Goal: Task Accomplishment & Management: Complete application form

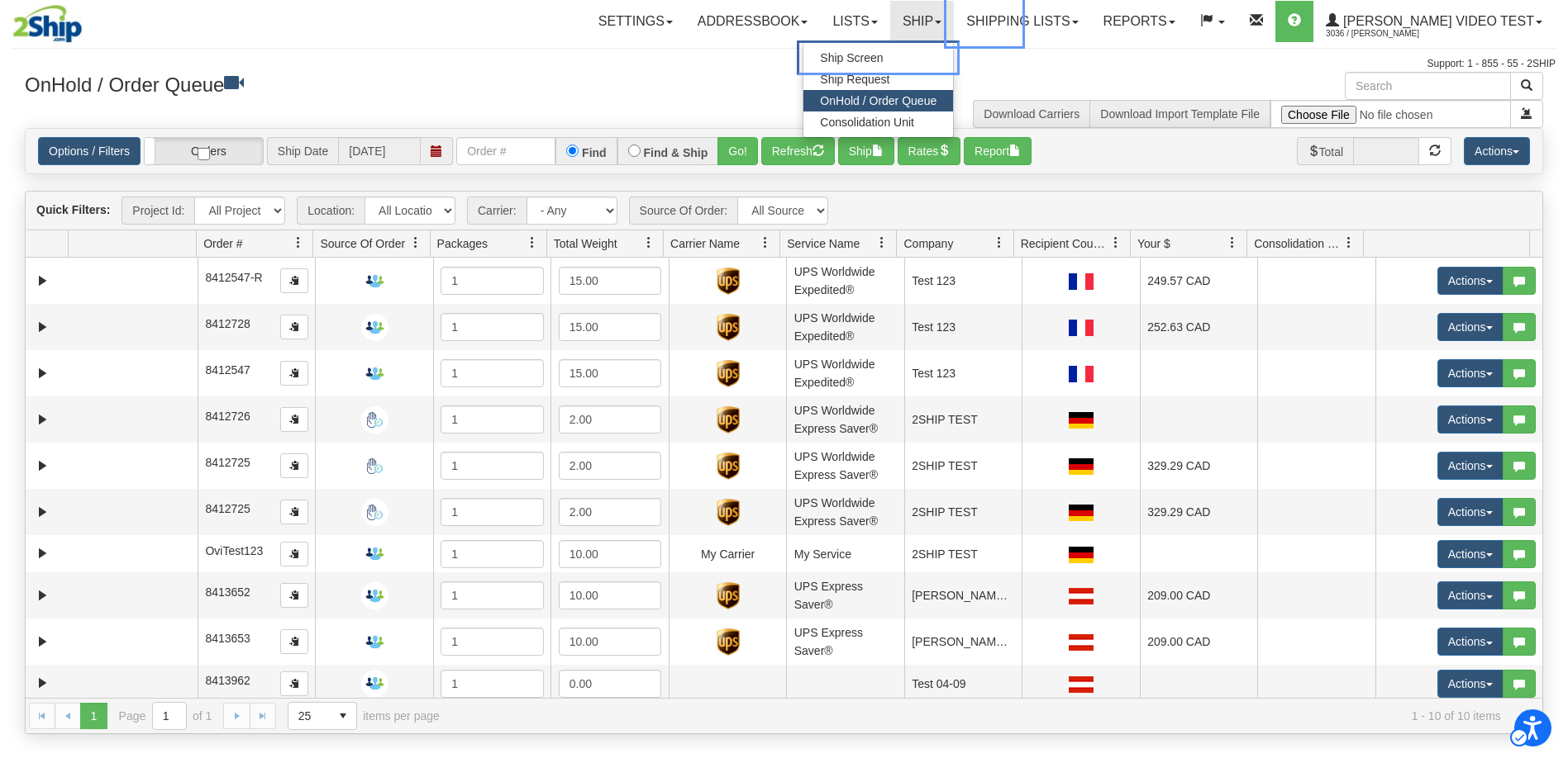
click at [936, 55] on span "Ship Screen" at bounding box center [878, 58] width 116 height 16
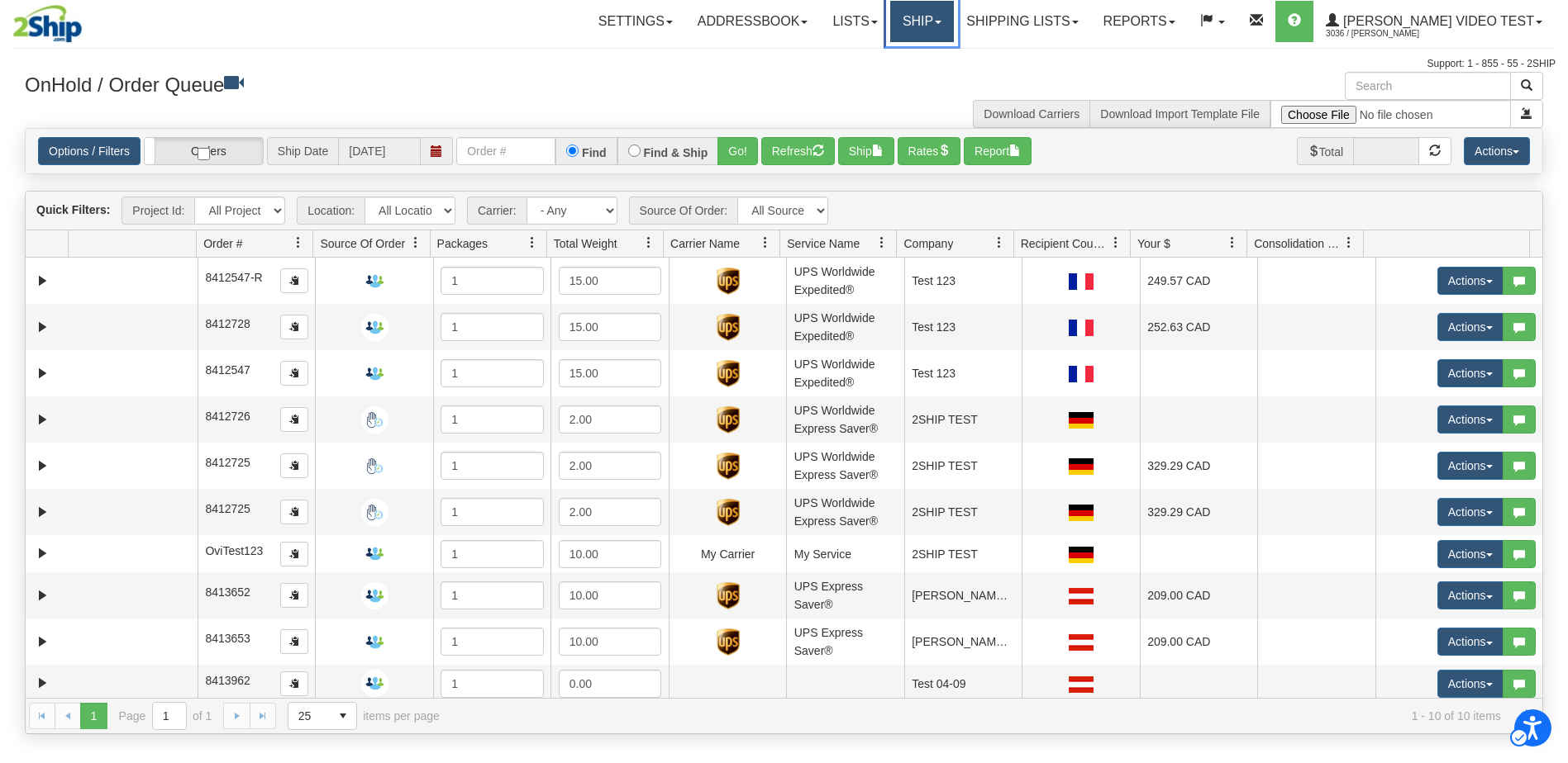
click at [954, 28] on link "Ship" at bounding box center [923, 21] width 64 height 41
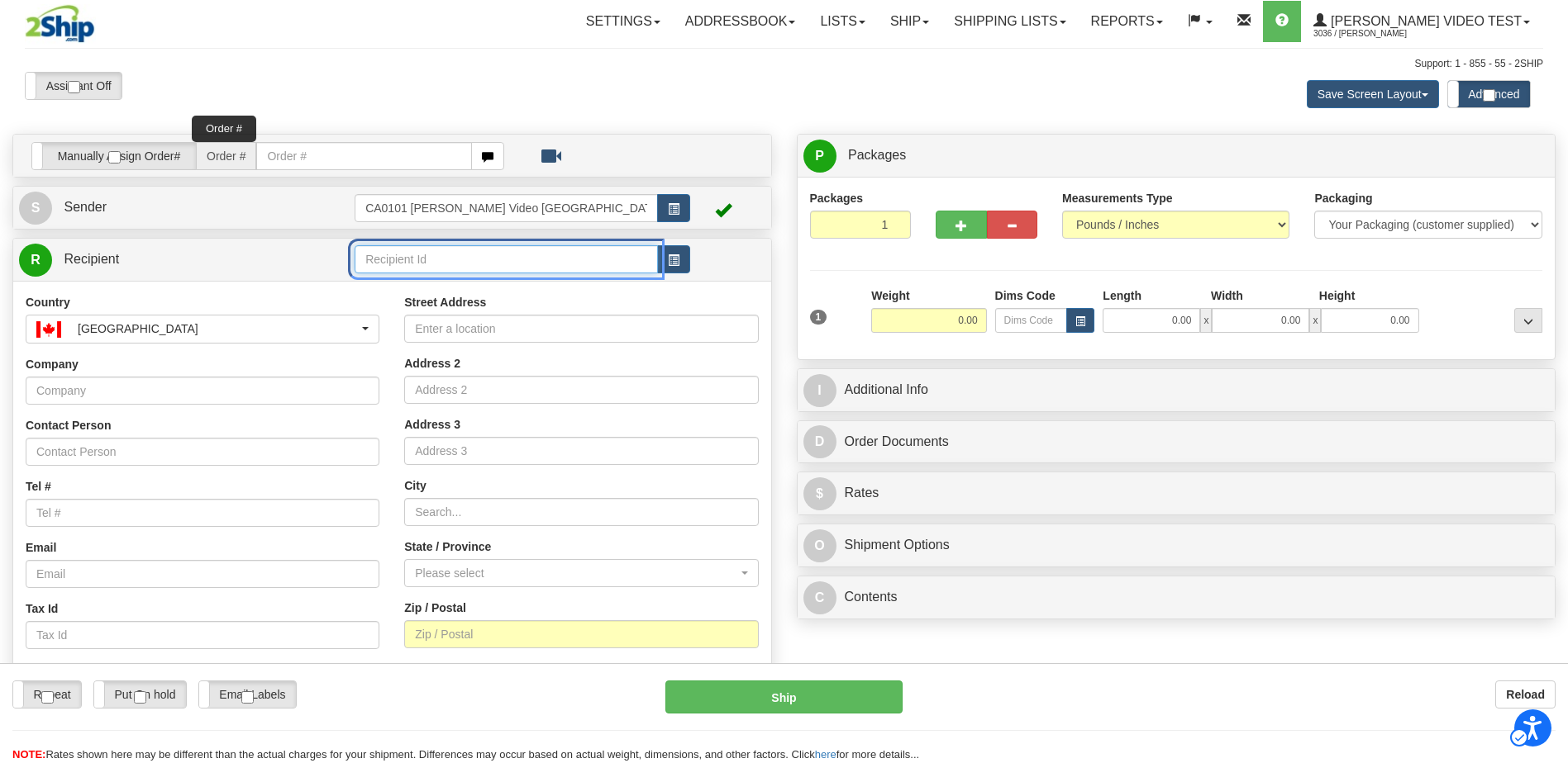
click at [522, 263] on input "Recipient Id" at bounding box center [507, 260] width 304 height 28
drag, startPoint x: 386, startPoint y: 259, endPoint x: 335, endPoint y: 246, distance: 52.6
click at [335, 246] on tr "R Recipient De" at bounding box center [392, 260] width 746 height 34
type input "DE"
click at [679, 258] on button "Toggle" at bounding box center [674, 260] width 33 height 28
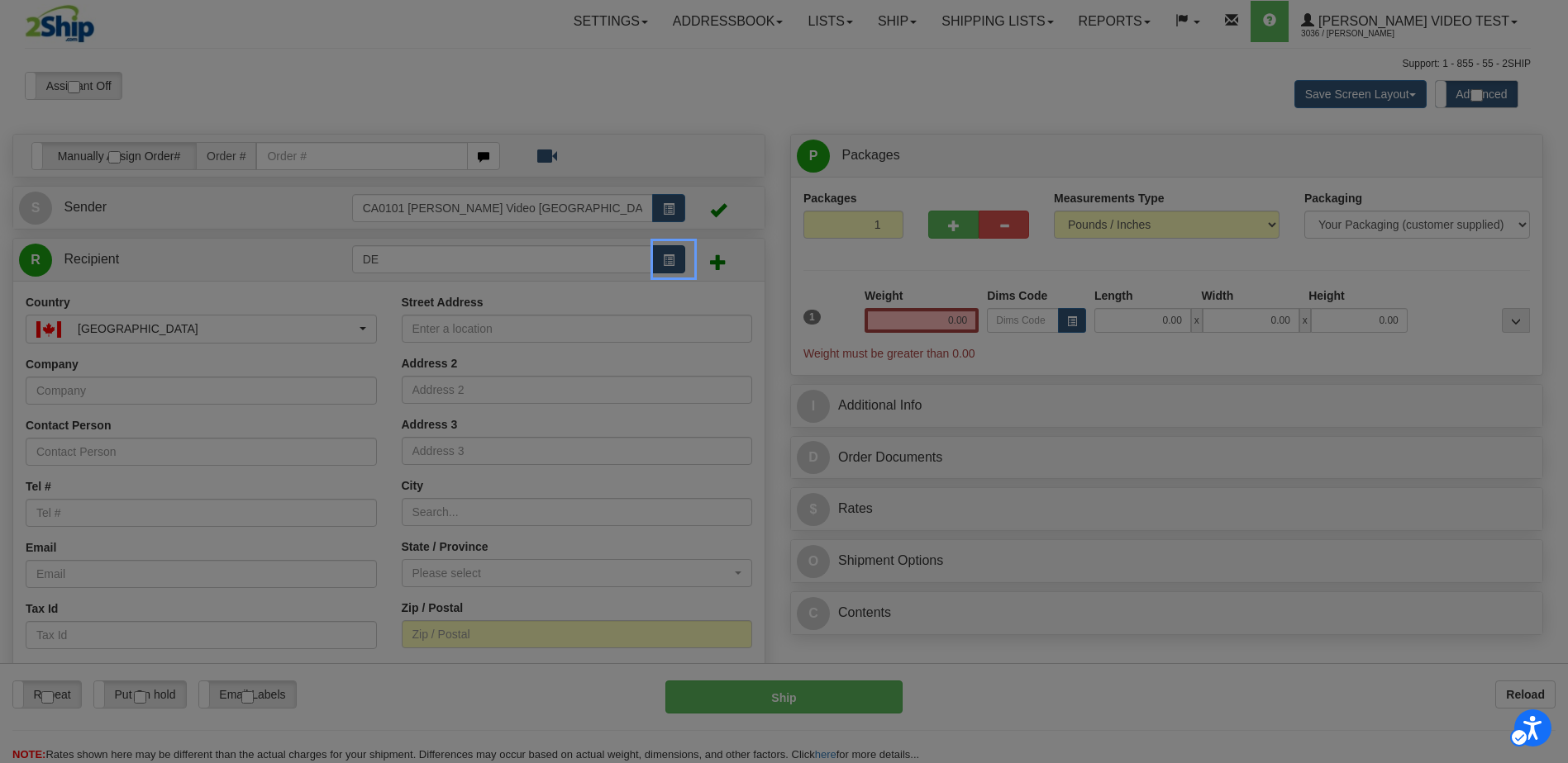
checkbox input "true"
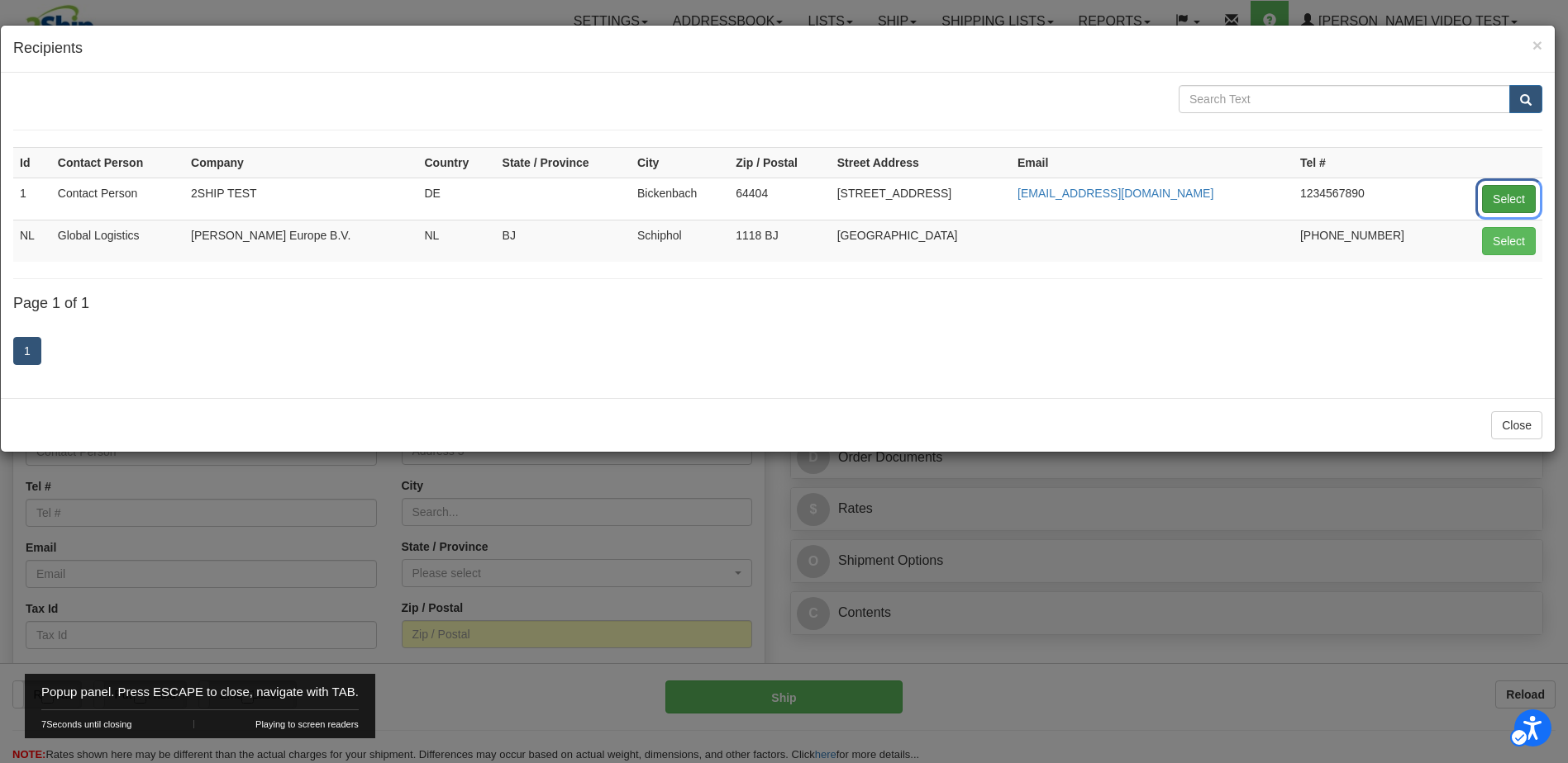
click at [1498, 202] on button "Select" at bounding box center [1509, 199] width 54 height 28
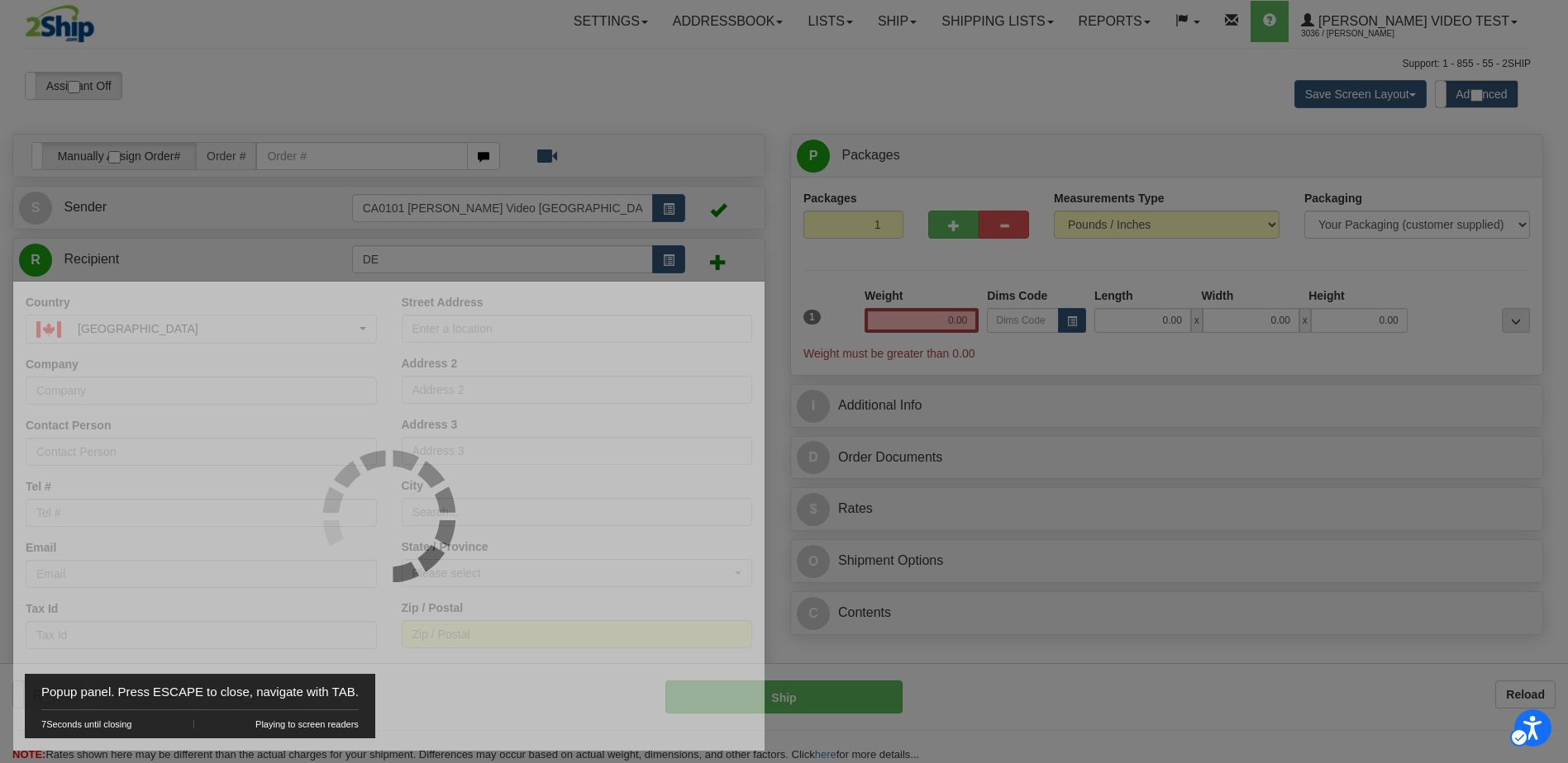
type input "1"
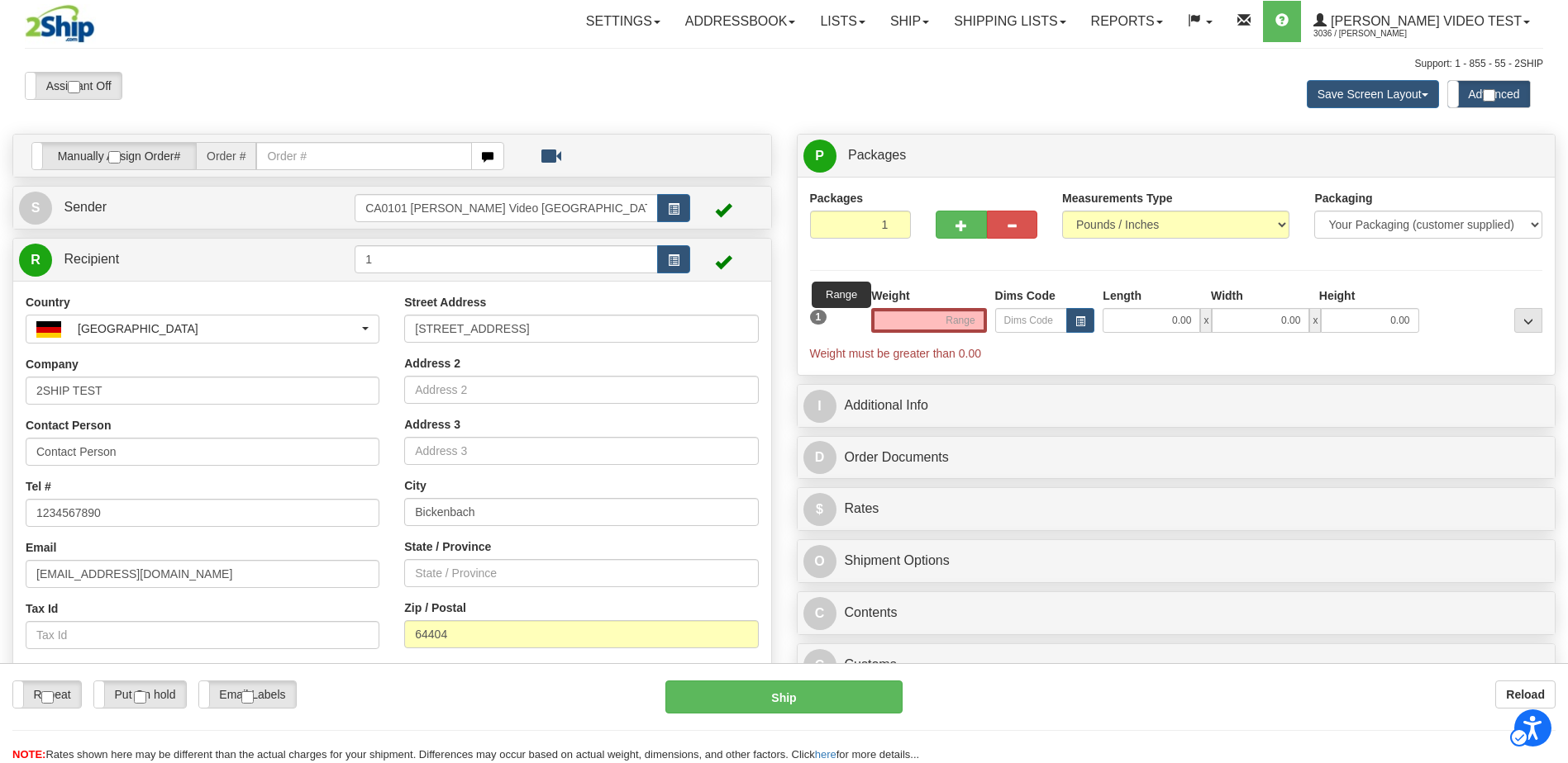
click at [227, 228] on div "S Sender CA0101 Ross Video Ontario" at bounding box center [391, 207] width 758 height 42
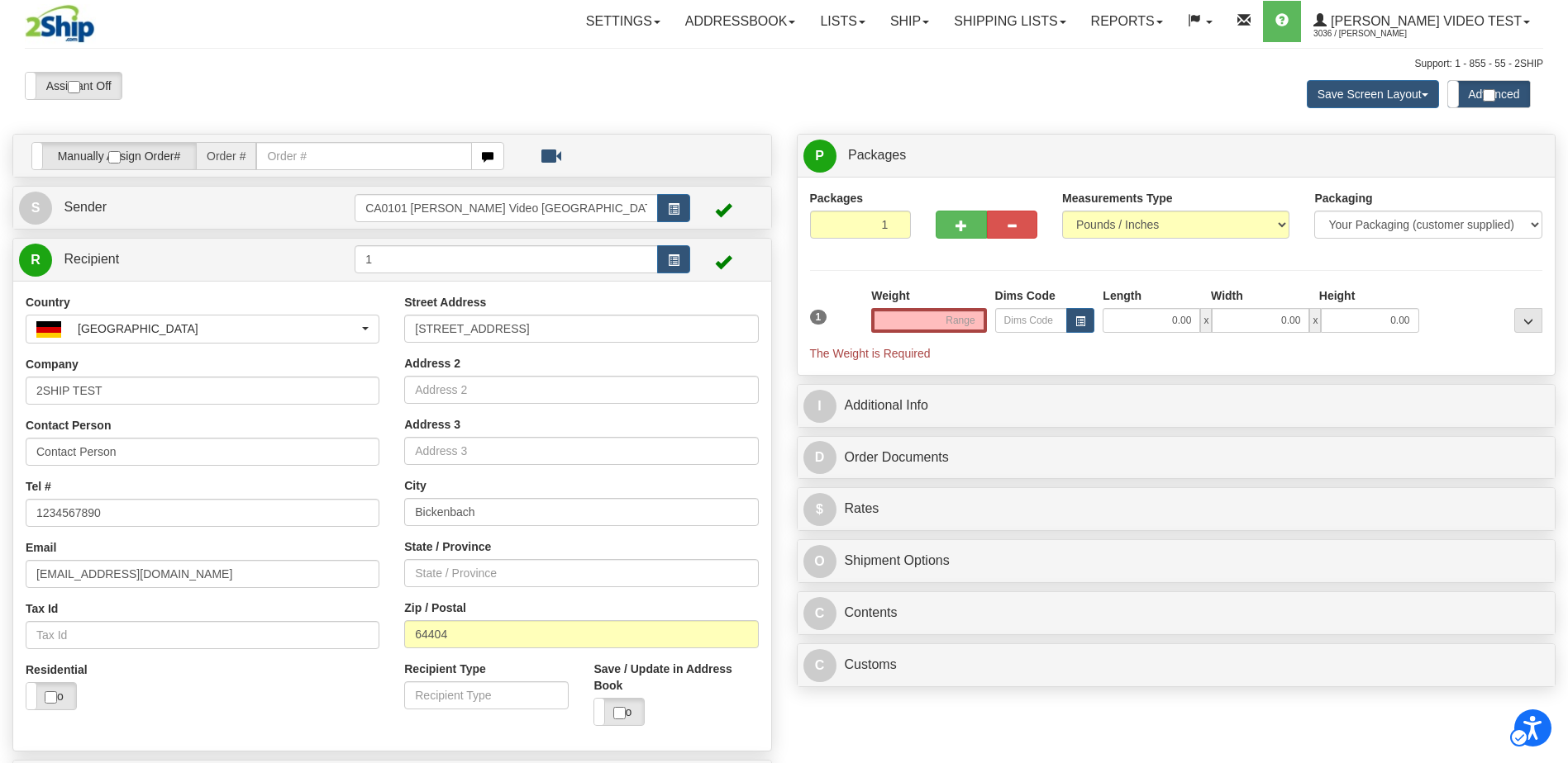
type input "0.00"
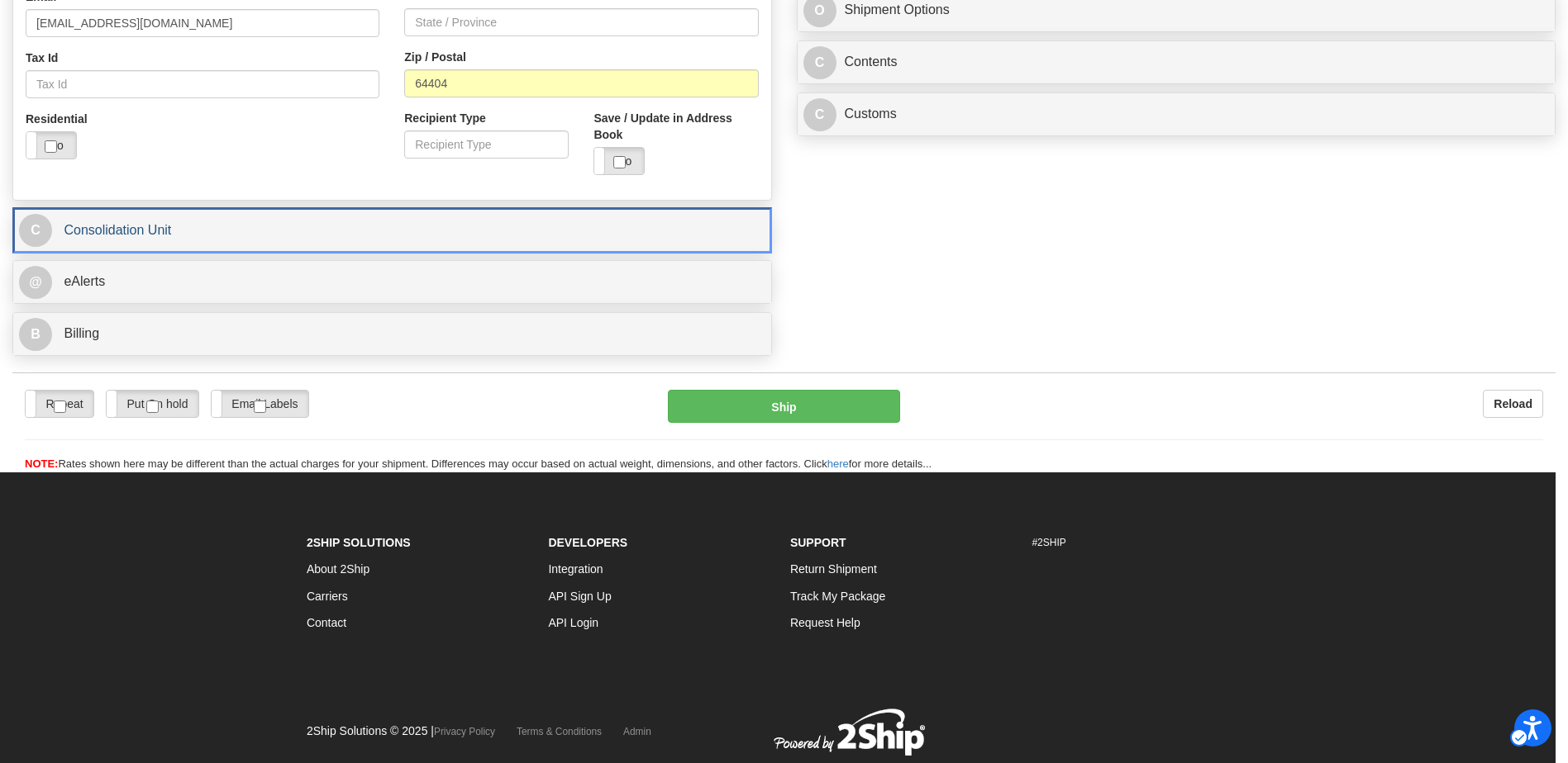
click at [194, 235] on link "C Consolidation Unit" at bounding box center [392, 230] width 746 height 34
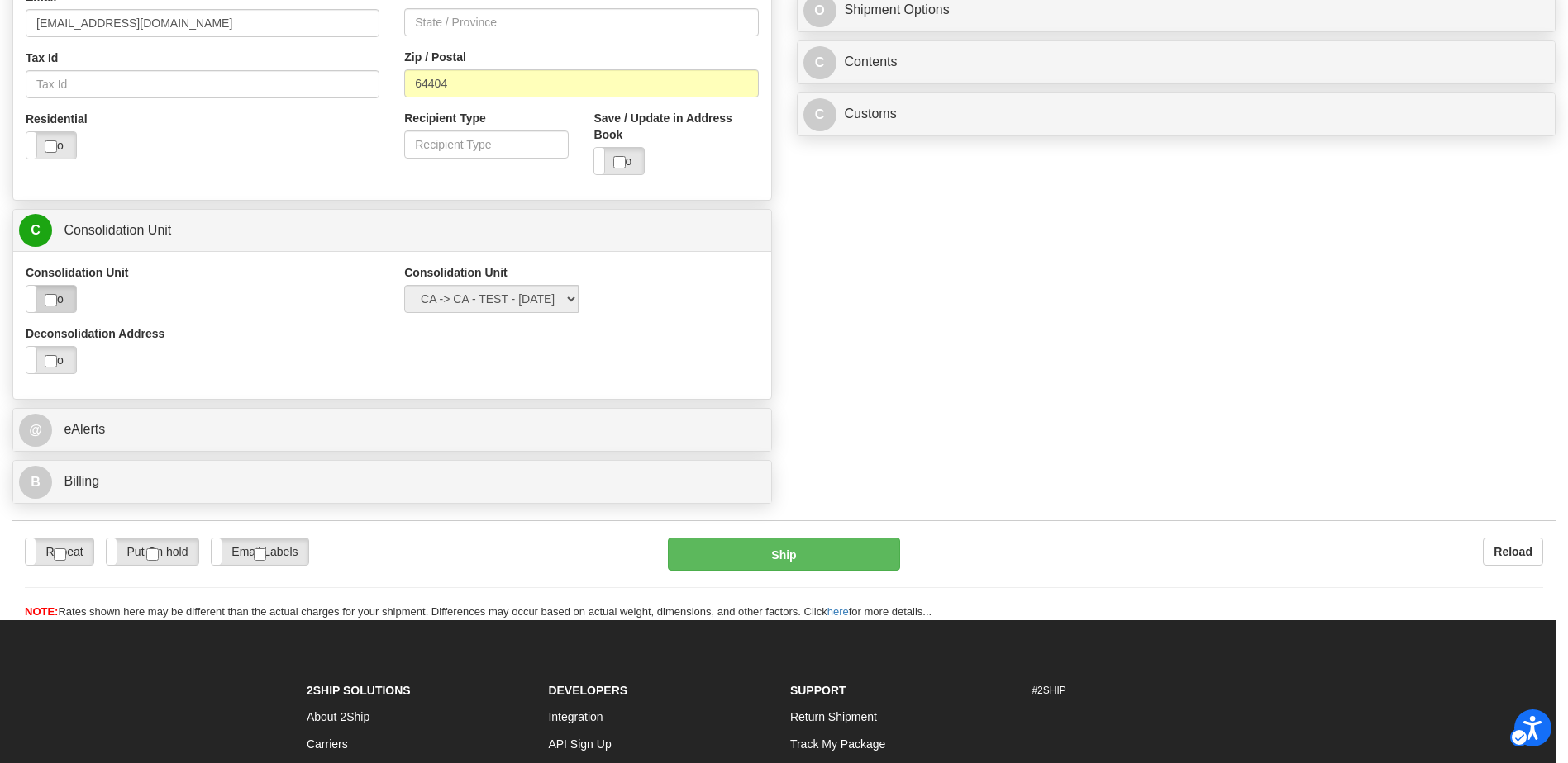
drag, startPoint x: 63, startPoint y: 302, endPoint x: 134, endPoint y: 273, distance: 76.7
click at [63, 302] on label "No" at bounding box center [51, 299] width 49 height 26
checkbox input "true"
click at [577, 302] on select "CA -> CA - TEST - 08/12/2025" at bounding box center [491, 299] width 175 height 28
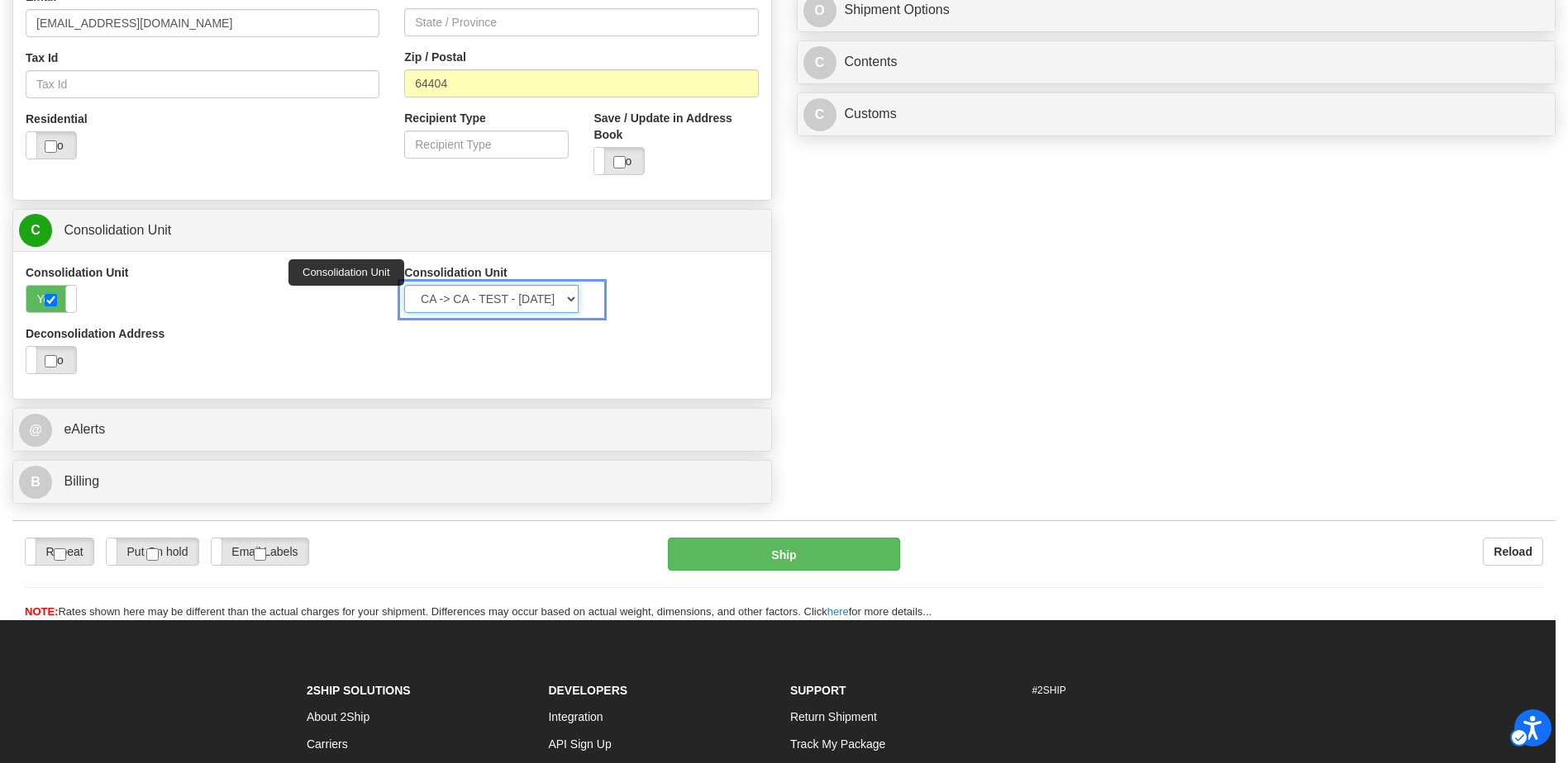
click at [577, 302] on select "CA -> CA - TEST - 08/12/2025" at bounding box center [491, 299] width 175 height 28
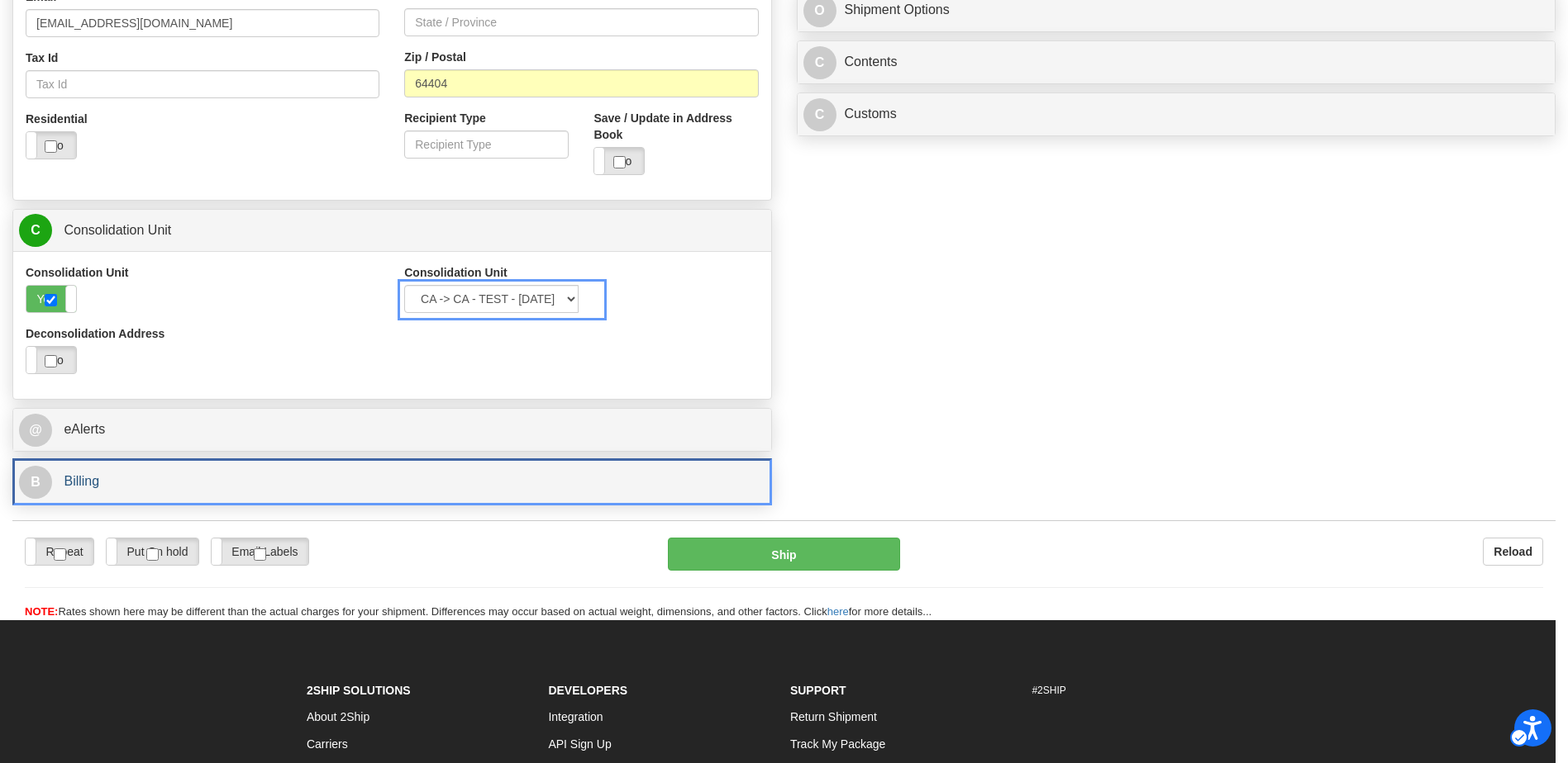
click at [139, 470] on link "B Billing" at bounding box center [392, 482] width 746 height 34
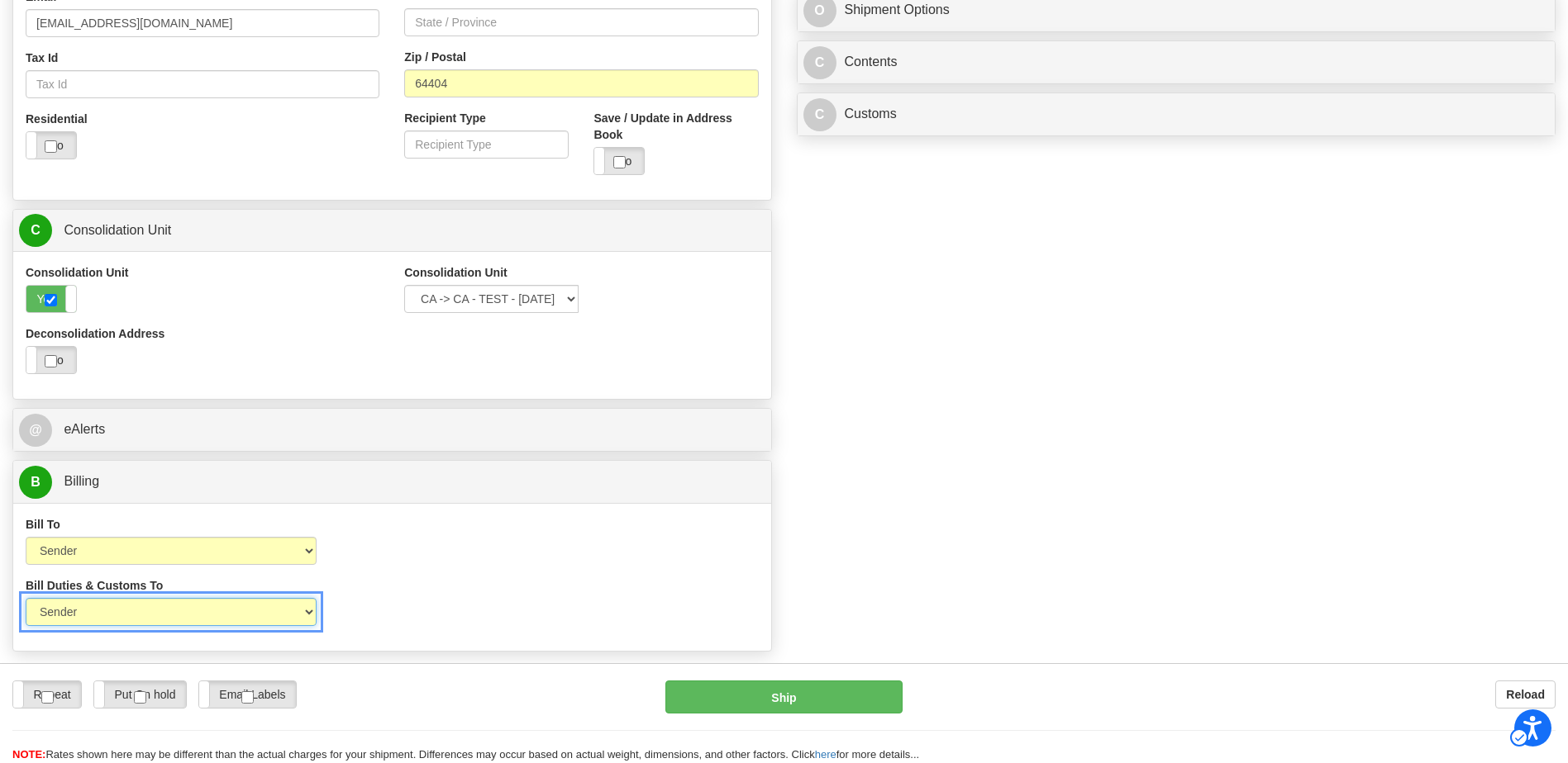
click at [305, 616] on select "Sender Recipient Third Party" at bounding box center [171, 612] width 291 height 28
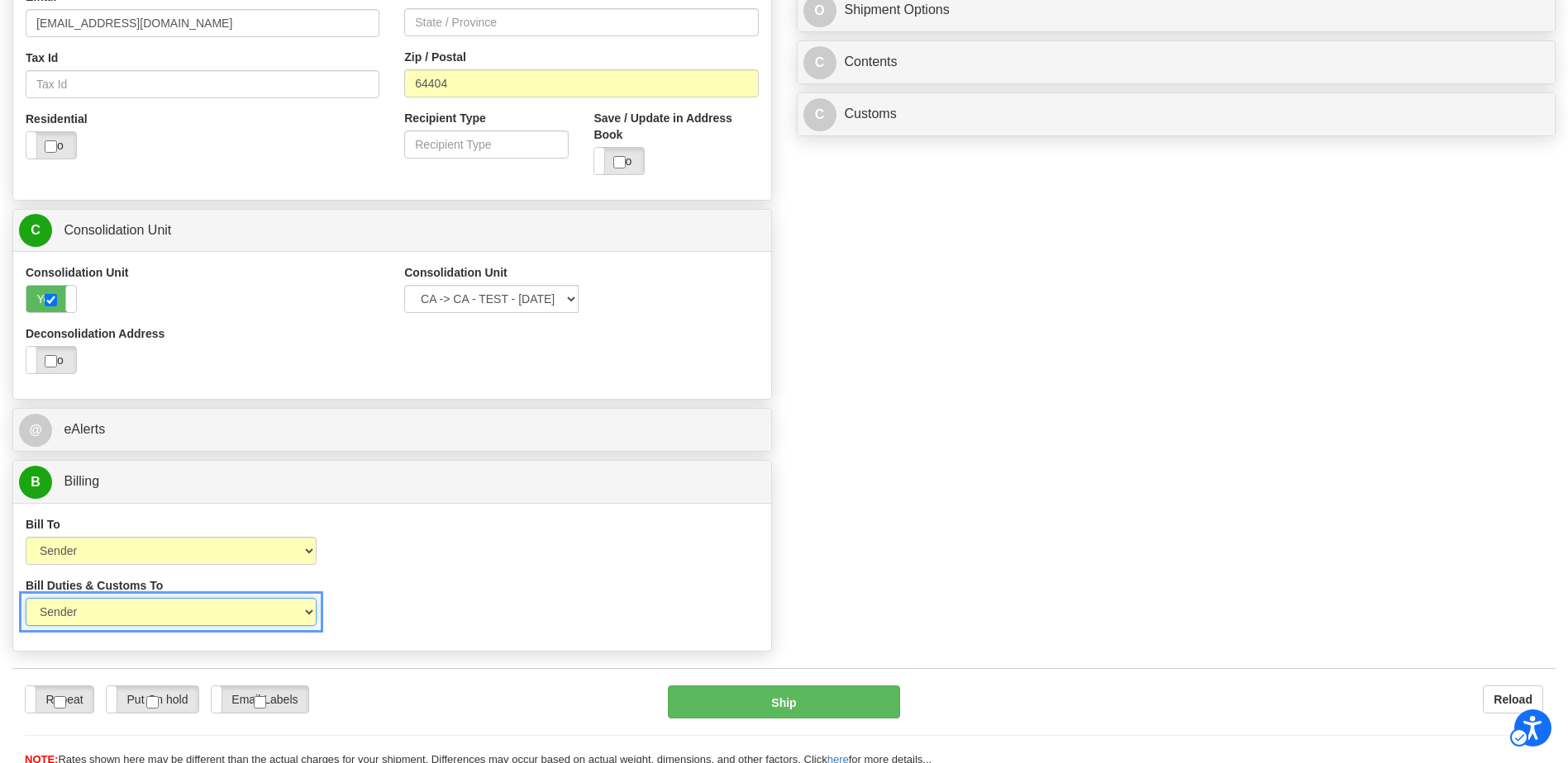
scroll to position [875, 0]
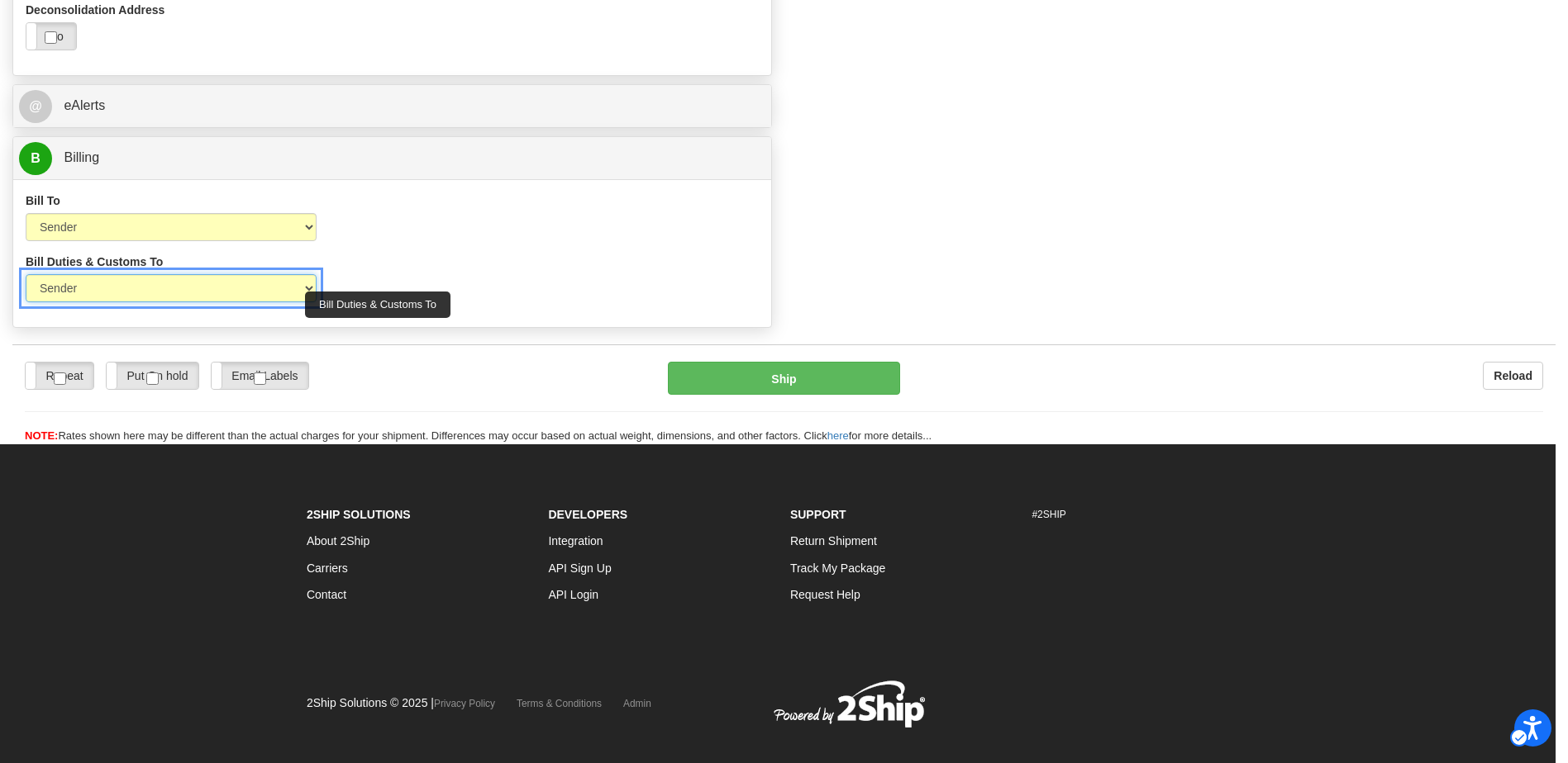
drag, startPoint x: 307, startPoint y: 291, endPoint x: 294, endPoint y: 303, distance: 17.7
click at [307, 291] on select "Sender Recipient Third Party" at bounding box center [171, 288] width 291 height 28
select select "3"
click at [26, 274] on select "Sender Recipient Third Party" at bounding box center [171, 288] width 291 height 28
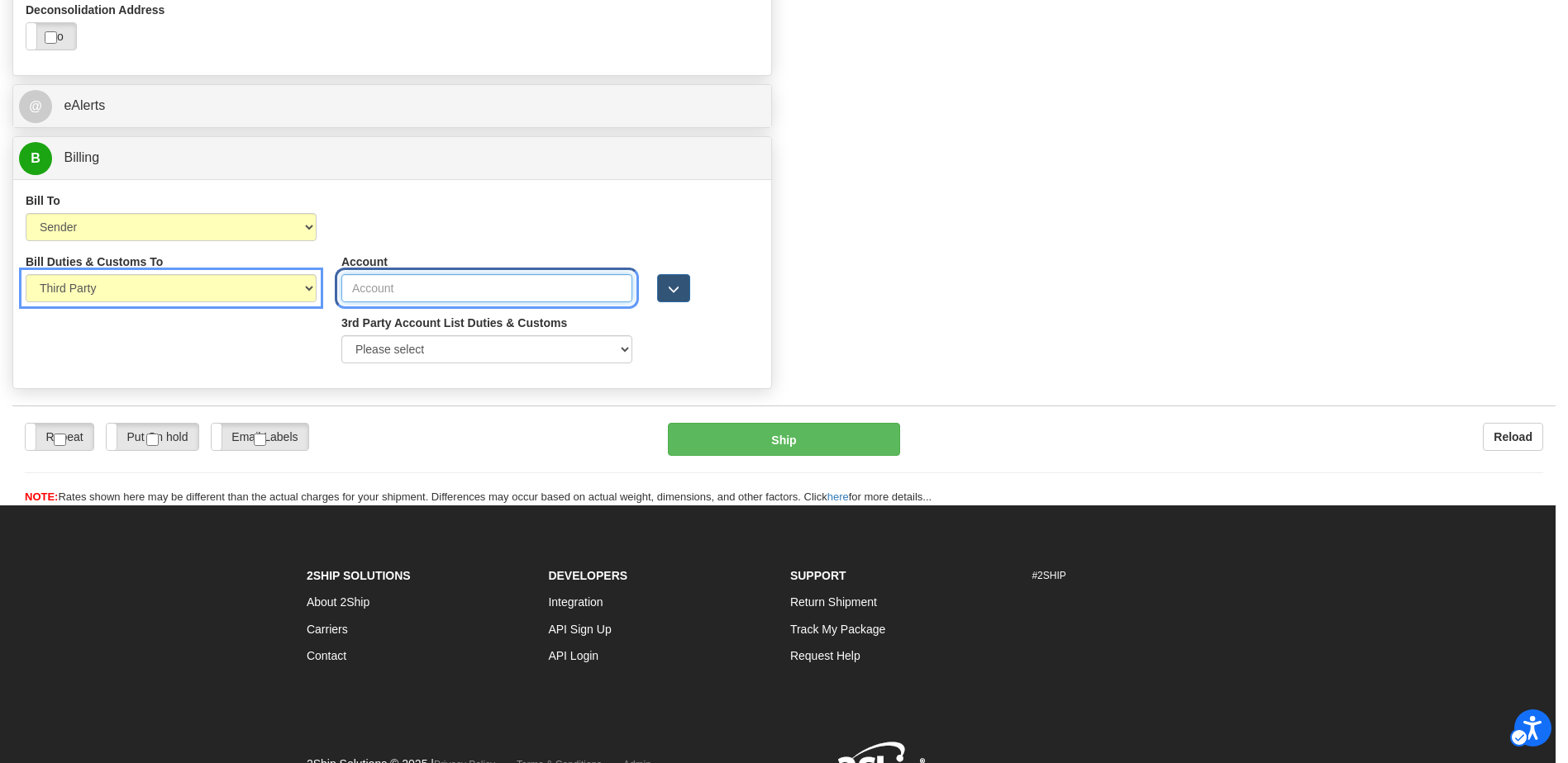
click at [573, 288] on input "Account" at bounding box center [486, 288] width 291 height 28
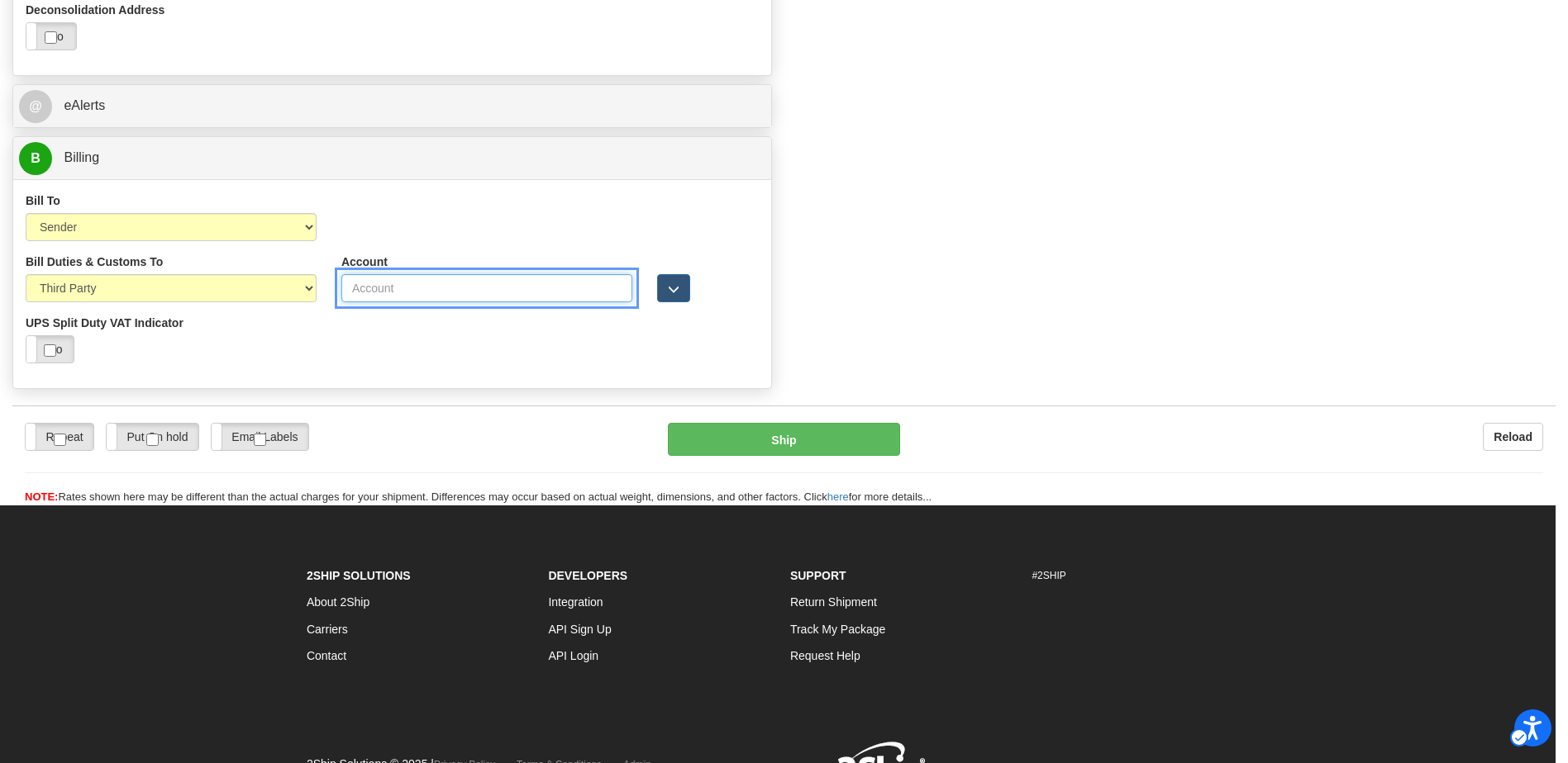
type input "97W08E"
click at [679, 288] on button "Toggle" at bounding box center [674, 288] width 33 height 28
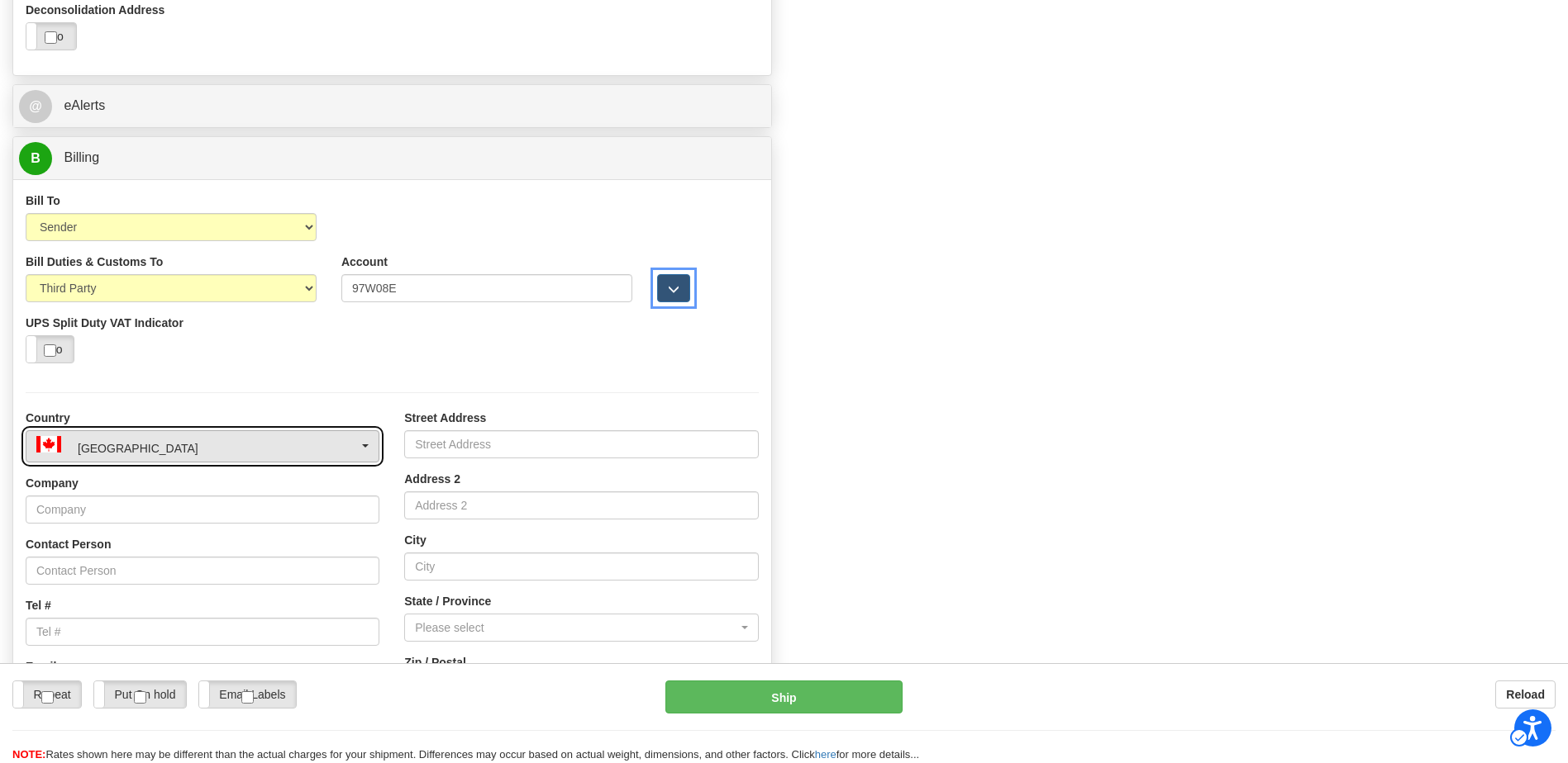
click at [222, 450] on div "[GEOGRAPHIC_DATA]" at bounding box center [197, 446] width 323 height 21
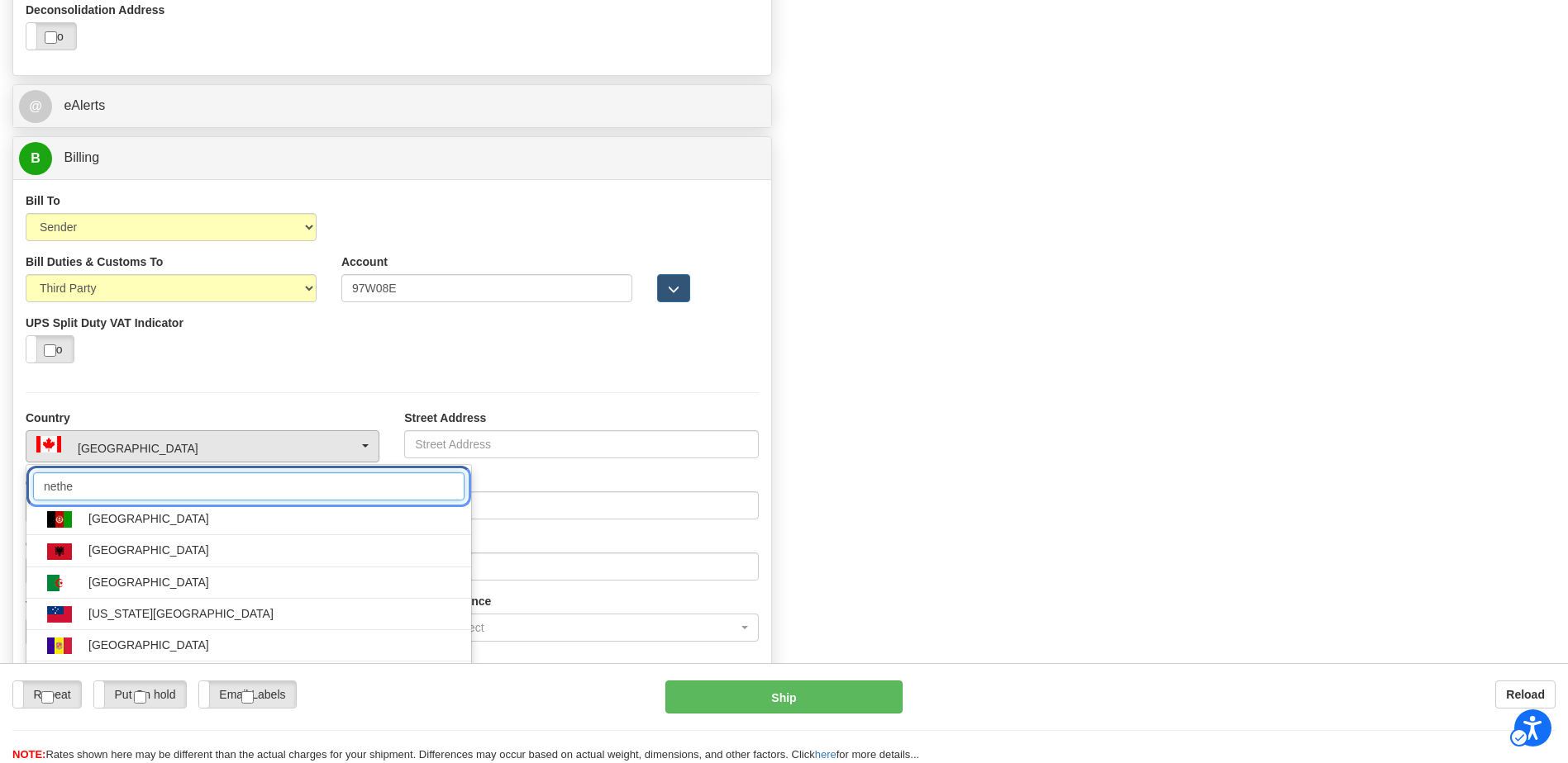
type input "nethe"
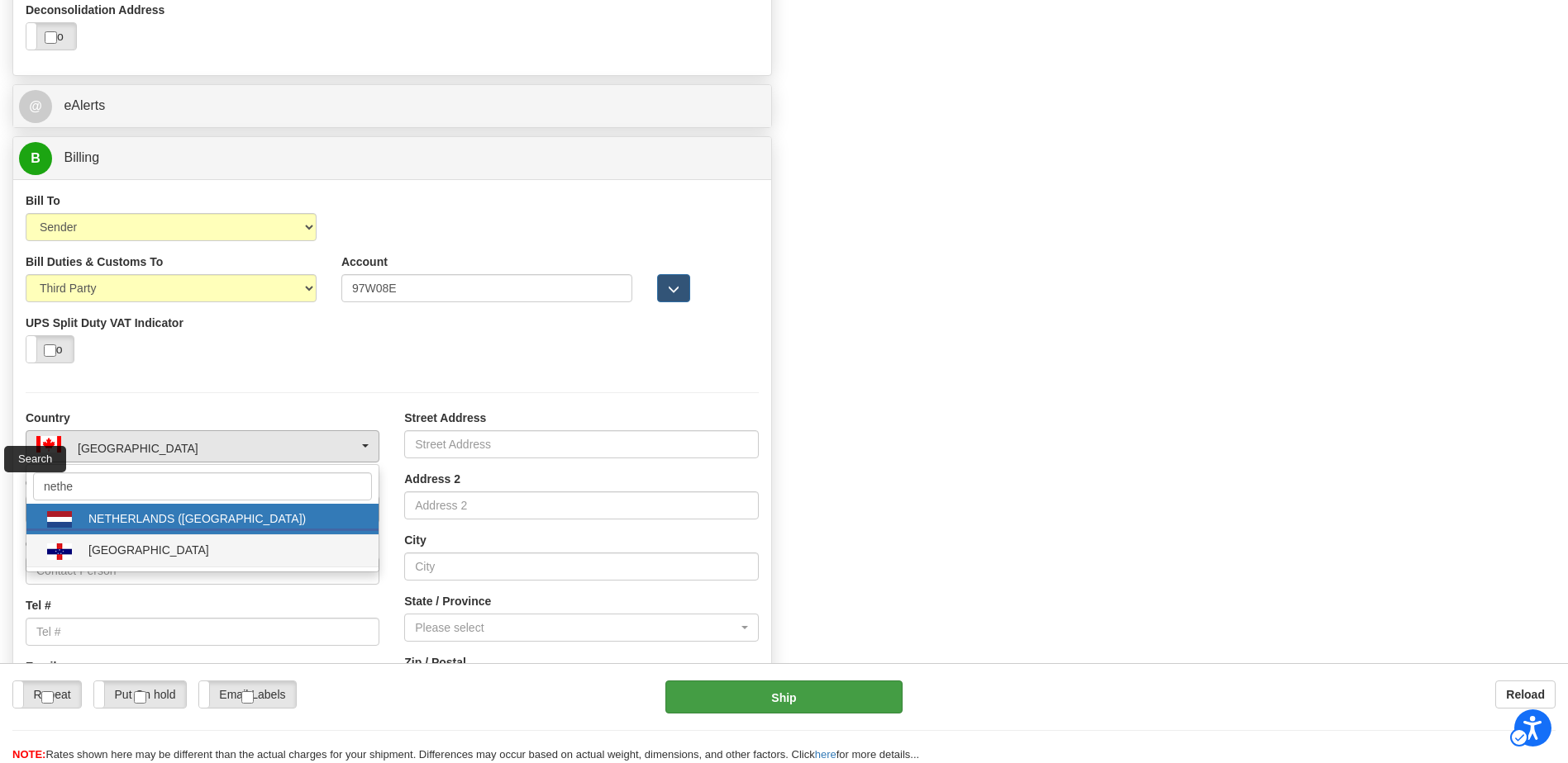
click at [208, 546] on div "[GEOGRAPHIC_DATA]" at bounding box center [149, 550] width 121 height 16
click at [209, 525] on div "Country AFGHANISTAN ALBANIA ALGERIA AMERICAN SAMOA ANDORRA ANGOLA ANGUILLA ANTI…" at bounding box center [202, 564] width 379 height 310
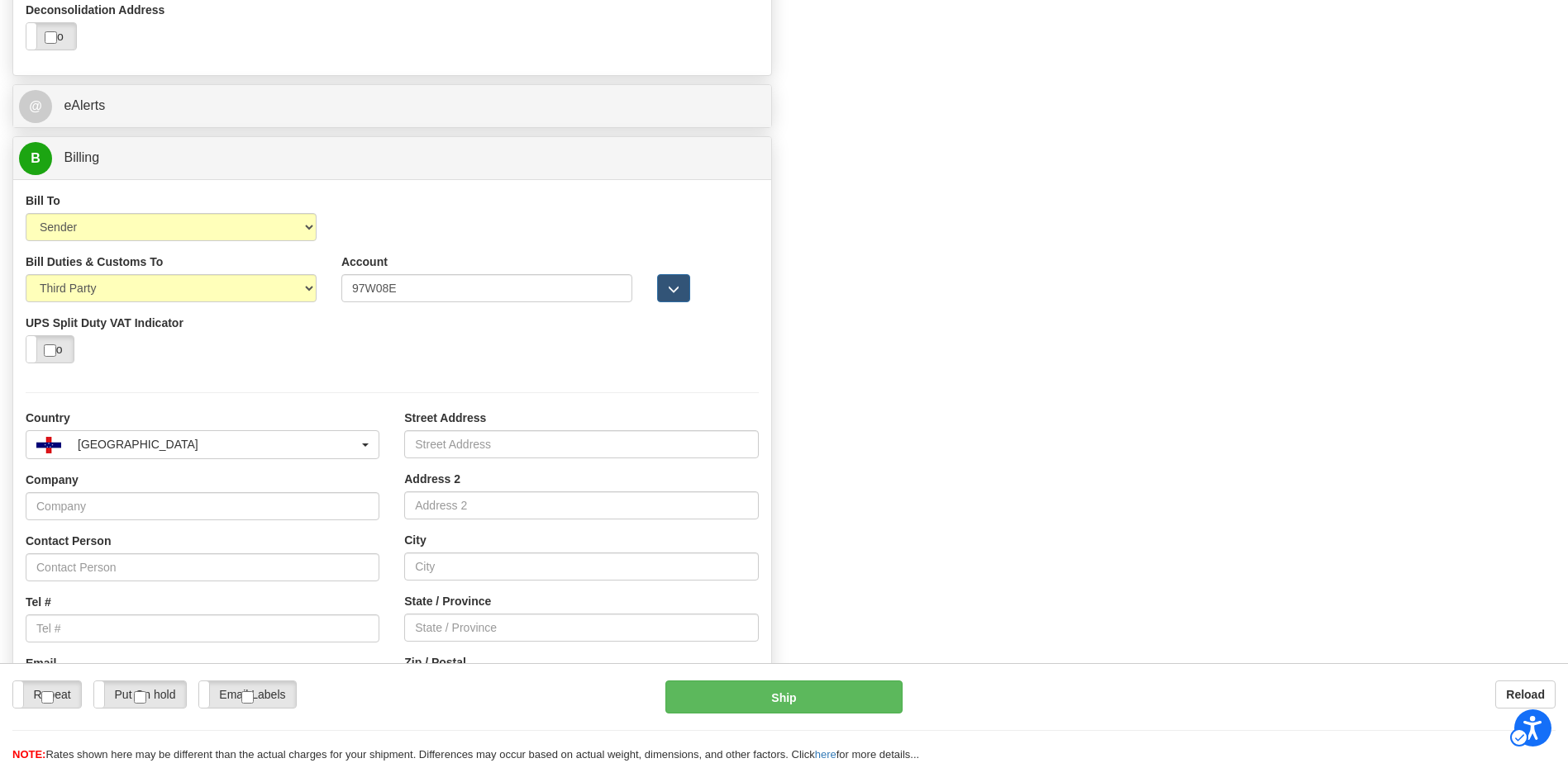
click at [453, 418] on label "Street Address" at bounding box center [445, 418] width 82 height 16
click at [453, 430] on input "Street Address" at bounding box center [581, 444] width 354 height 28
click at [453, 417] on label "Street Address" at bounding box center [445, 418] width 82 height 16
click at [453, 430] on input "Street Address" at bounding box center [581, 444] width 354 height 28
click at [452, 416] on label "Street Address" at bounding box center [445, 418] width 82 height 16
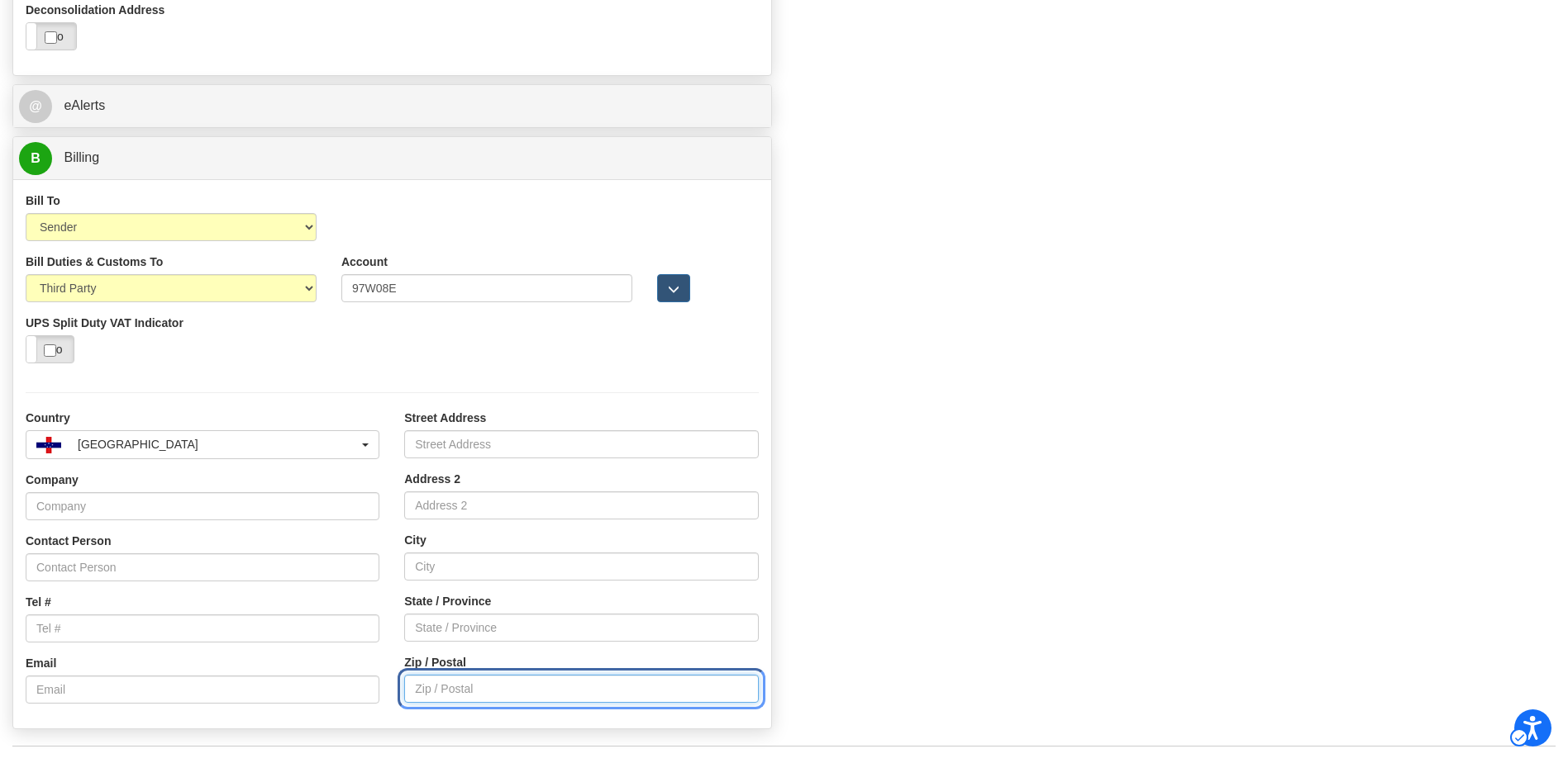
click at [453, 675] on input "Zip / Postal" at bounding box center [581, 689] width 354 height 28
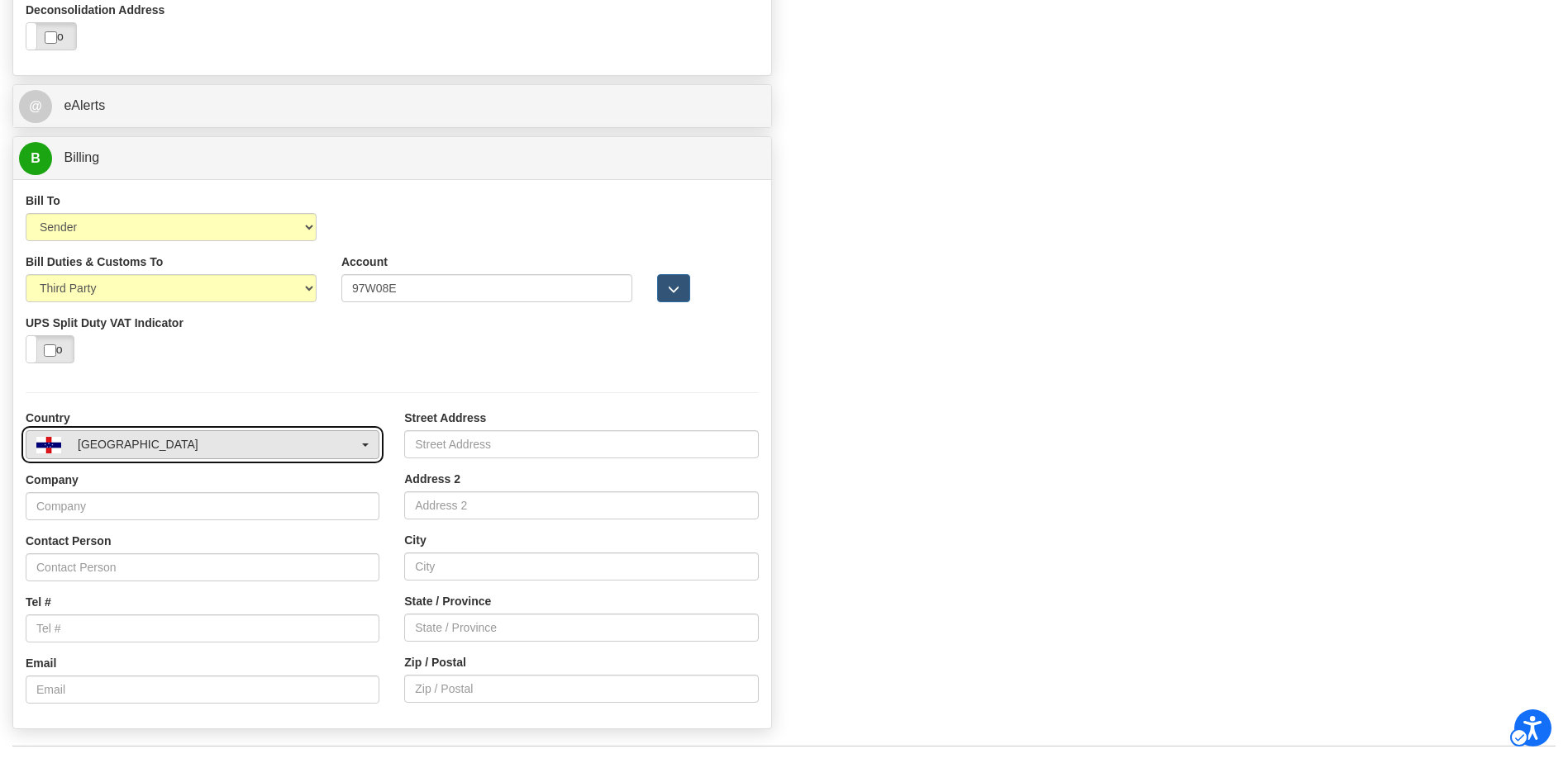
scroll to position [1150, 0]
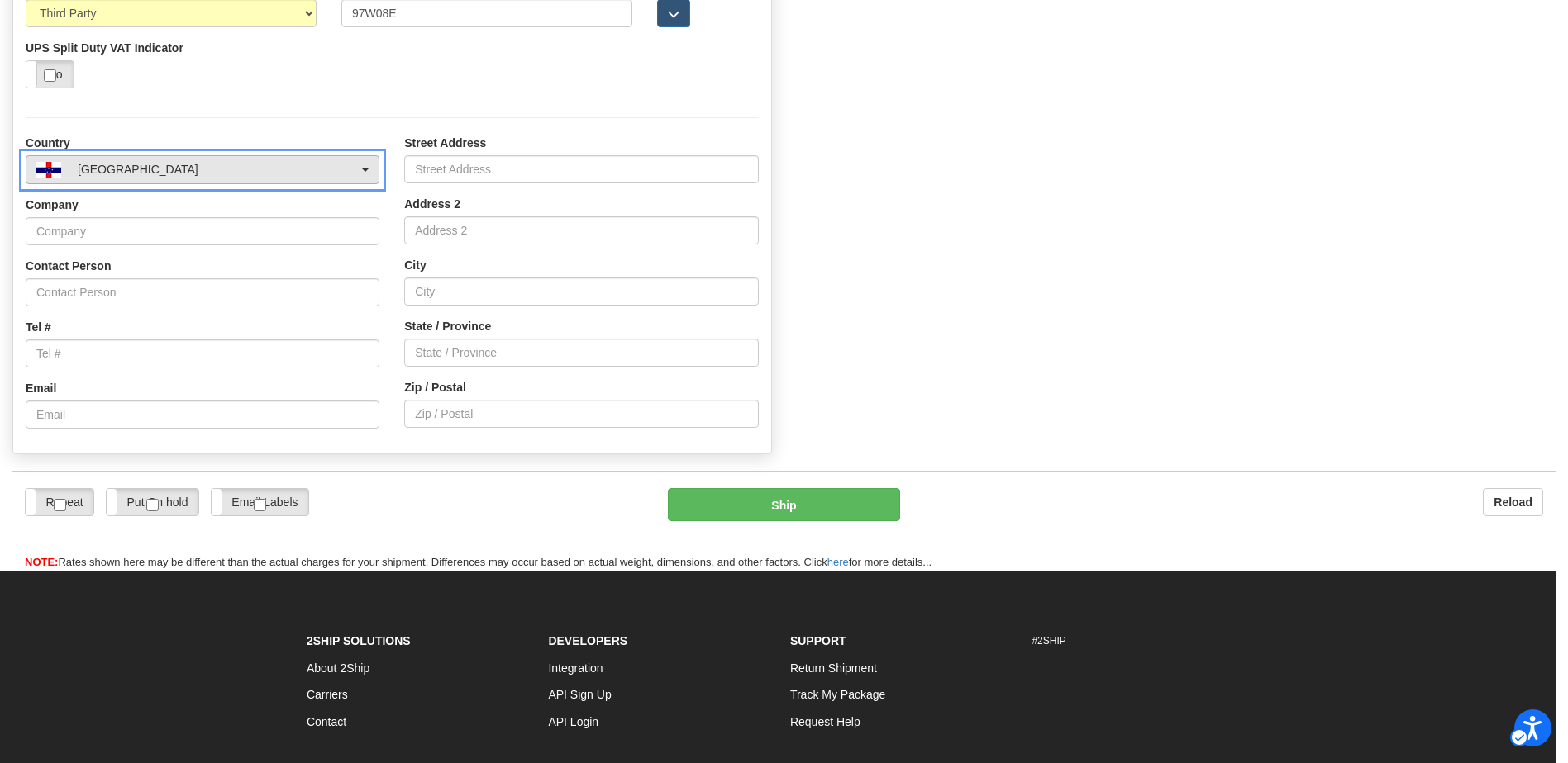
click at [367, 172] on span "button" at bounding box center [365, 170] width 6 height 4
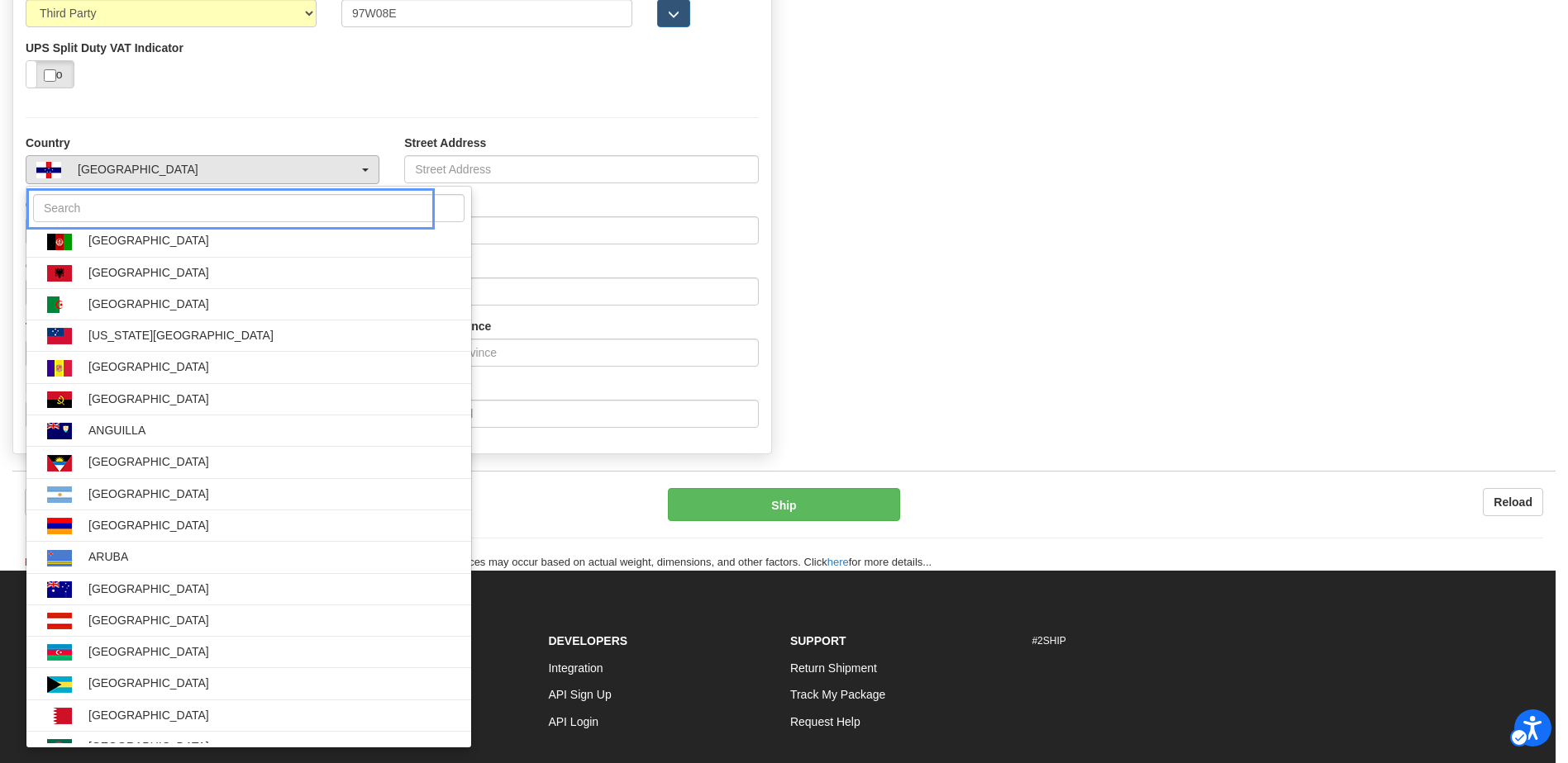
select select "NL"
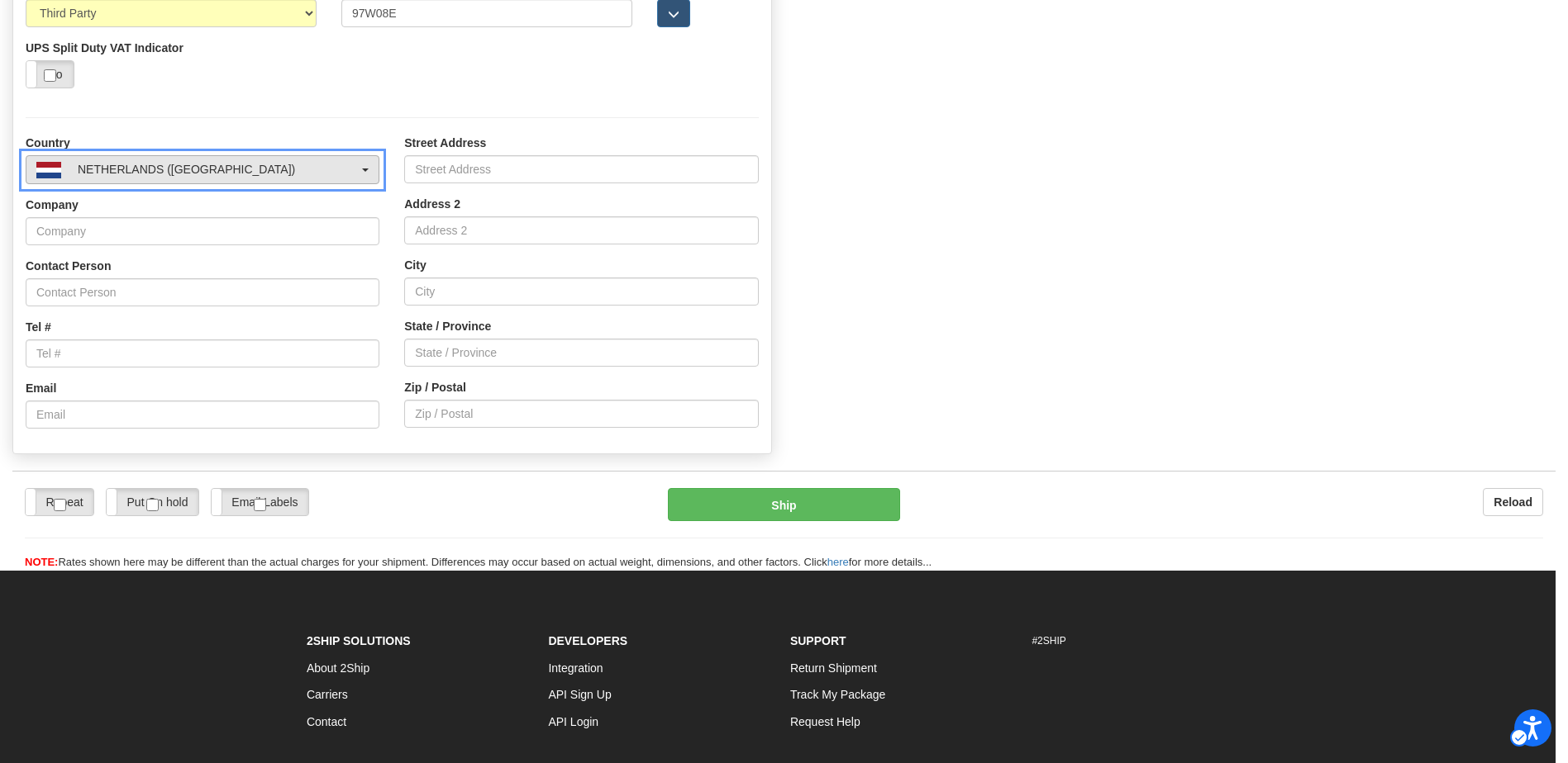
scroll to position [0, 0]
click at [355, 185] on button "NETHERLANDS ([GEOGRAPHIC_DATA])" at bounding box center [202, 170] width 354 height 29
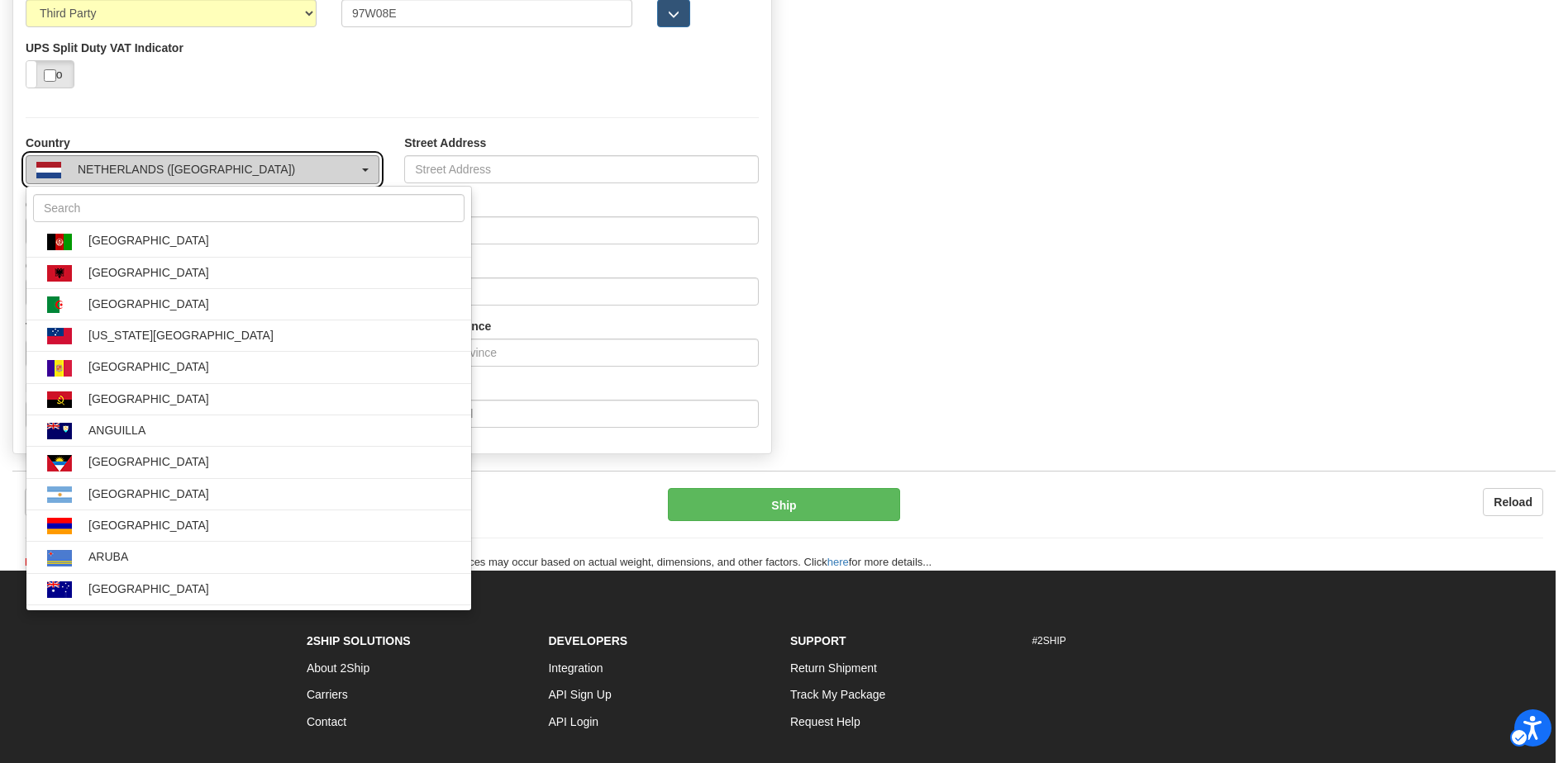
click at [315, 178] on div "NETHERLANDS ([GEOGRAPHIC_DATA])" at bounding box center [197, 169] width 323 height 17
click at [693, 134] on div at bounding box center [391, 117] width 758 height 34
click at [684, 134] on div at bounding box center [391, 117] width 758 height 34
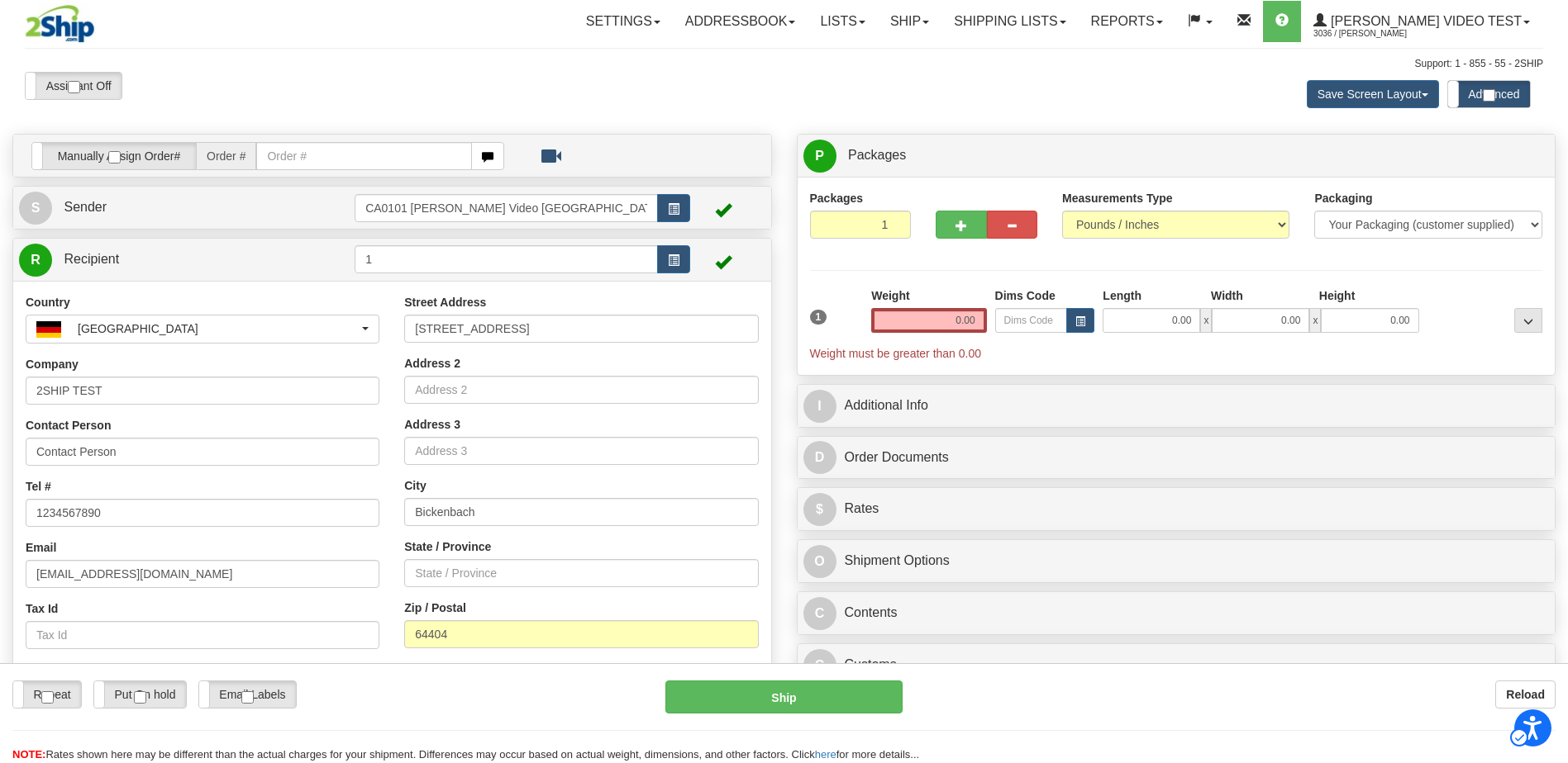
scroll to position [551, 0]
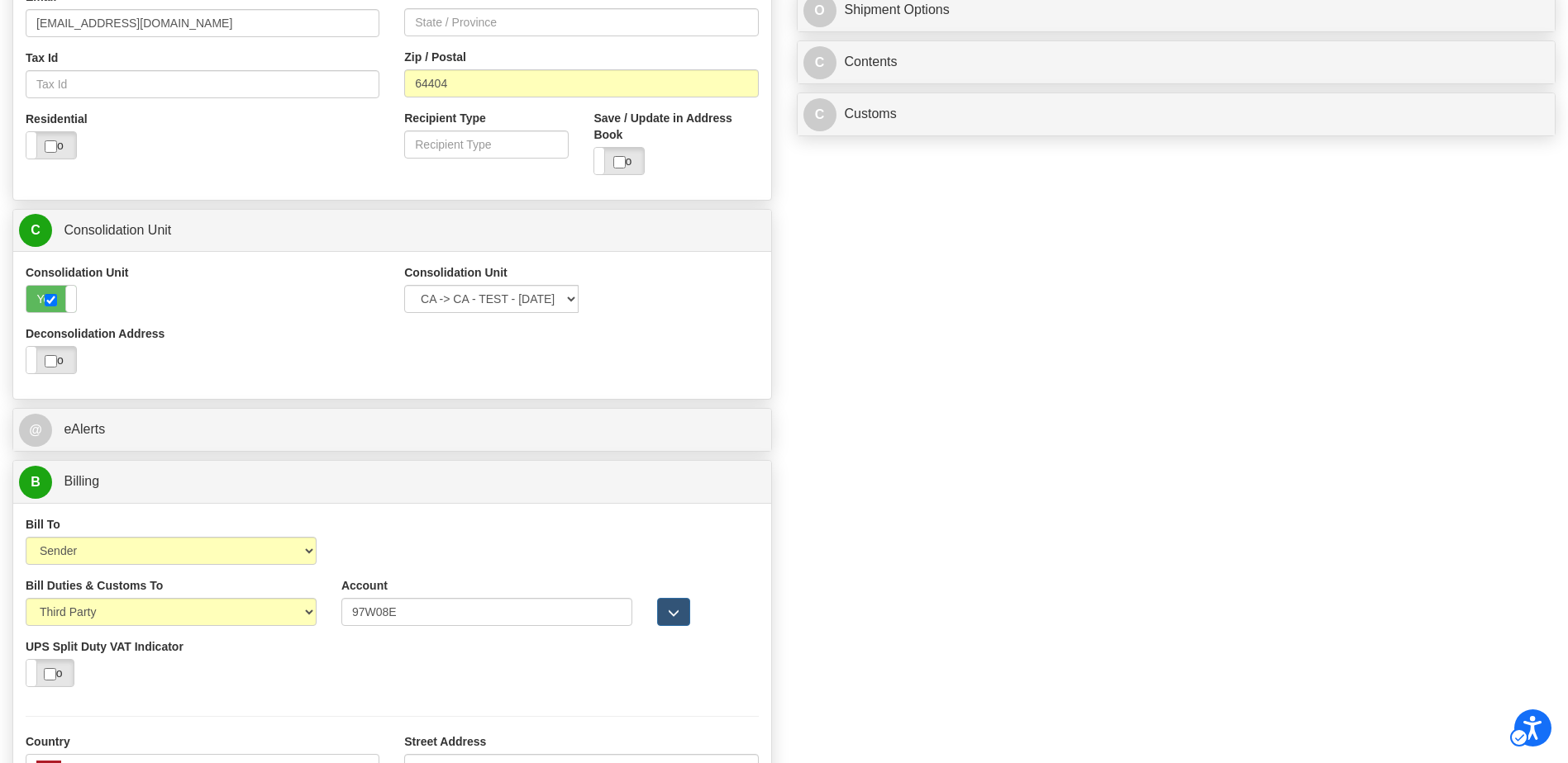
scroll to position [1101, 0]
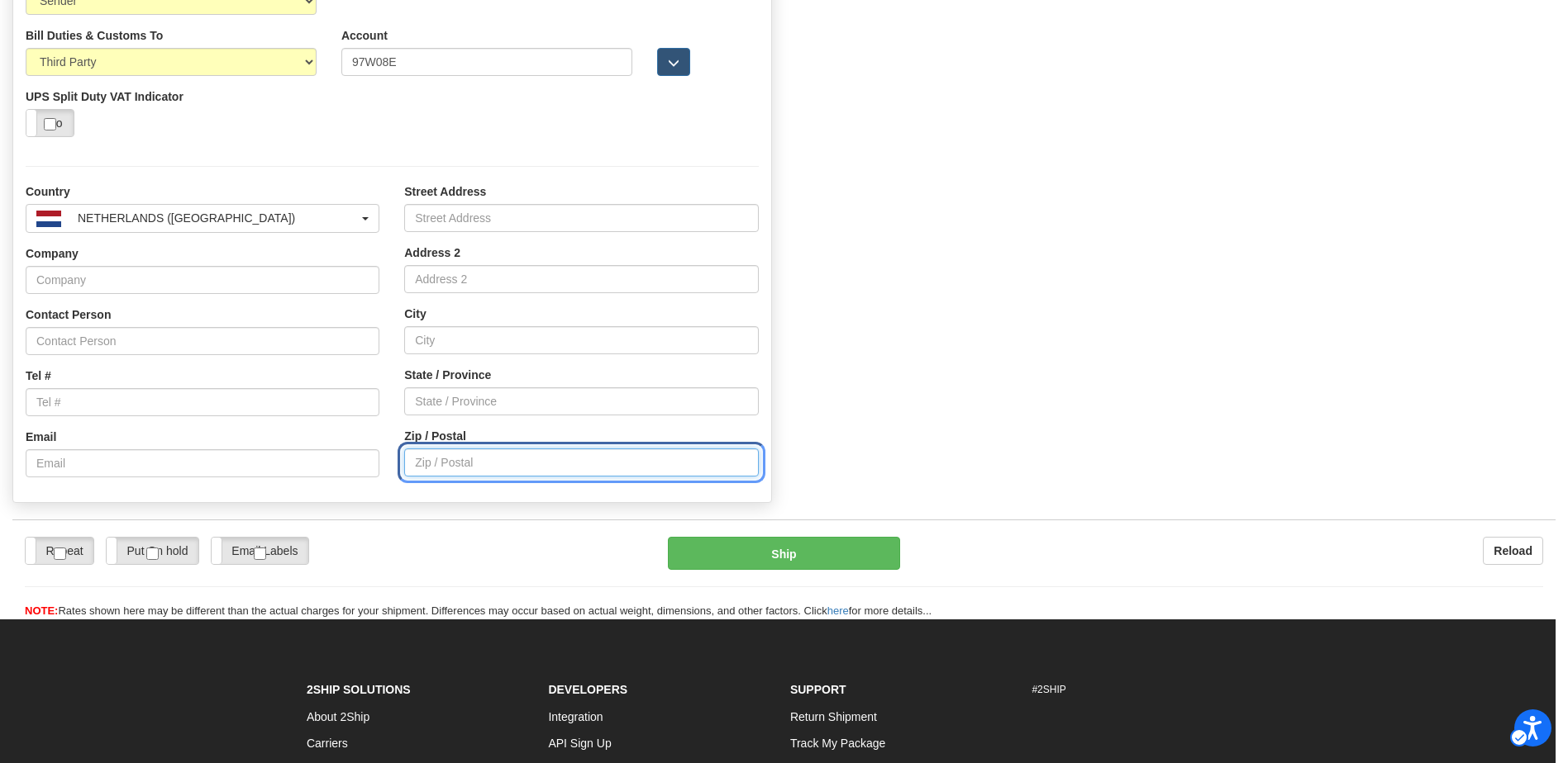
paste input "5651GJ"
click at [423, 467] on input "5651GJ" at bounding box center [581, 462] width 354 height 28
click at [736, 461] on input "5651GJ" at bounding box center [581, 462] width 354 height 28
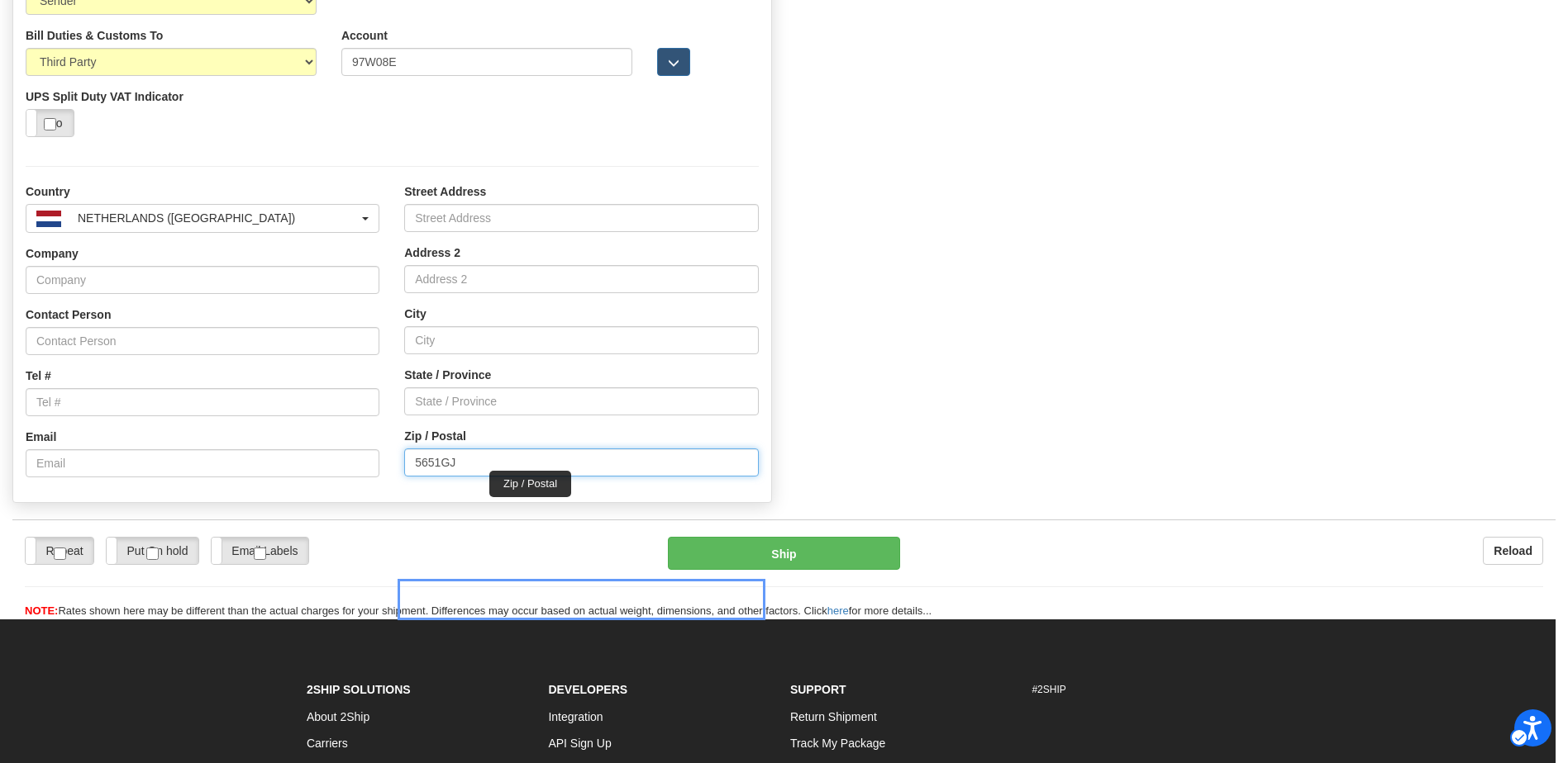
type input "5651GJ"
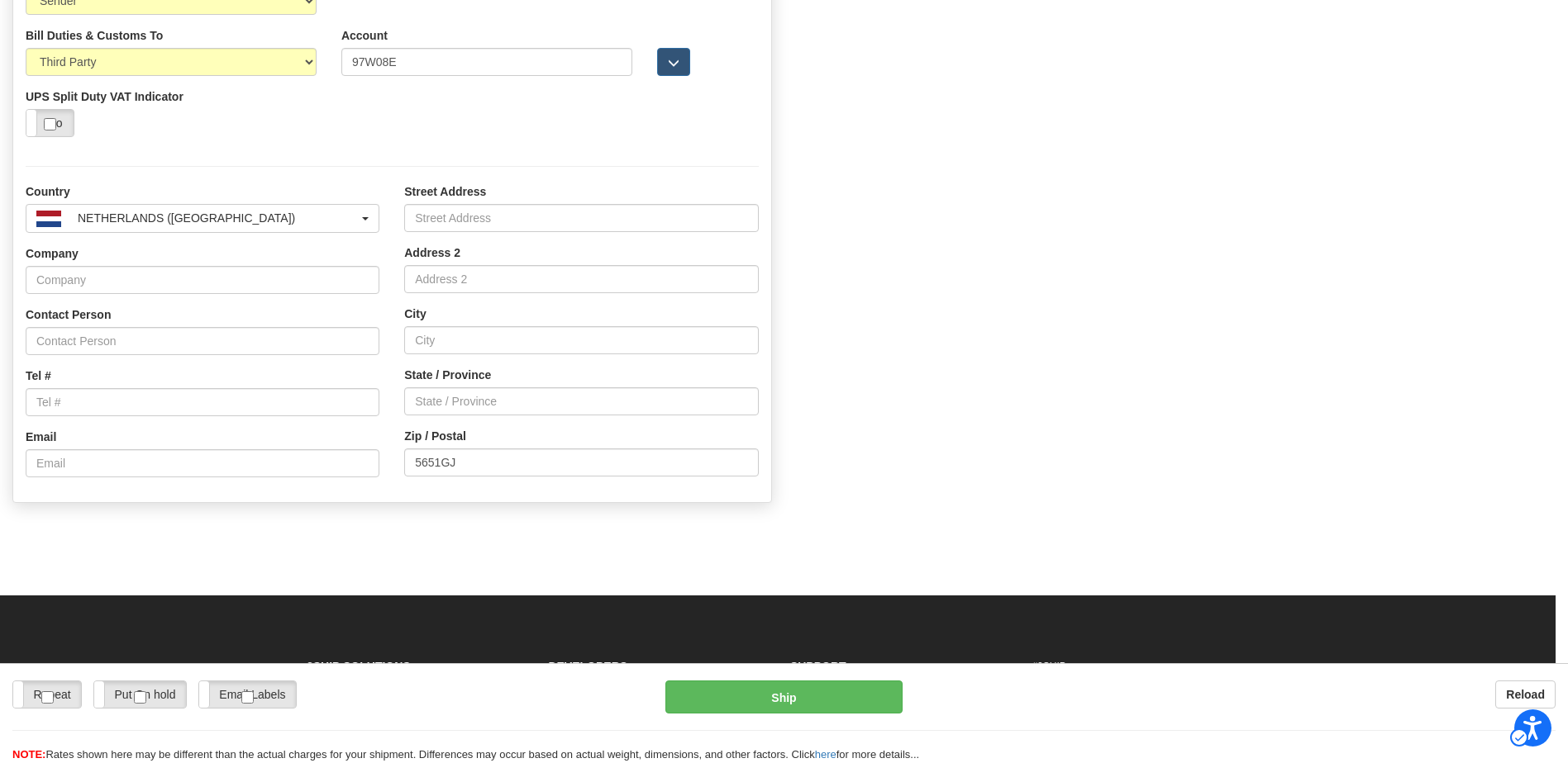
scroll to position [0, 0]
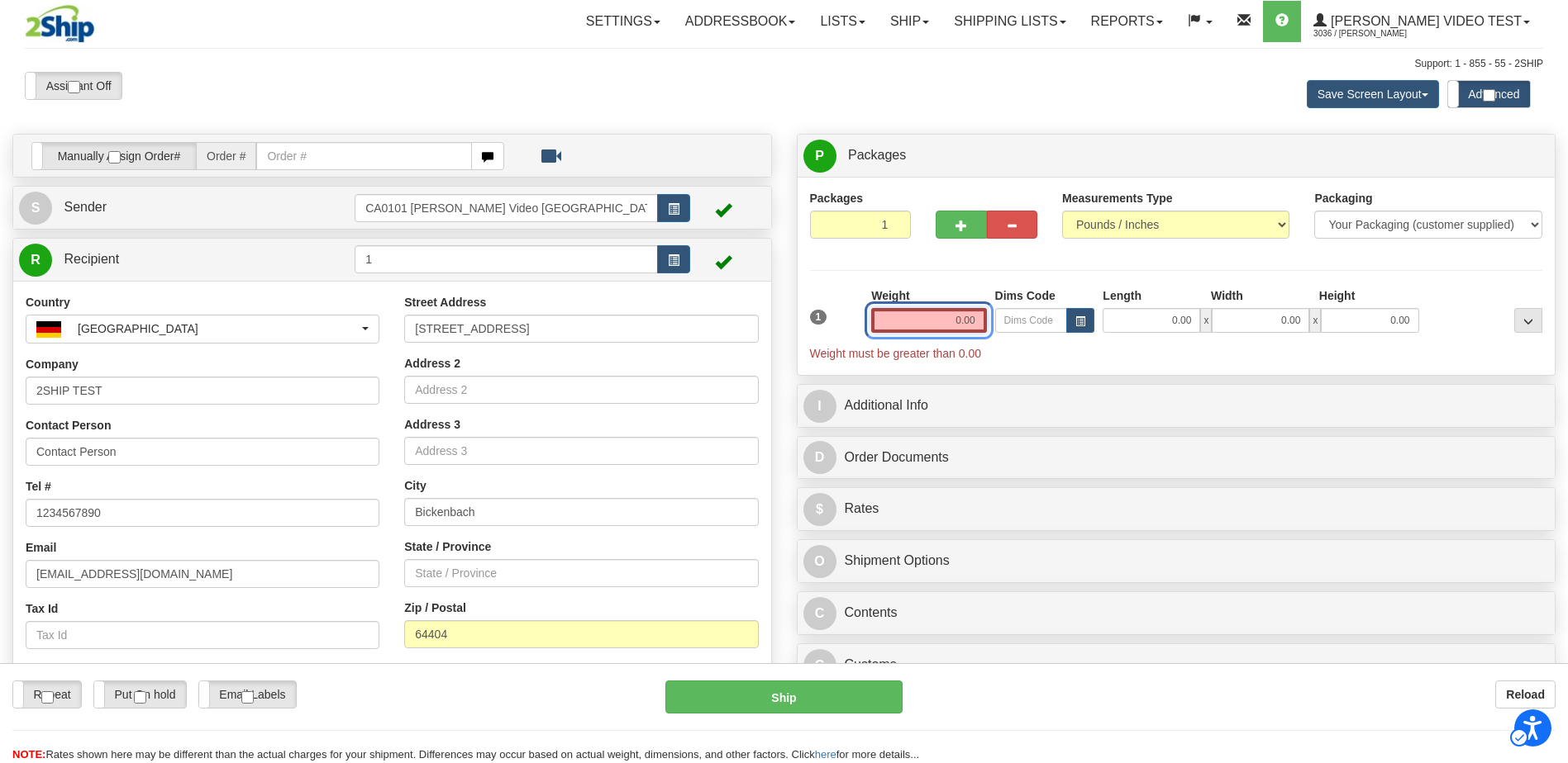
click at [997, 323] on div "1 Weight 0.00 Dims Code 0.00" at bounding box center [1177, 324] width 741 height 74
click at [923, 322] on input "0.00" at bounding box center [929, 320] width 115 height 25
drag, startPoint x: 944, startPoint y: 318, endPoint x: 1036, endPoint y: 319, distance: 92.0
click at [1036, 319] on div "1 Weight 0.00 Dims Code 0.00" at bounding box center [1177, 324] width 741 height 74
click at [942, 317] on input "1" at bounding box center [929, 320] width 115 height 25
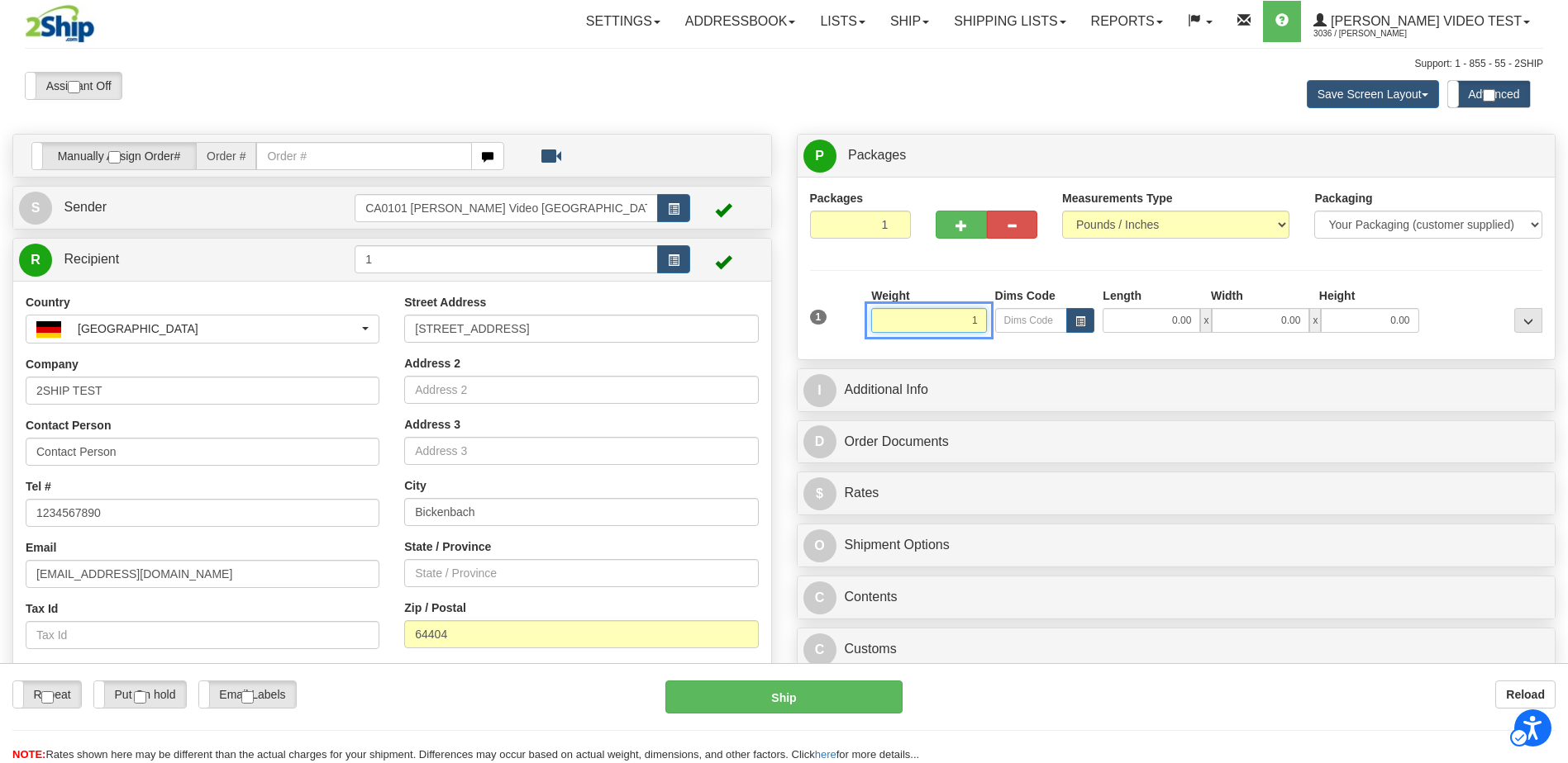
type input "1"
click at [1163, 317] on input "0.00" at bounding box center [1151, 320] width 98 height 25
click at [1173, 319] on input "0.00" at bounding box center [1151, 320] width 98 height 25
type input "11"
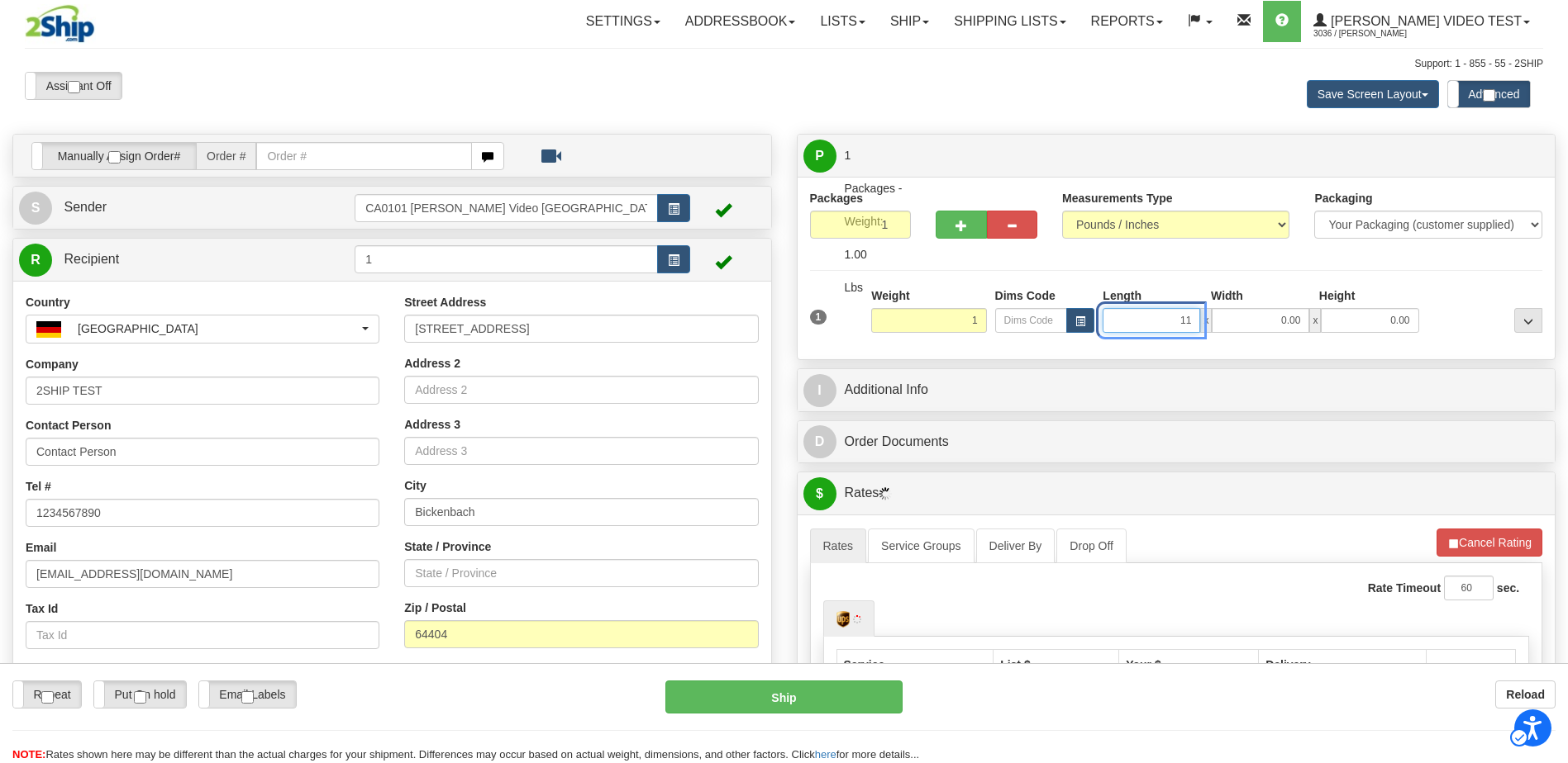
type input "1.00"
type input "11"
click at [1281, 310] on input "0.00" at bounding box center [1260, 320] width 98 height 25
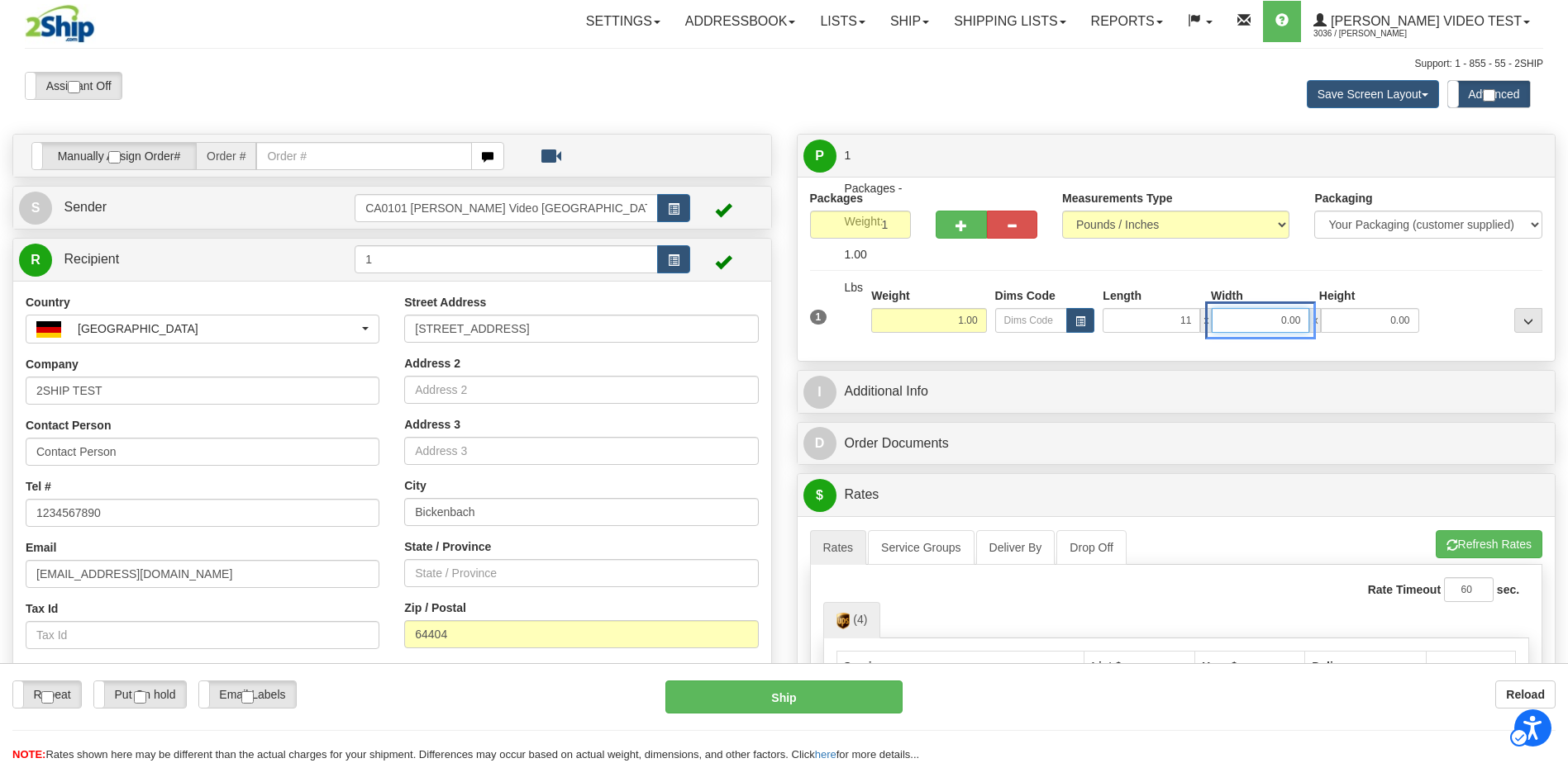
click at [1271, 319] on input "0.00" at bounding box center [1260, 320] width 98 height 25
type input "11"
click at [1414, 320] on input "0.00" at bounding box center [1370, 320] width 98 height 25
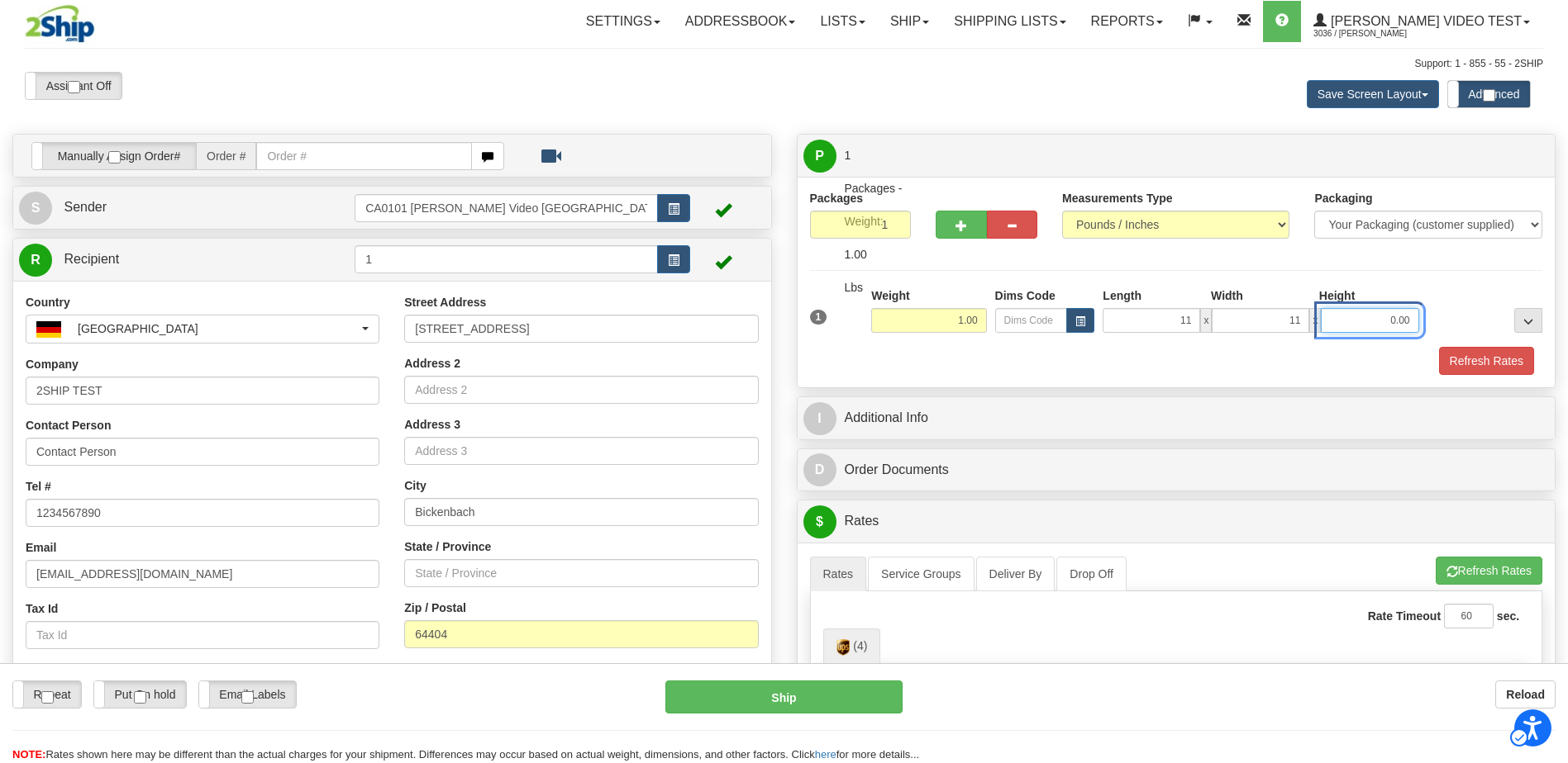
type input "11.00"
click at [1403, 321] on input "Height" at bounding box center [1370, 320] width 98 height 25
type input "11.00"
click at [60, 702] on label "Repeat" at bounding box center [47, 694] width 68 height 26
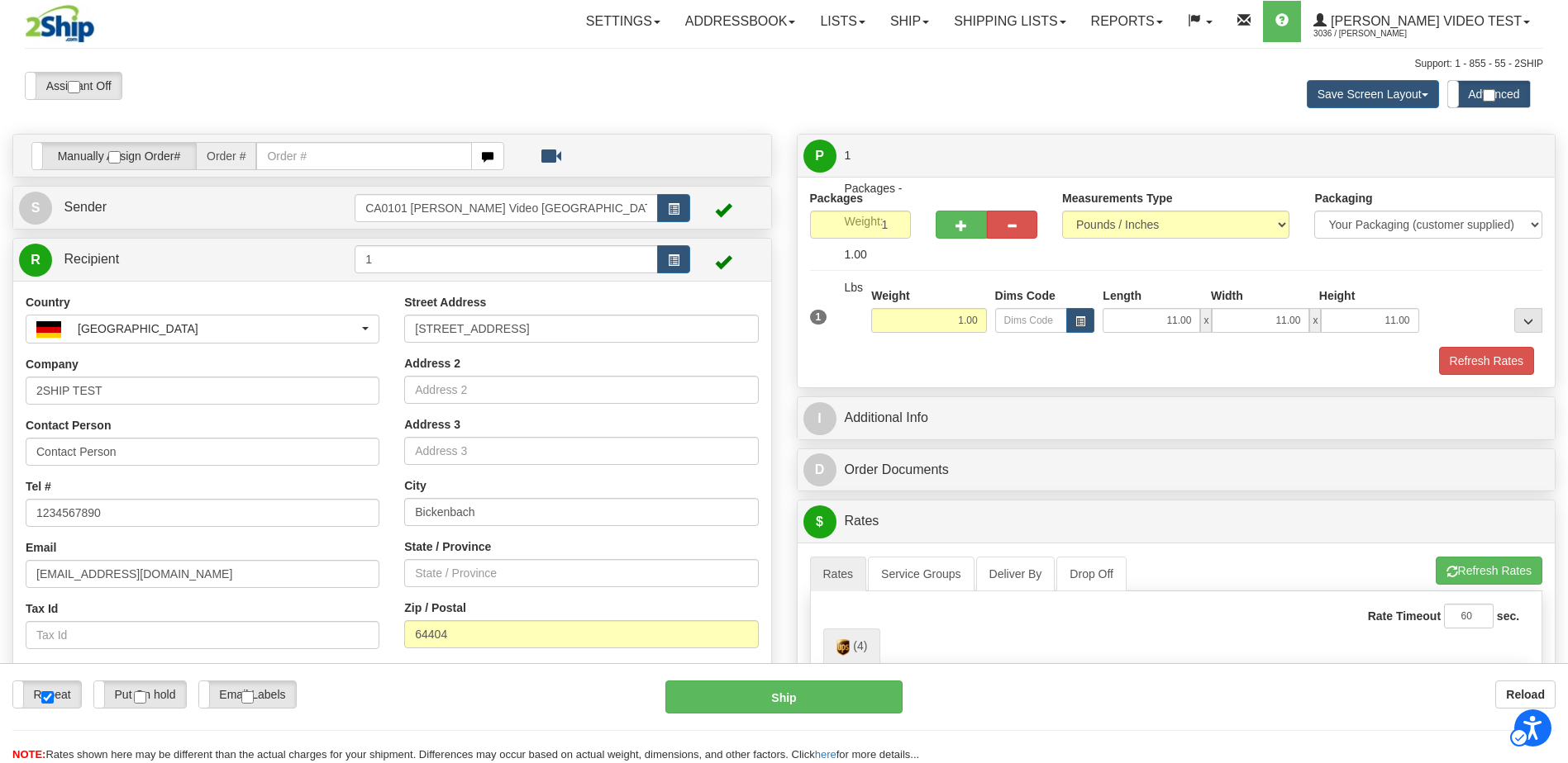
checkbox input "false"
click at [51, 698] on input "RepeatRepeat" at bounding box center [48, 698] width 13 height 13
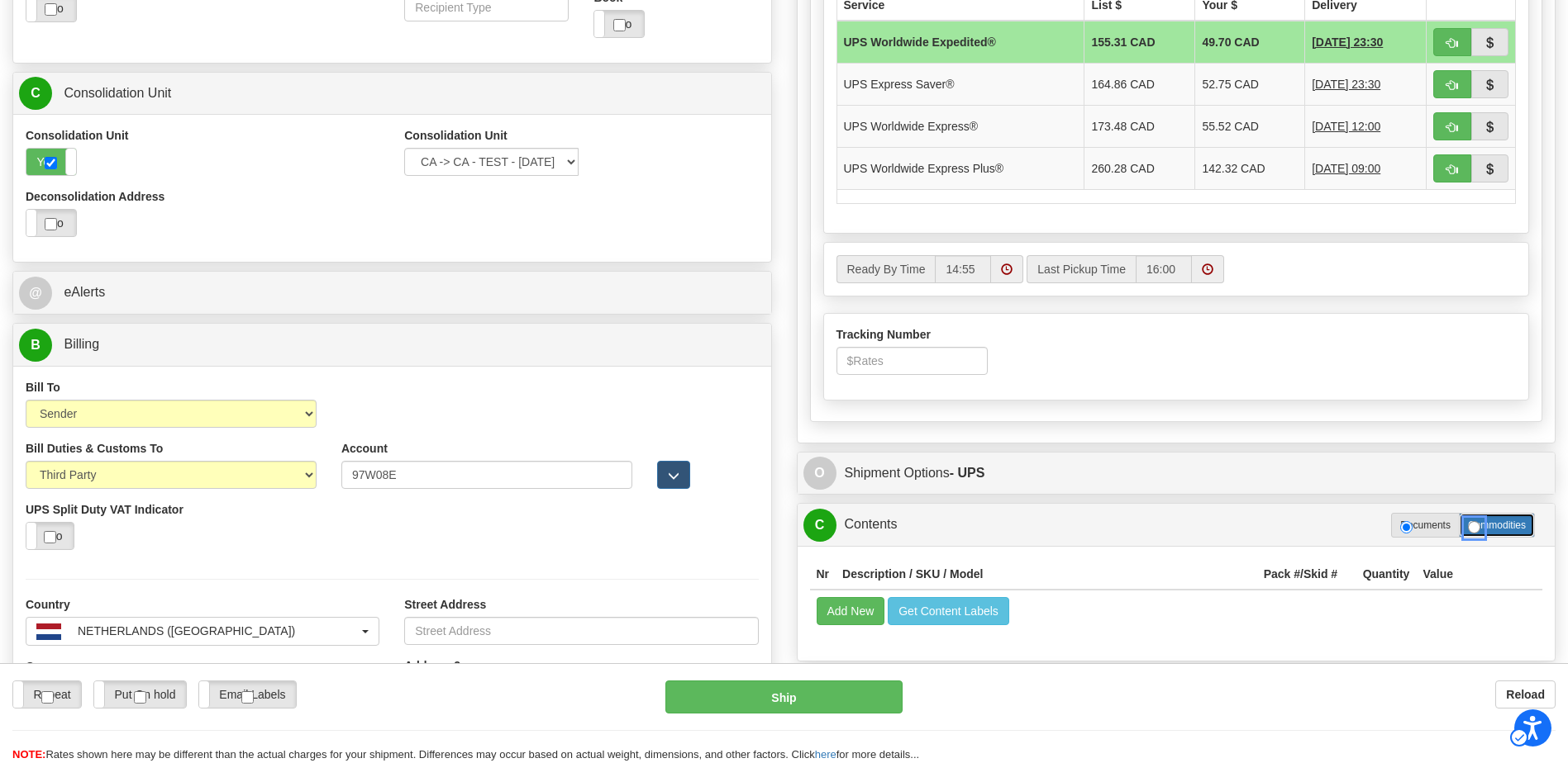
radio input "true"
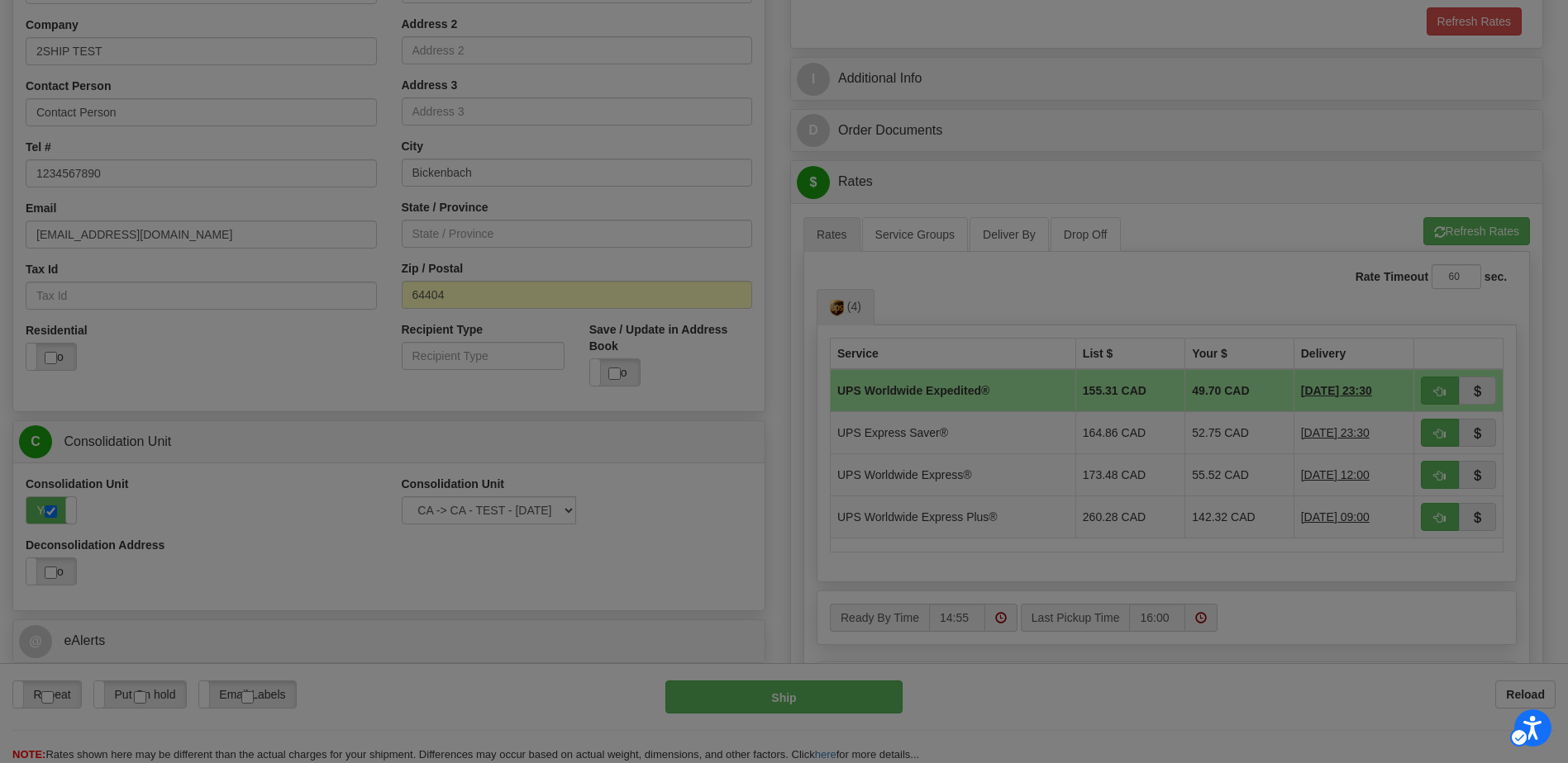
scroll to position [688, 0]
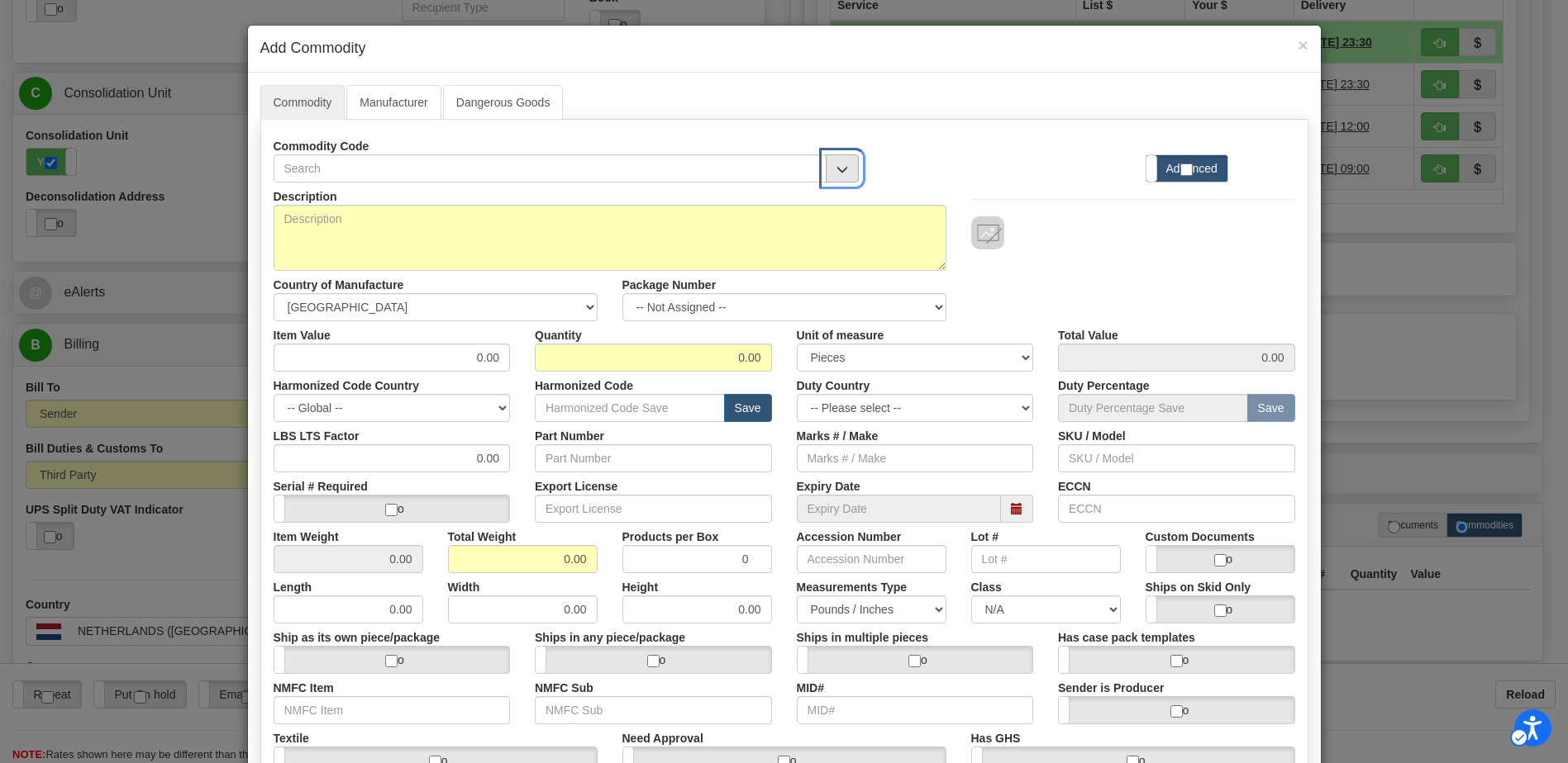
click at [837, 175] on span "Menu" at bounding box center [842, 170] width 12 height 11
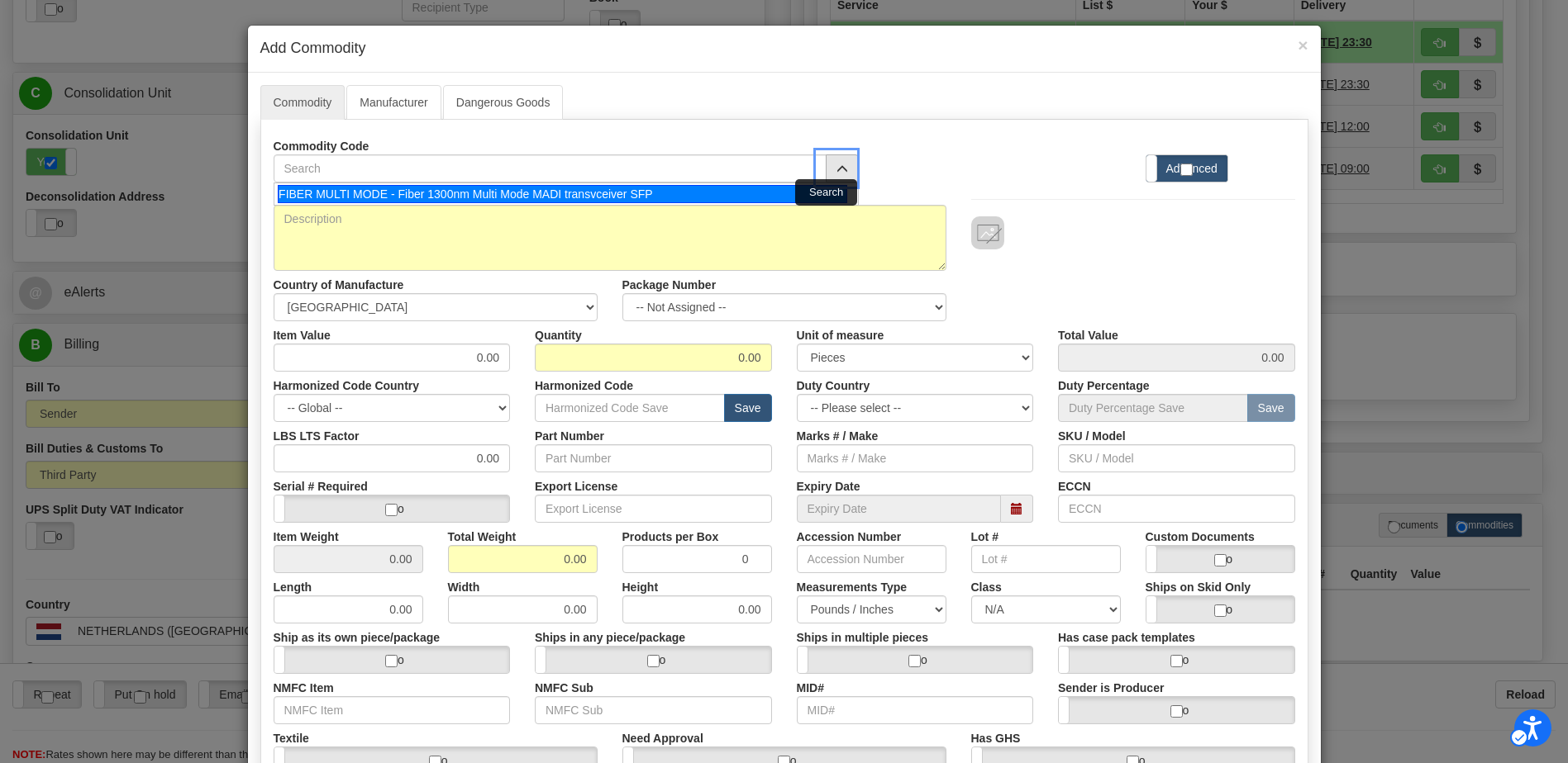
click at [515, 190] on div "FIBER MULTI MODE - Fiber 1300nm Multi Mode MADI transvceiver SFP" at bounding box center [562, 195] width 570 height 18
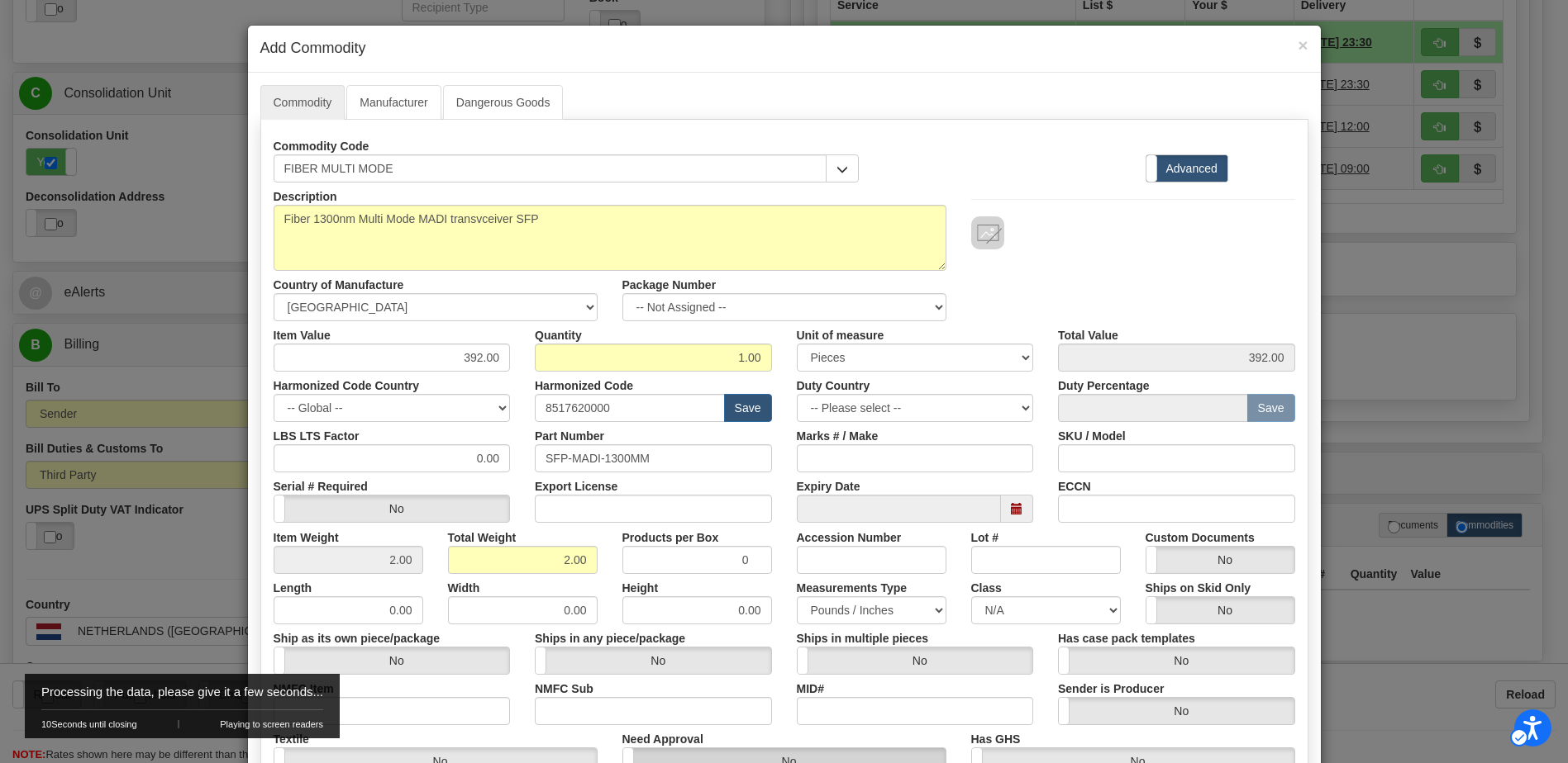
click at [1276, 714] on label "No" at bounding box center [1177, 711] width 236 height 26
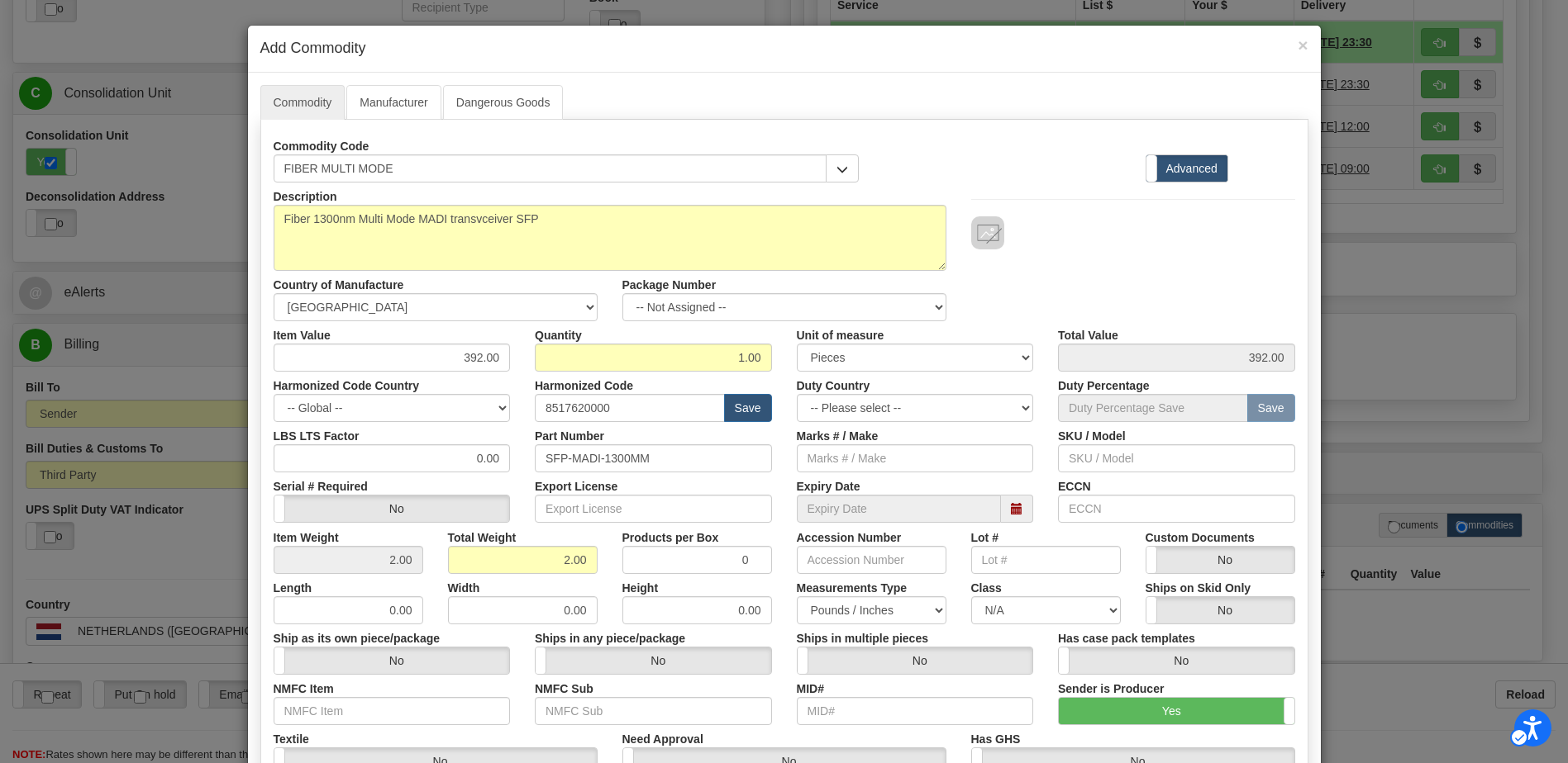
checkbox input "true"
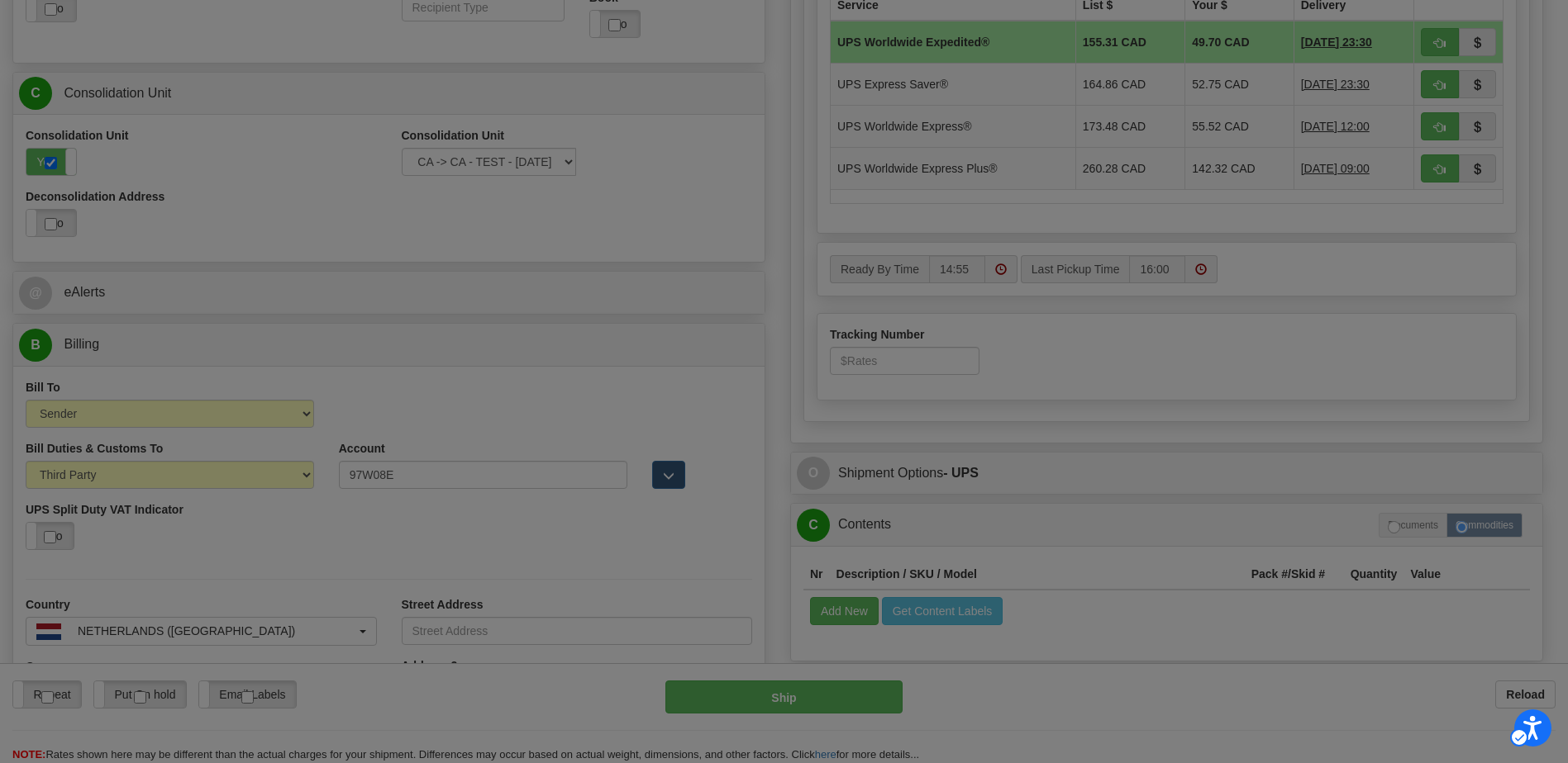
scroll to position [0, 0]
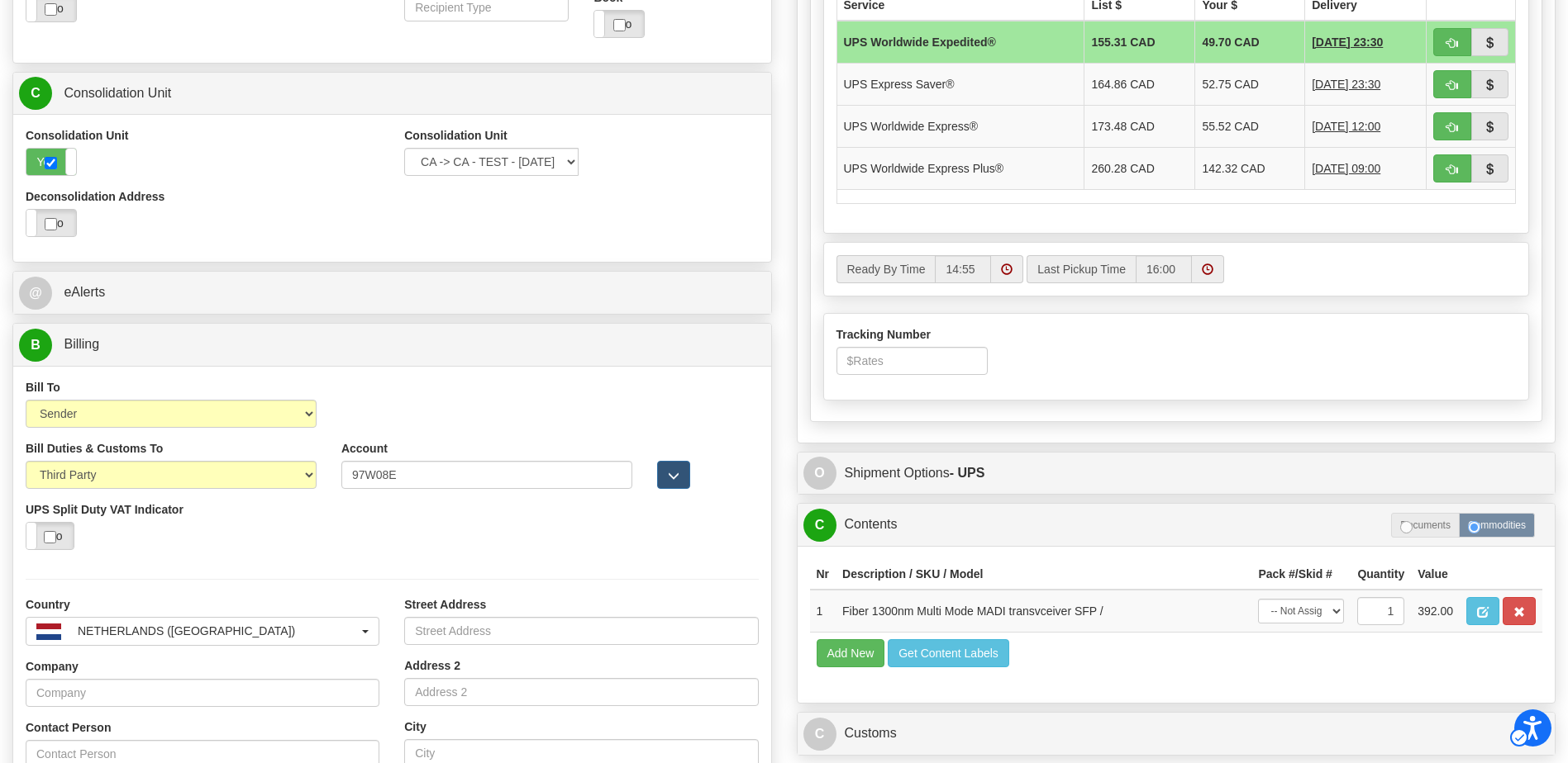
scroll to position [964, 0]
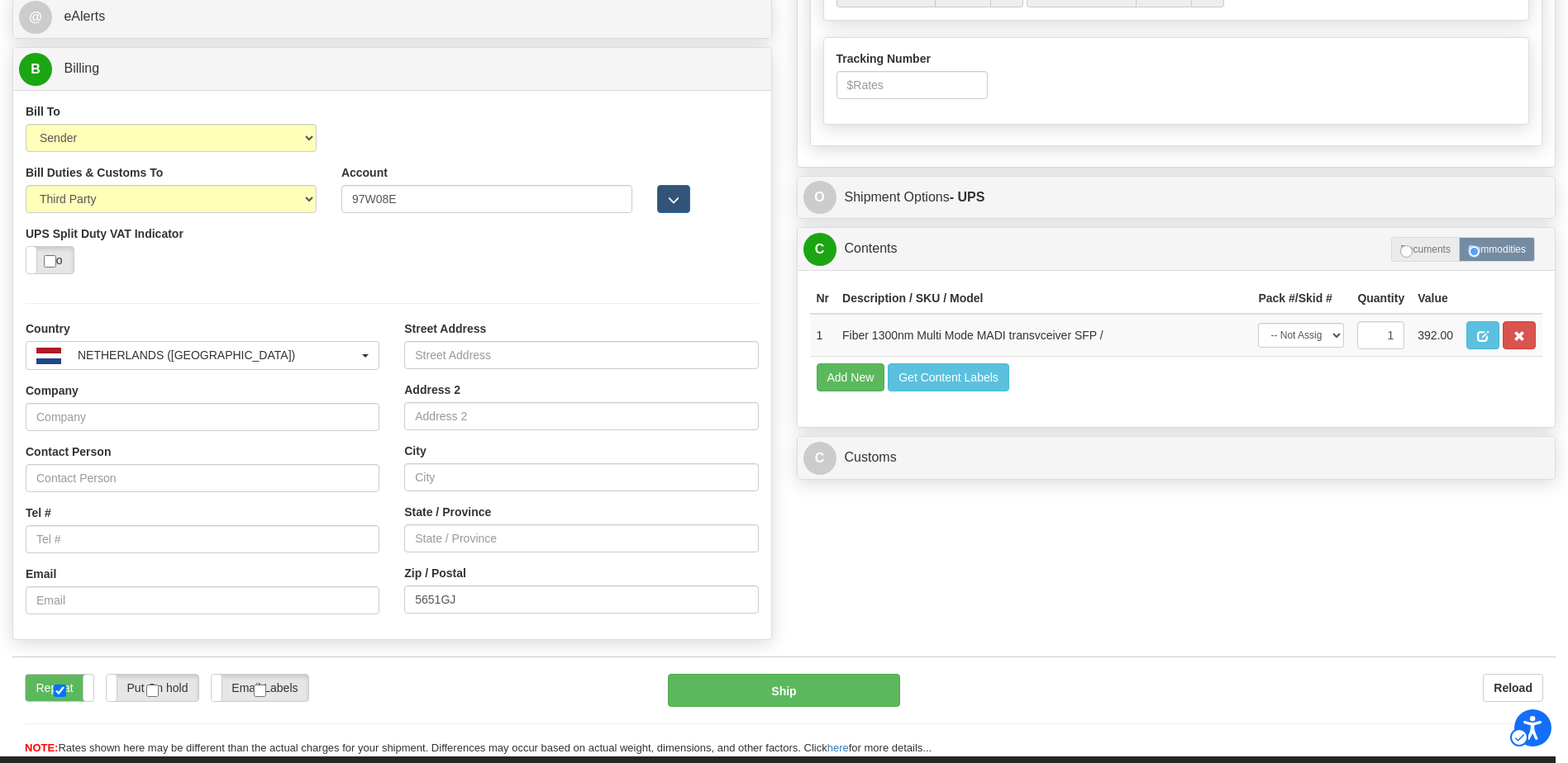
checkbox input "true"
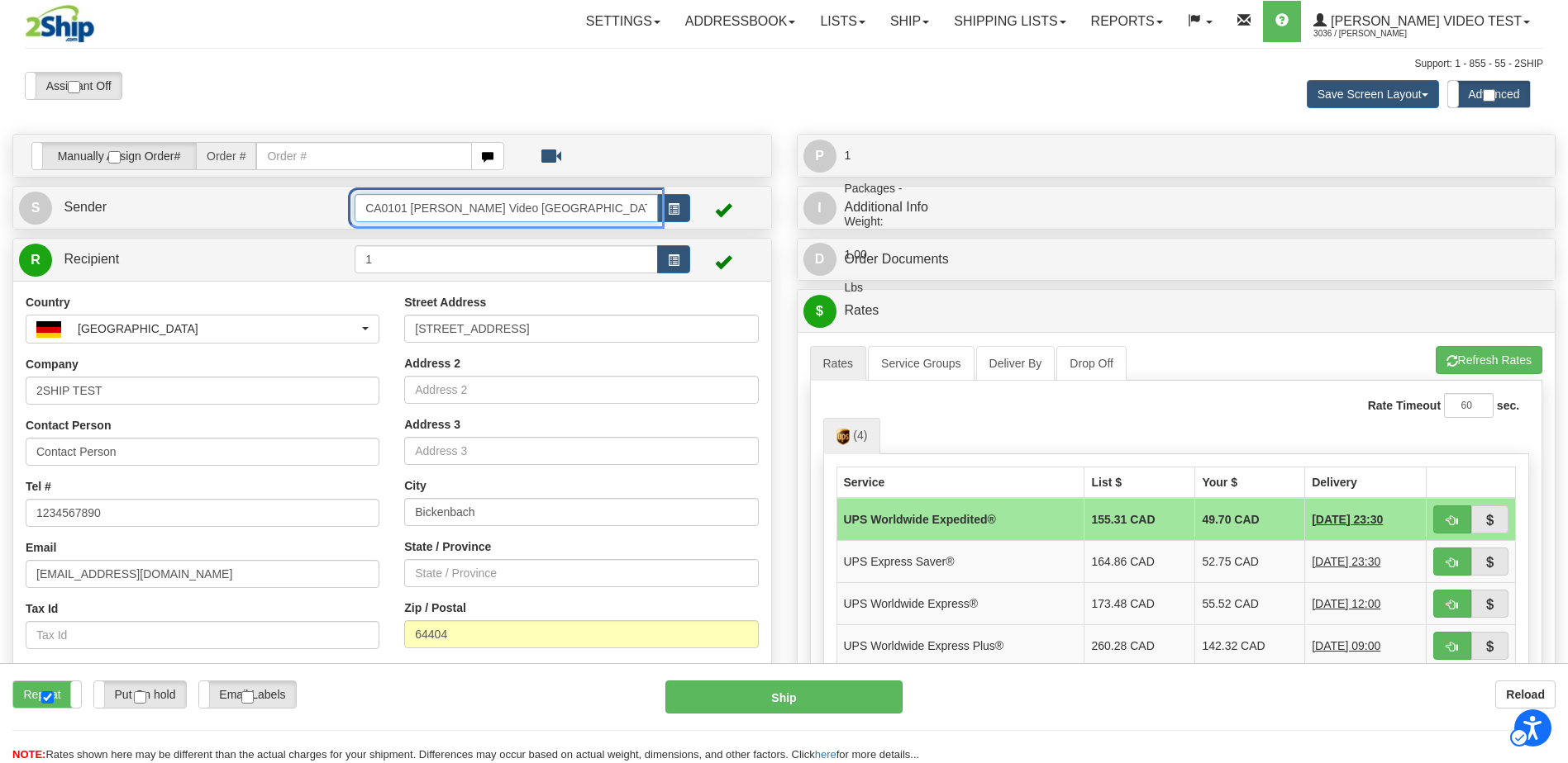
scroll to position [257, 0]
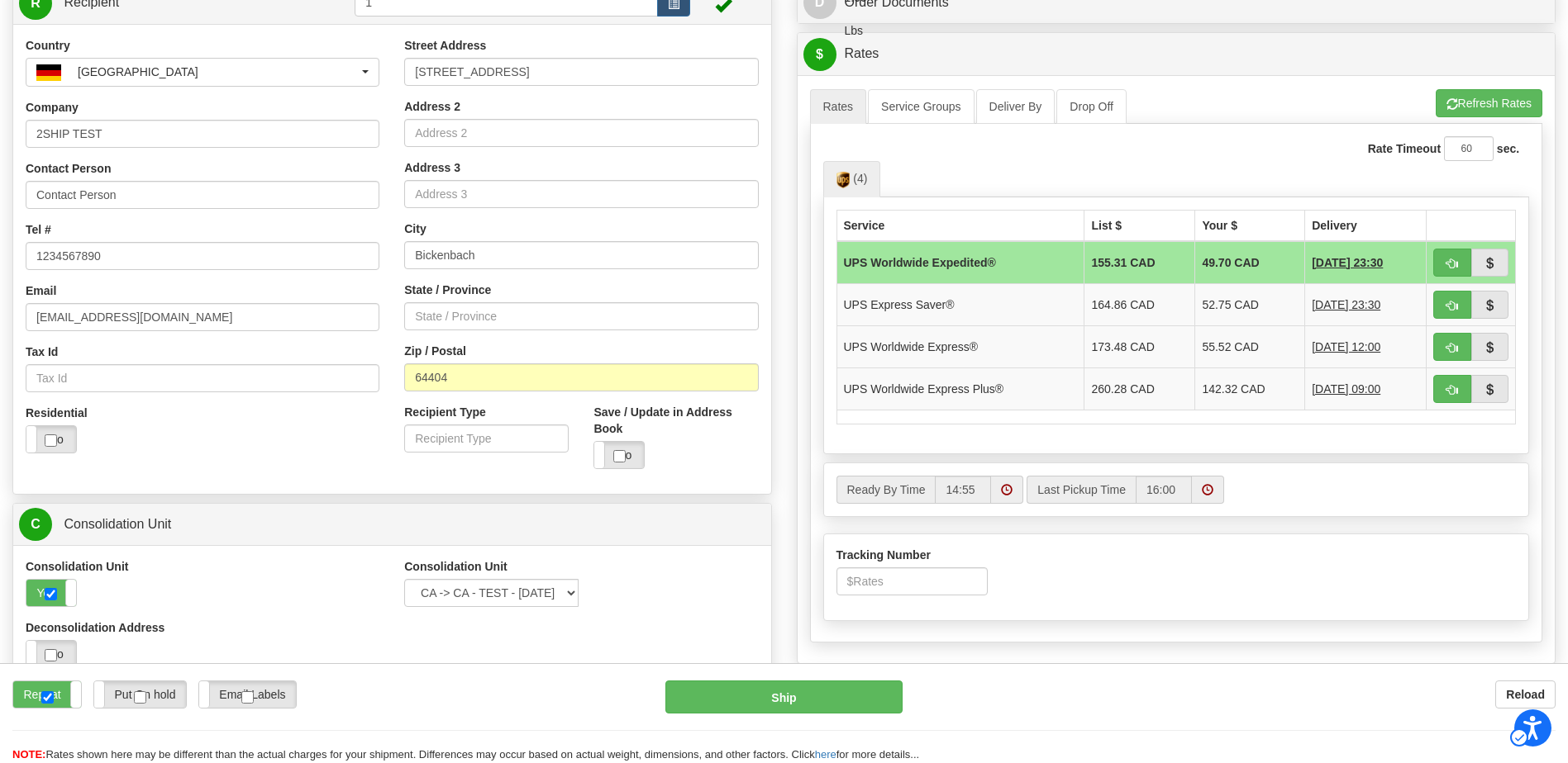
click at [926, 677] on link "O Shipment Options - UPS" at bounding box center [1177, 694] width 746 height 34
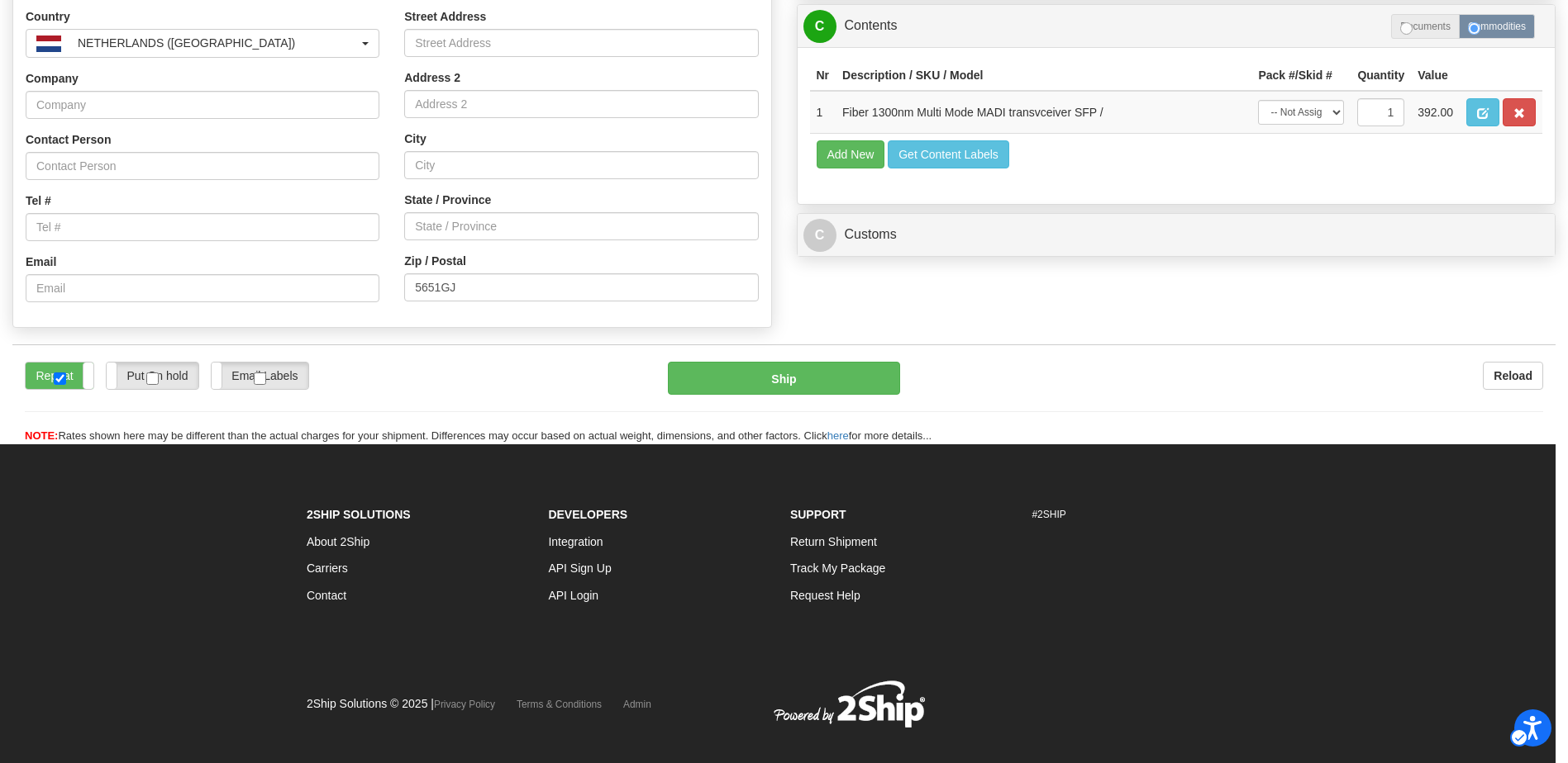
scroll to position [1001, 0]
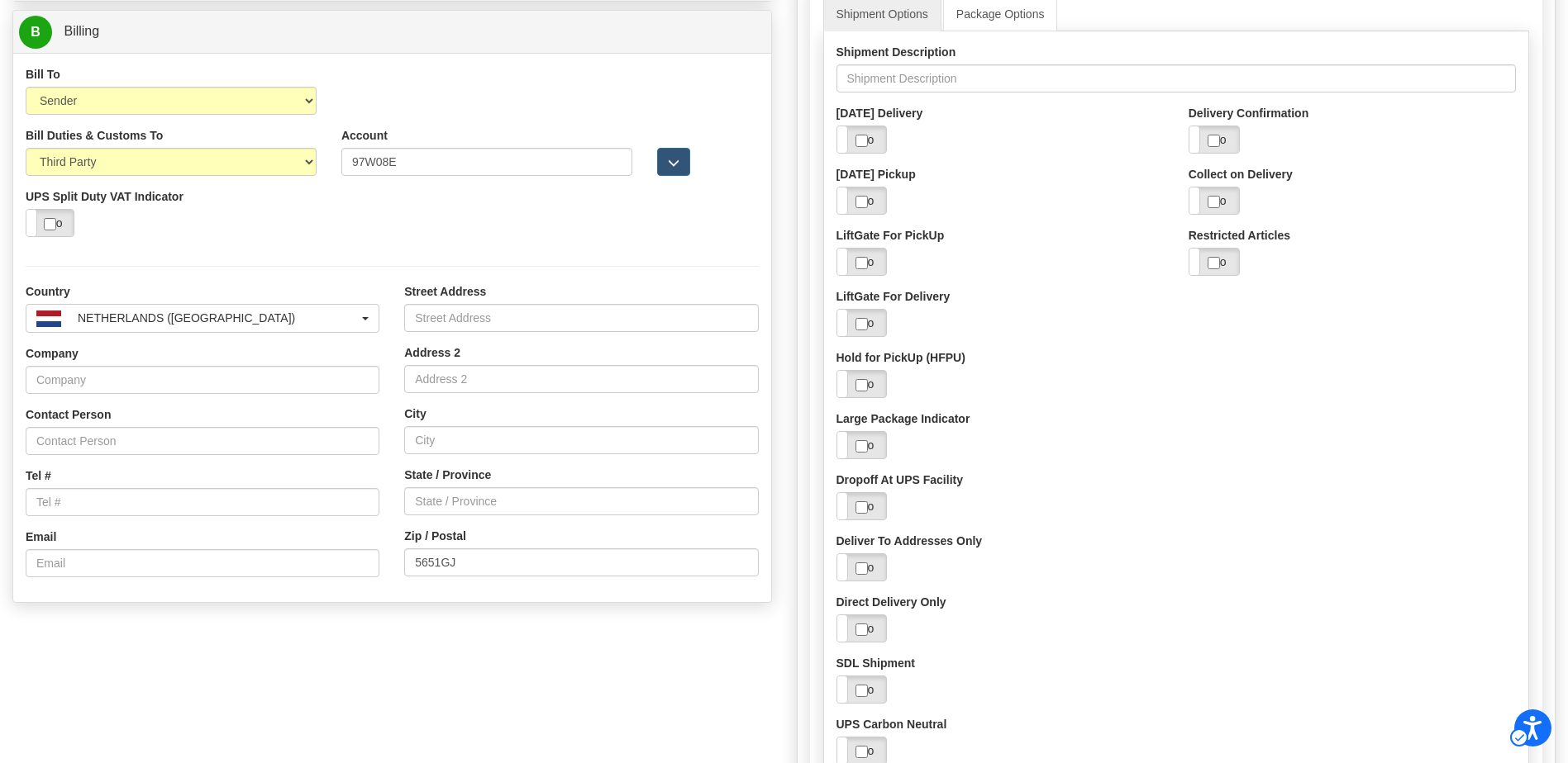
scroll to position [1828, 0]
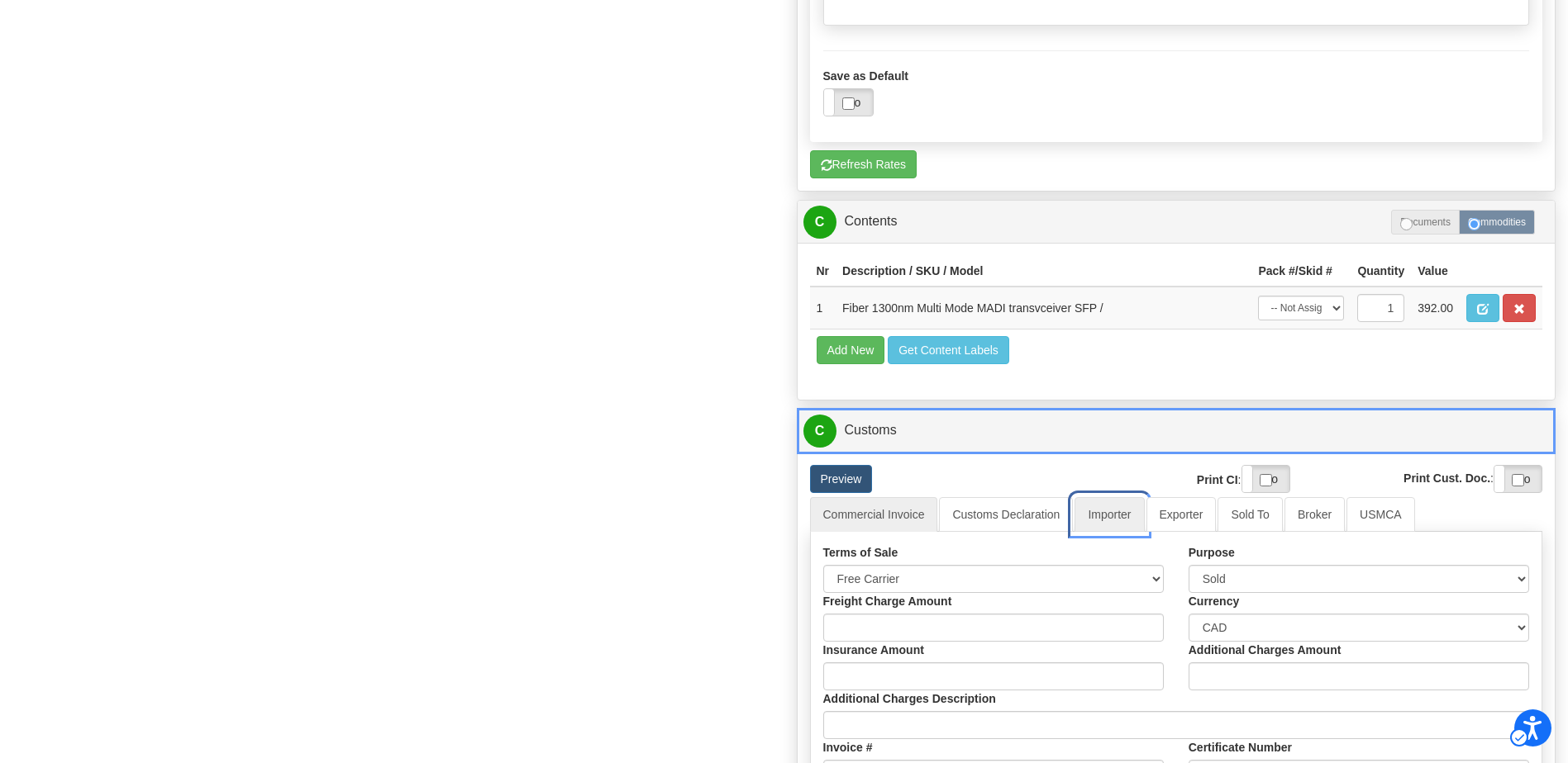
click at [1123, 516] on link "Importer" at bounding box center [1109, 514] width 69 height 35
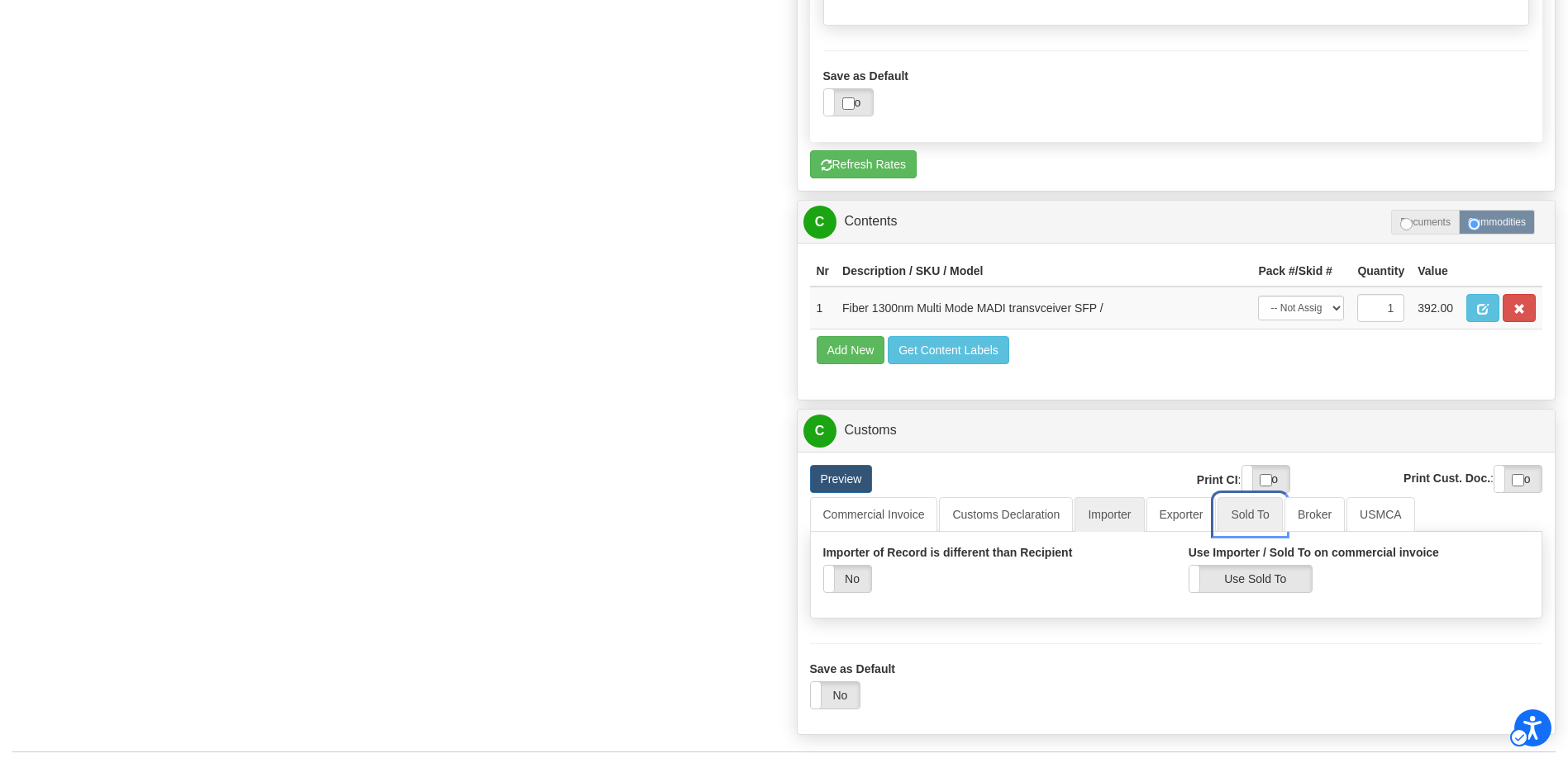
click at [1255, 520] on link "Sold To" at bounding box center [1250, 514] width 65 height 35
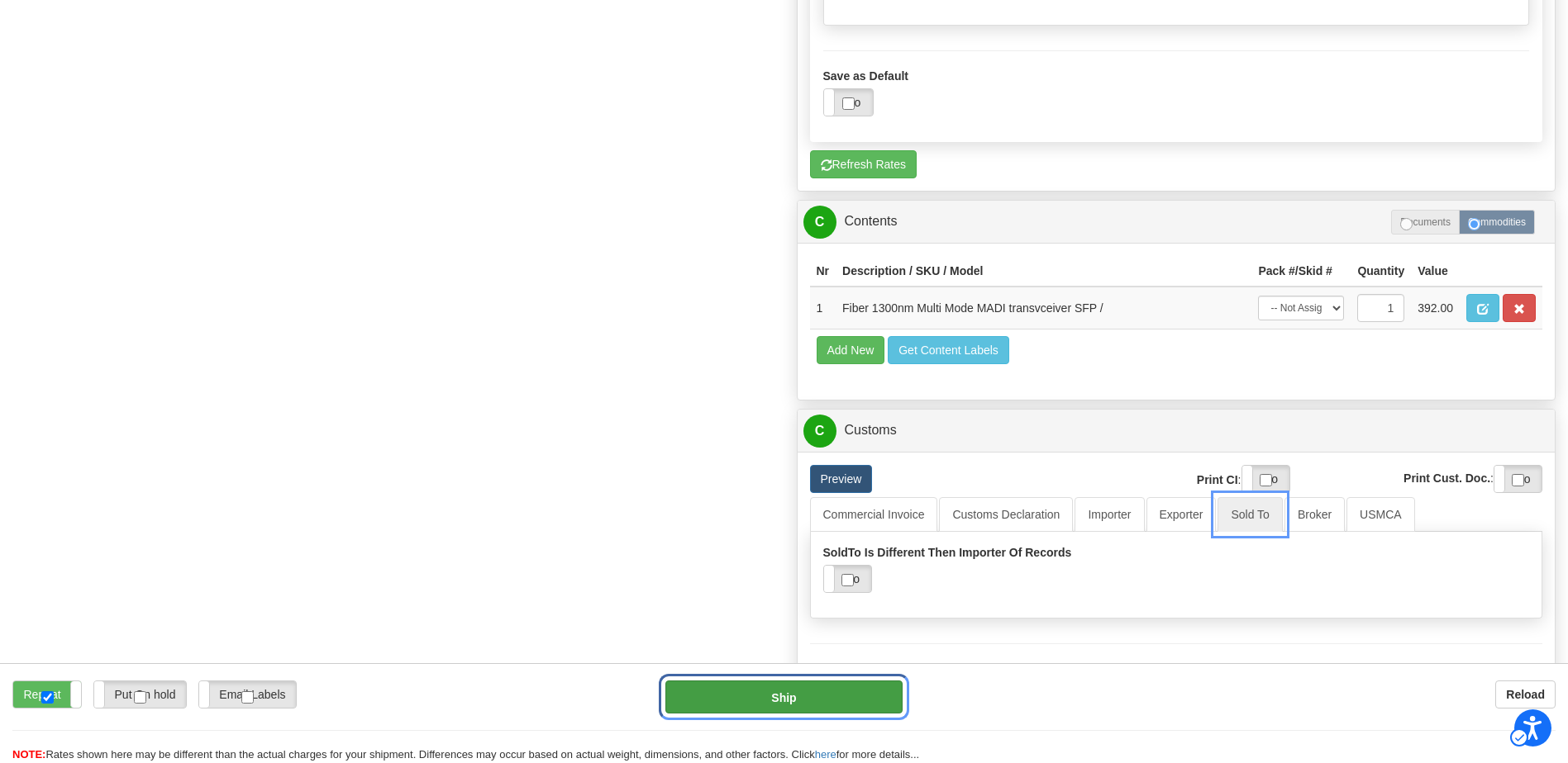
click at [822, 695] on button "Ship" at bounding box center [784, 697] width 237 height 33
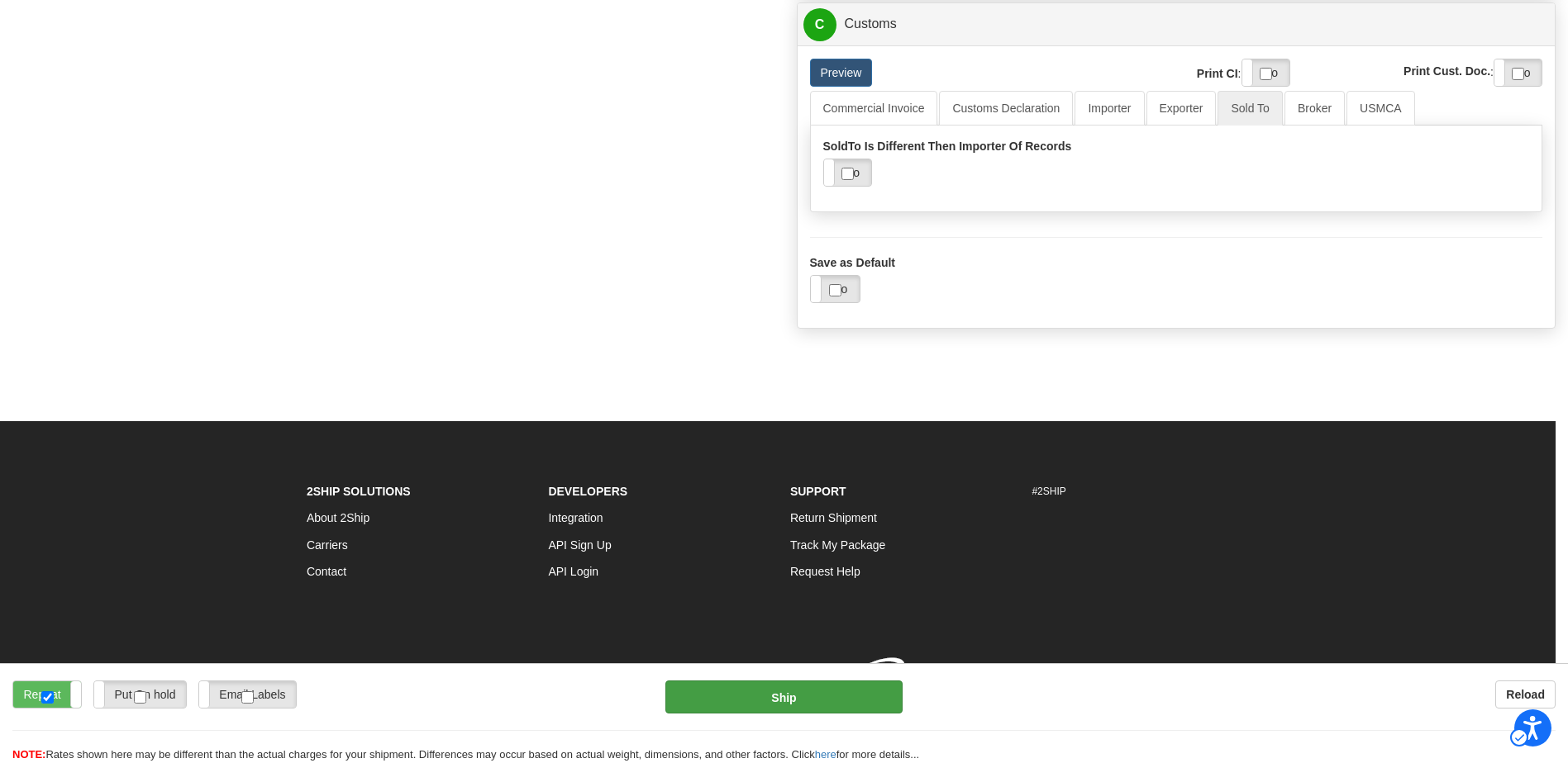
scroll to position [1239, 0]
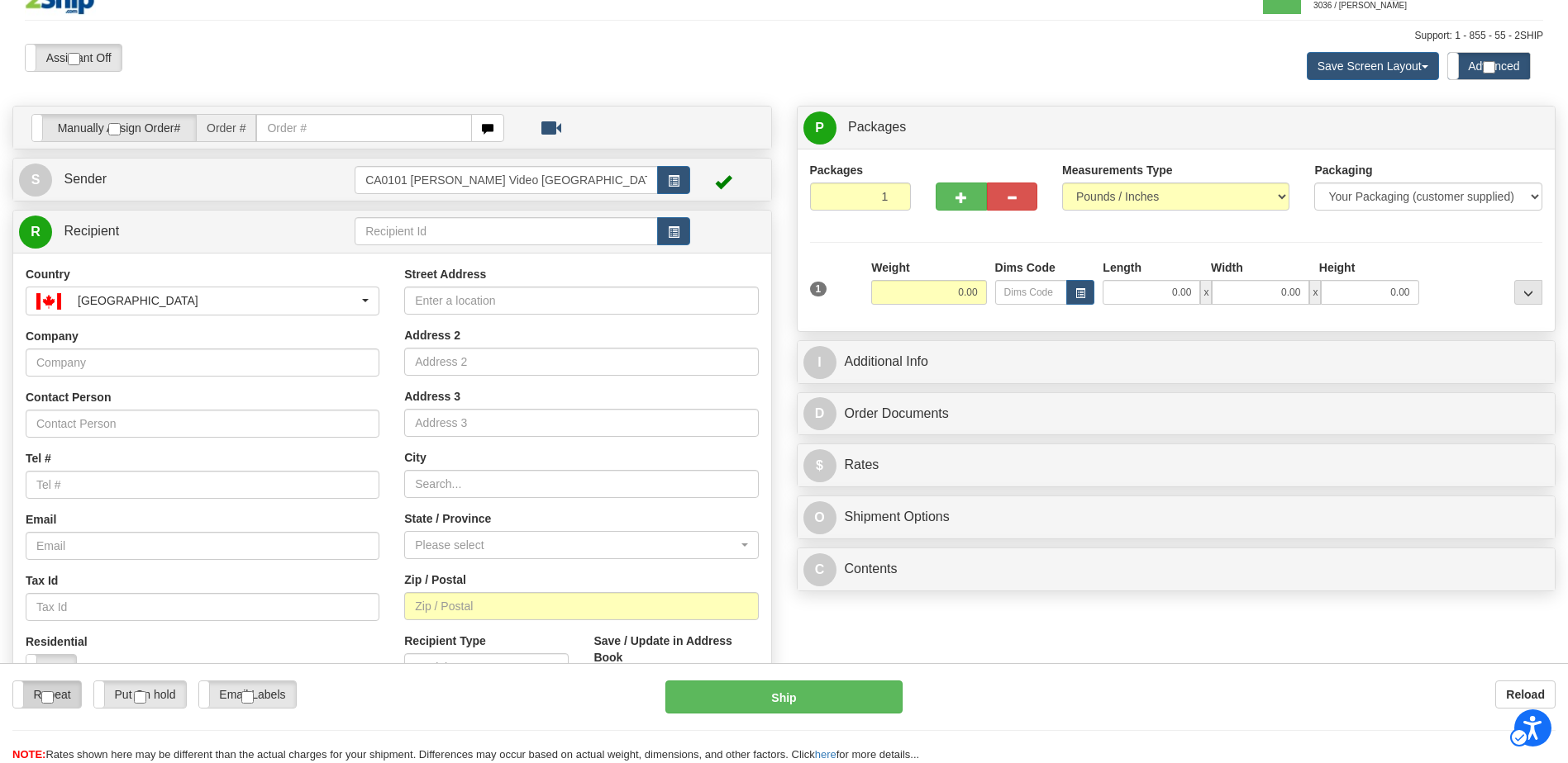
scroll to position [28, 0]
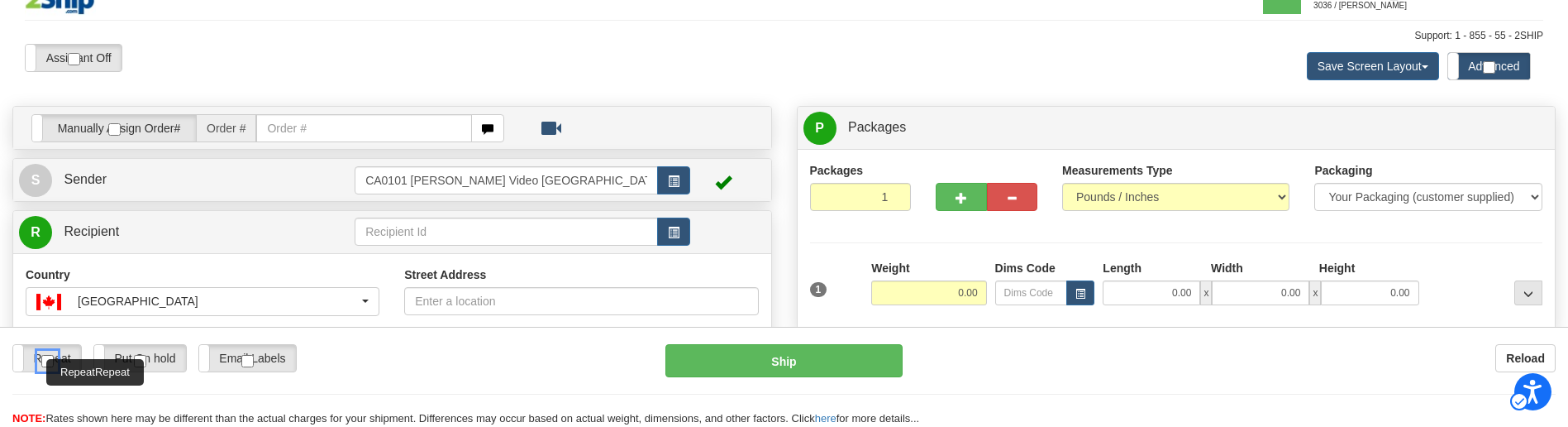
click at [106, 341] on div "Repeat Repeat Put On hold Put On hold Print Order Slip Print Order Slip Email L…" at bounding box center [784, 376] width 1568 height 100
click at [52, 355] on label "Repeat" at bounding box center [47, 358] width 68 height 27
click at [42, 363] on label "Repeat" at bounding box center [47, 358] width 68 height 27
click at [125, 361] on label "Put On hold" at bounding box center [140, 358] width 91 height 27
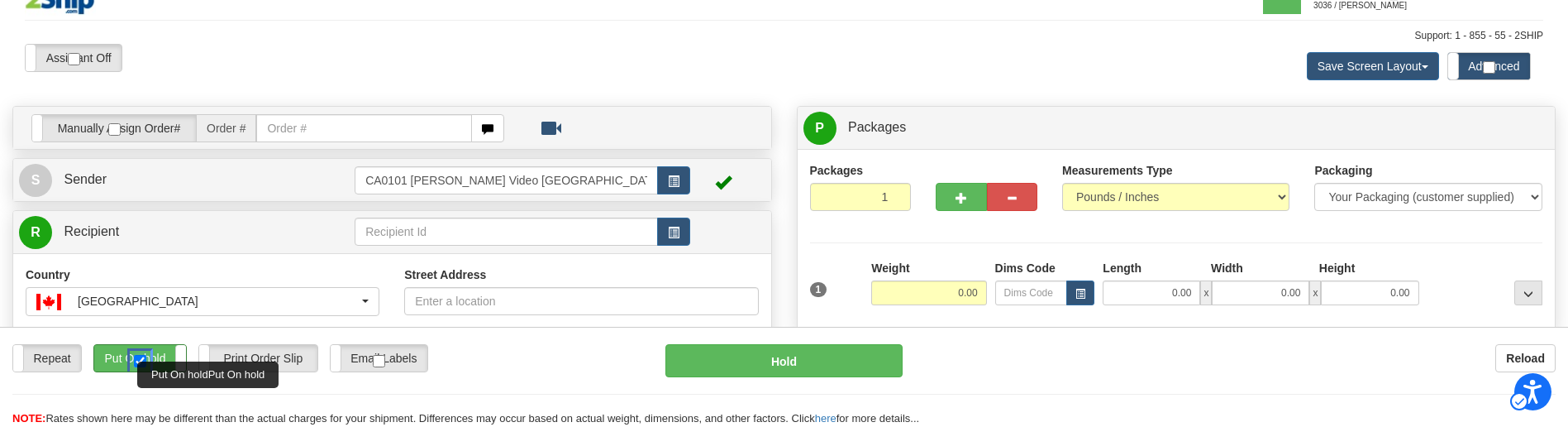
click at [138, 361] on input "Put On holdPut On hold" at bounding box center [140, 361] width 13 height 13
click at [110, 365] on label "Put On hold" at bounding box center [140, 358] width 91 height 27
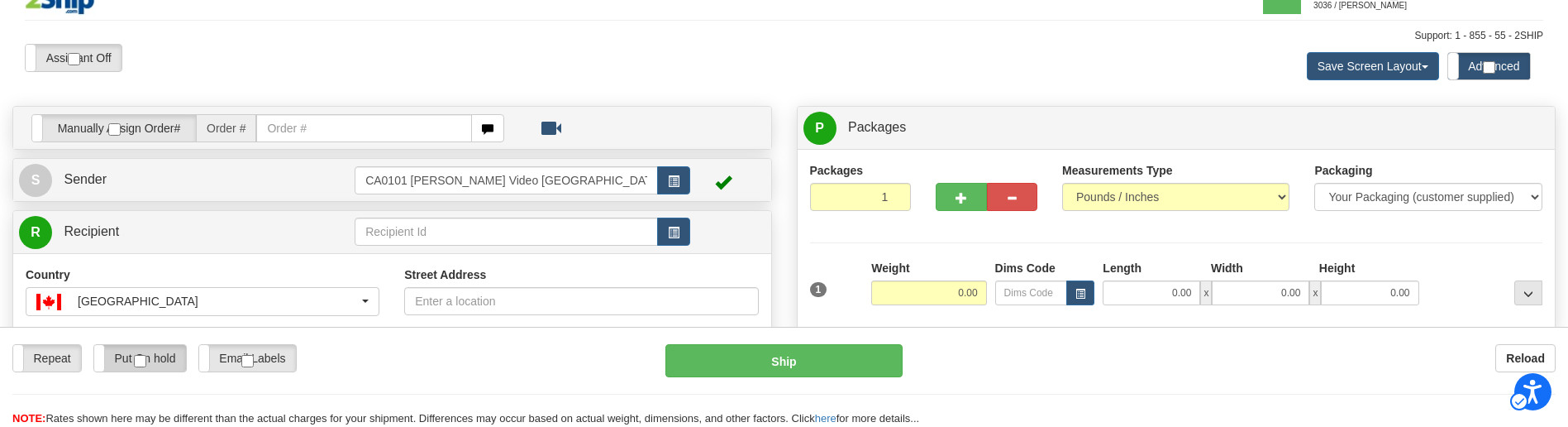
click at [170, 349] on label "Put On hold" at bounding box center [140, 358] width 91 height 27
click at [54, 371] on label "Repeat" at bounding box center [47, 358] width 68 height 27
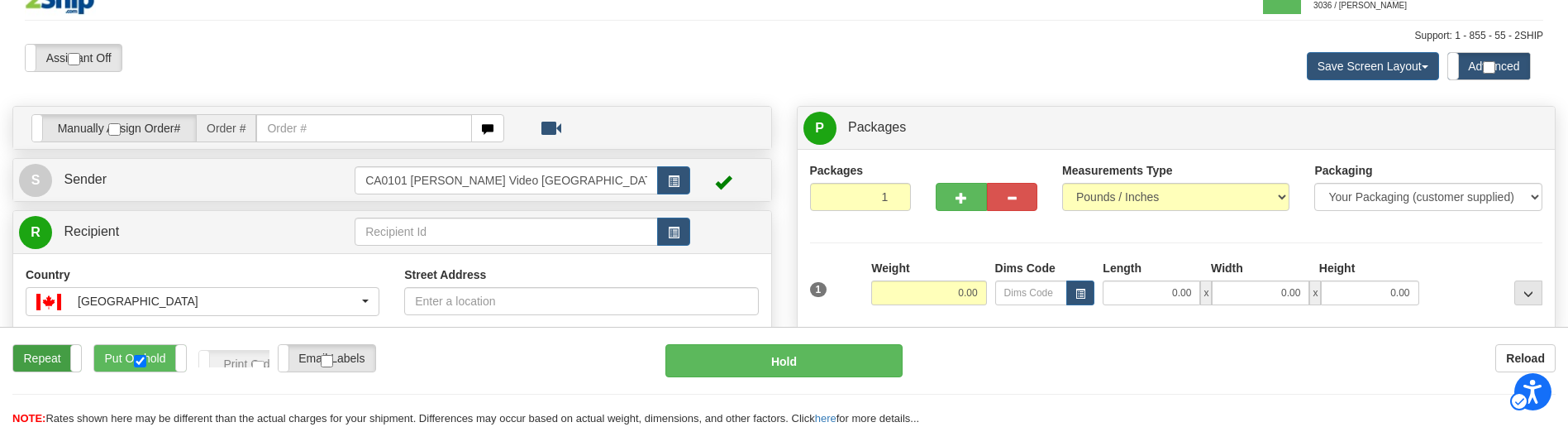
checkbox input "true"
click at [54, 368] on label "Repeat" at bounding box center [47, 358] width 68 height 27
